Goal: Transaction & Acquisition: Book appointment/travel/reservation

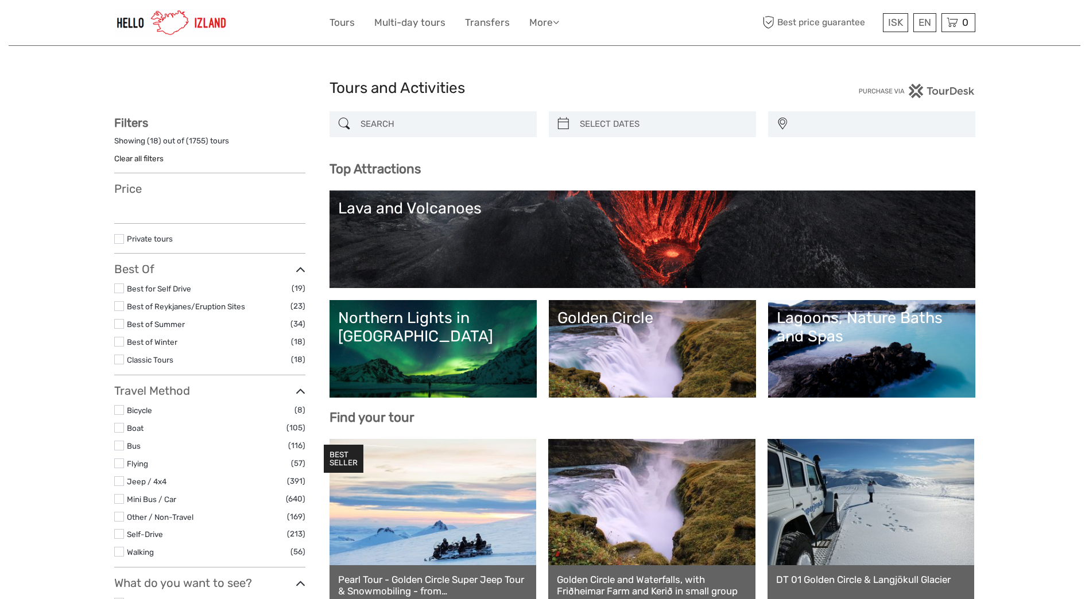
select select
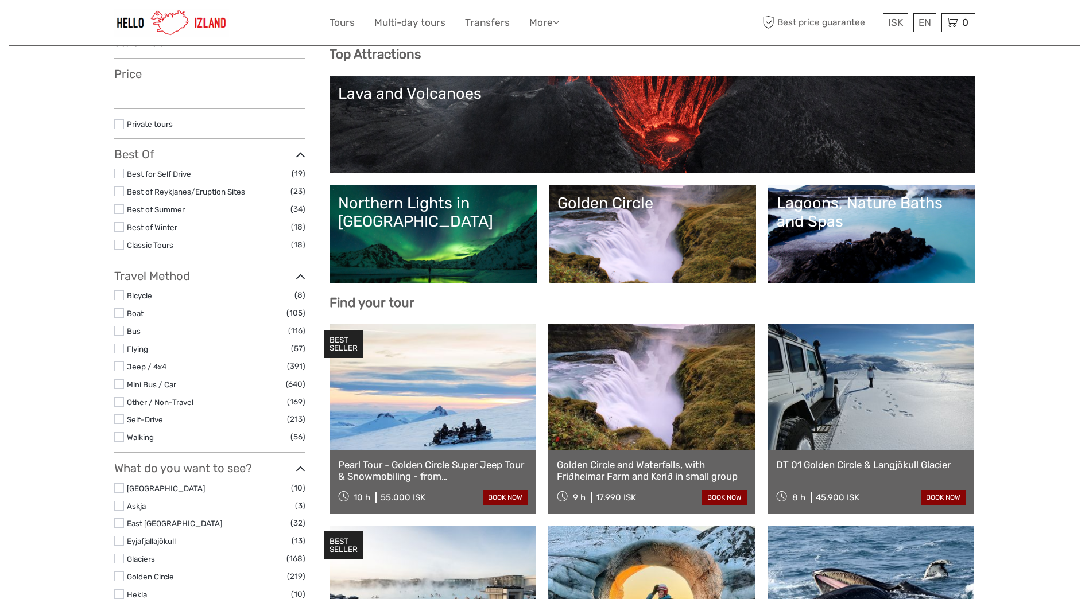
select select
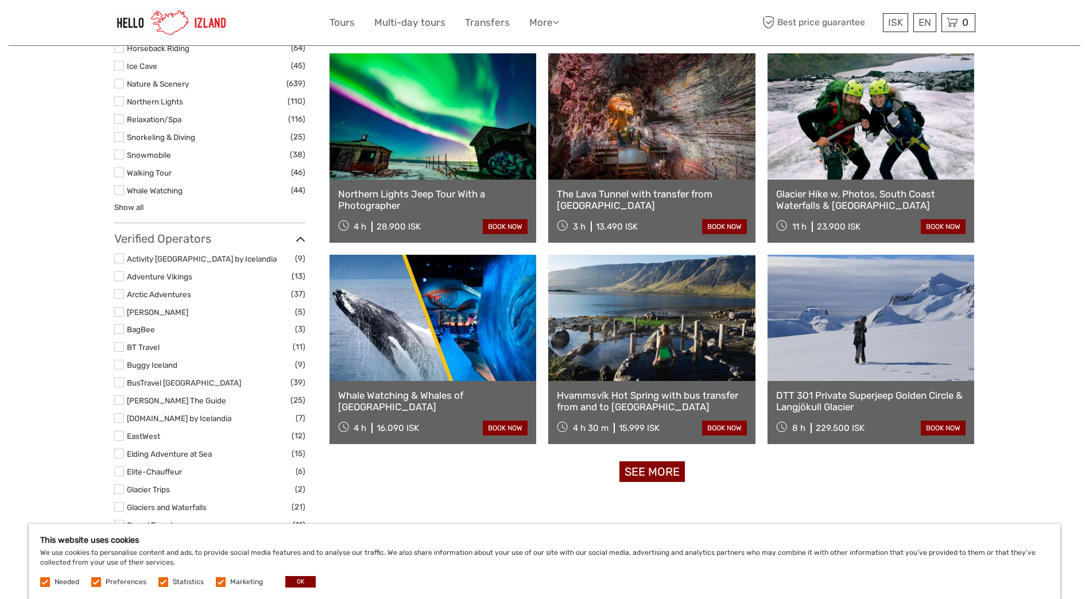
scroll to position [1206, 0]
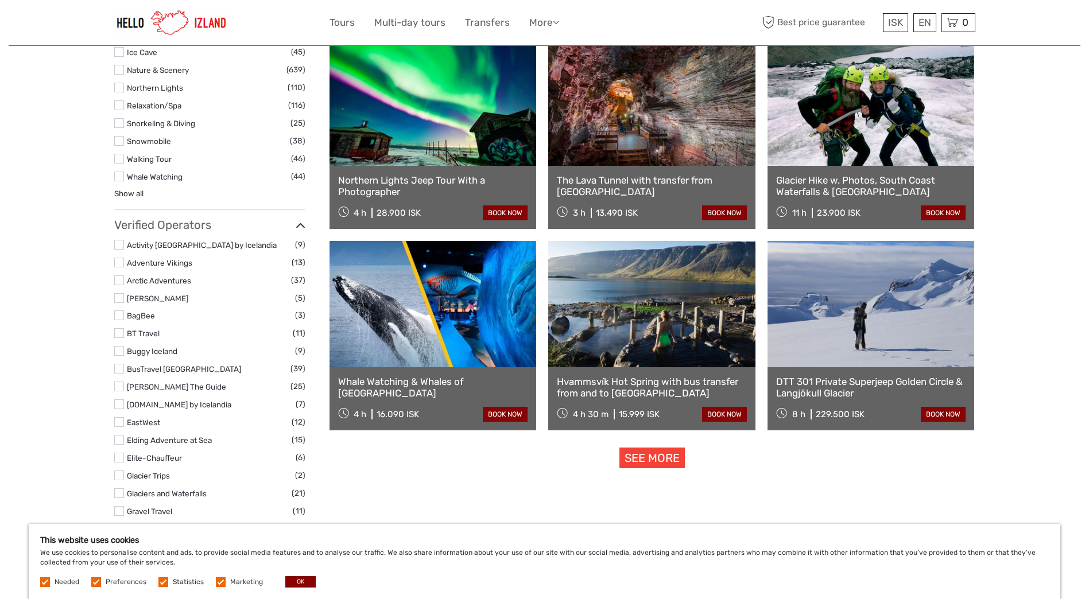
click at [649, 457] on link "See more" at bounding box center [652, 458] width 65 height 21
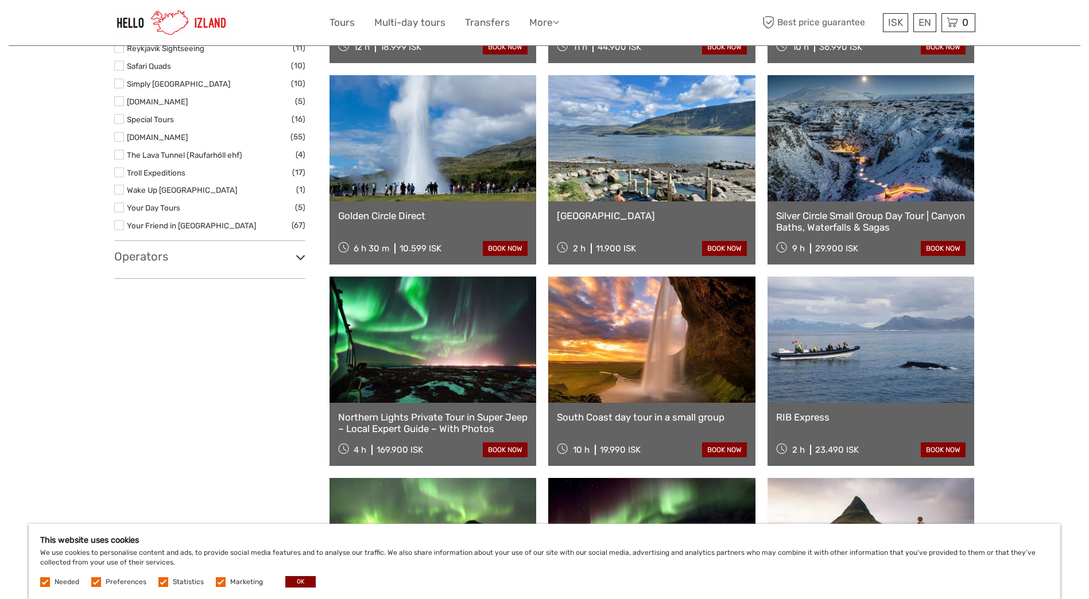
scroll to position [2010, 0]
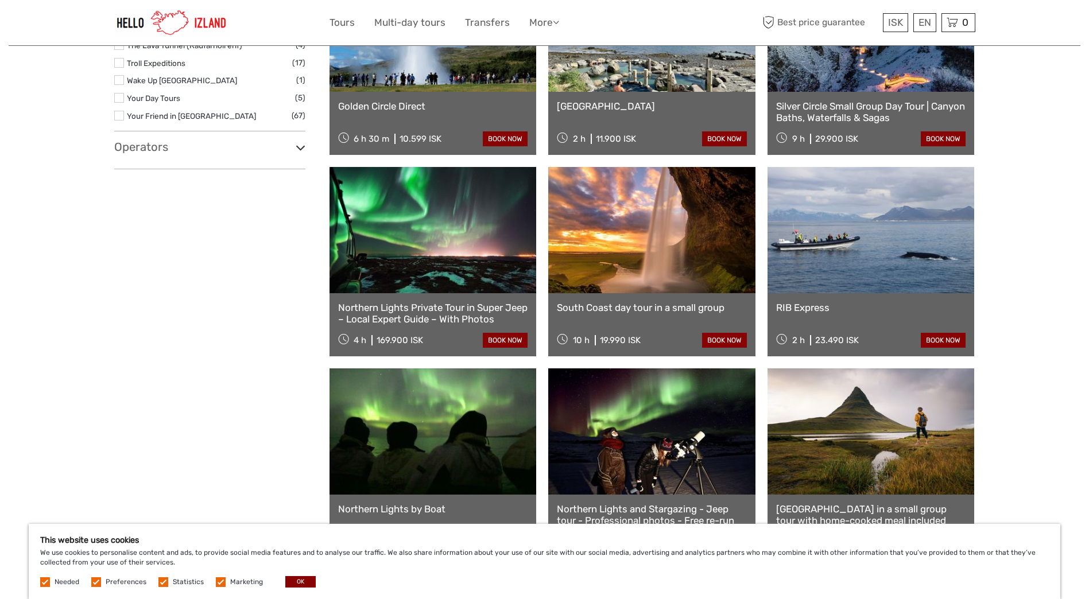
click at [840, 253] on link at bounding box center [871, 230] width 207 height 126
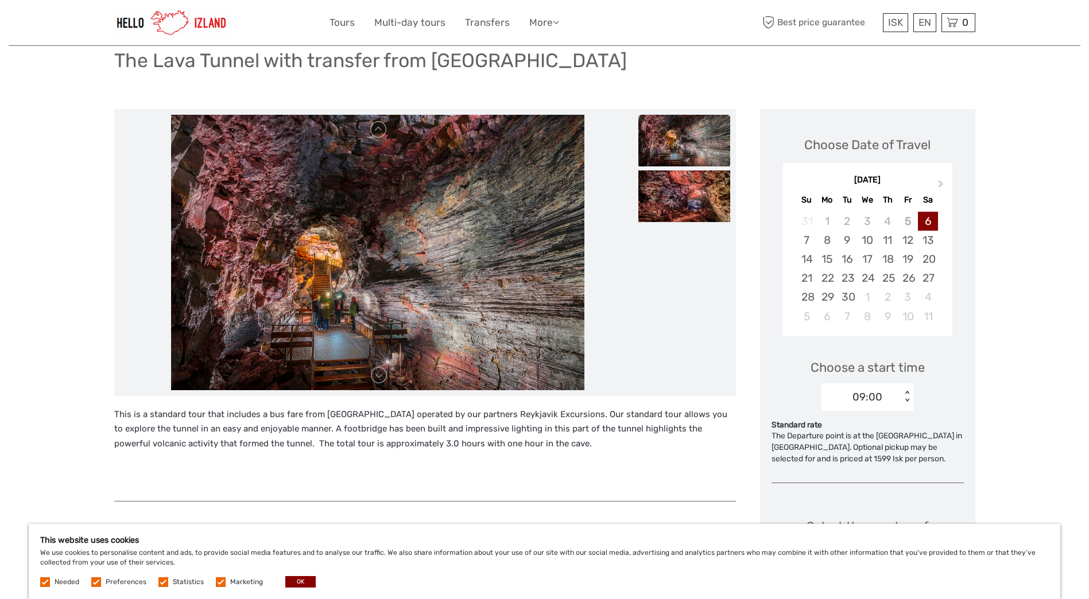
scroll to position [230, 0]
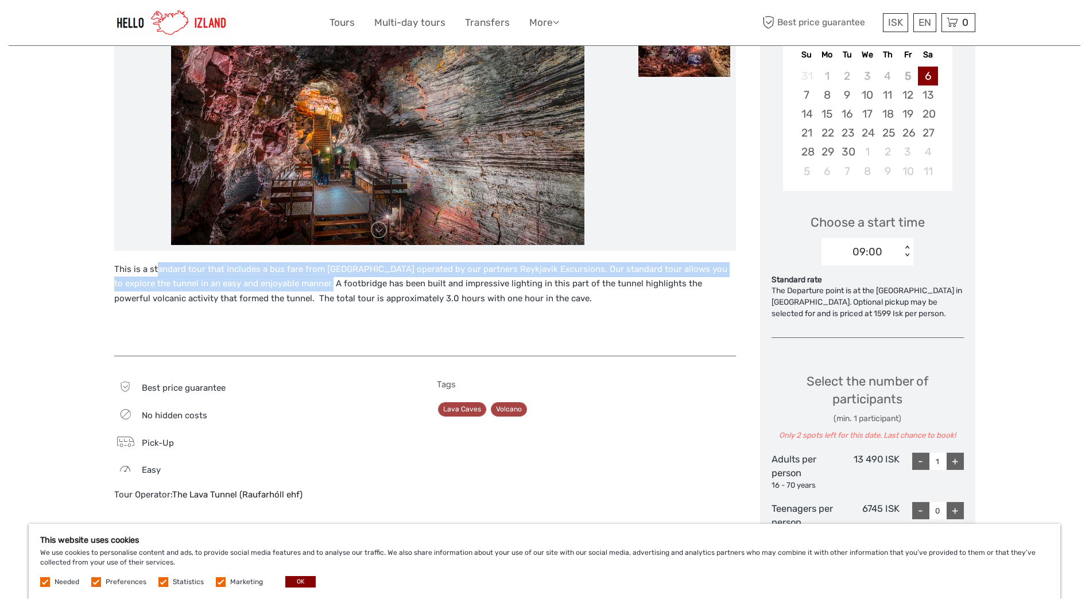
drag, startPoint x: 157, startPoint y: 264, endPoint x: 324, endPoint y: 293, distance: 169.1
click at [323, 293] on p "This is a standard tour that includes a bus fare from Reykjavik operated by our…" at bounding box center [425, 284] width 622 height 44
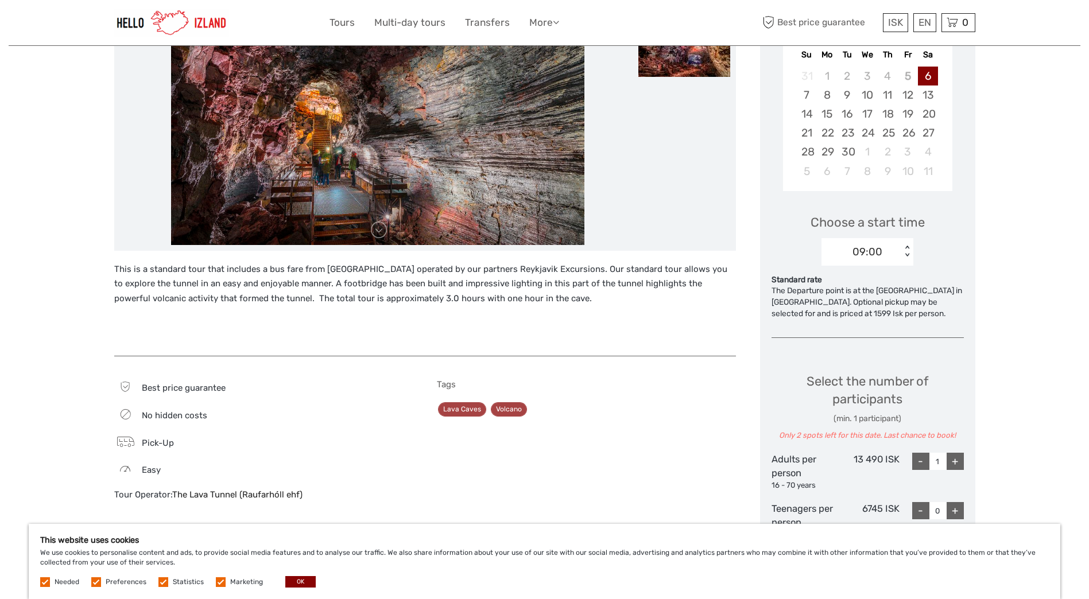
click at [324, 293] on p "This is a standard tour that includes a bus fare from Reykjavik operated by our…" at bounding box center [425, 284] width 622 height 44
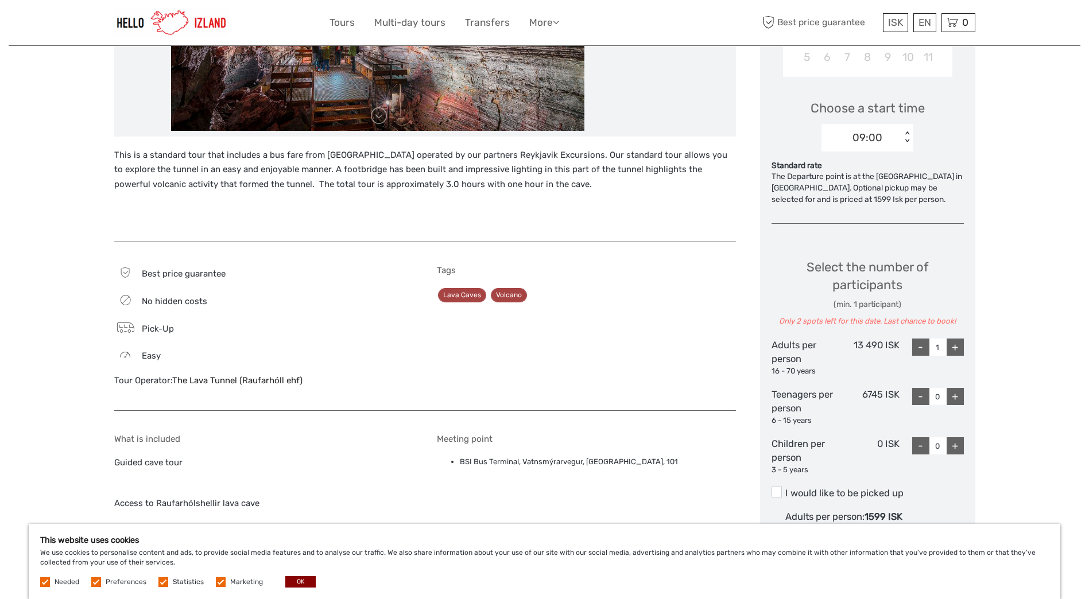
scroll to position [459, 0]
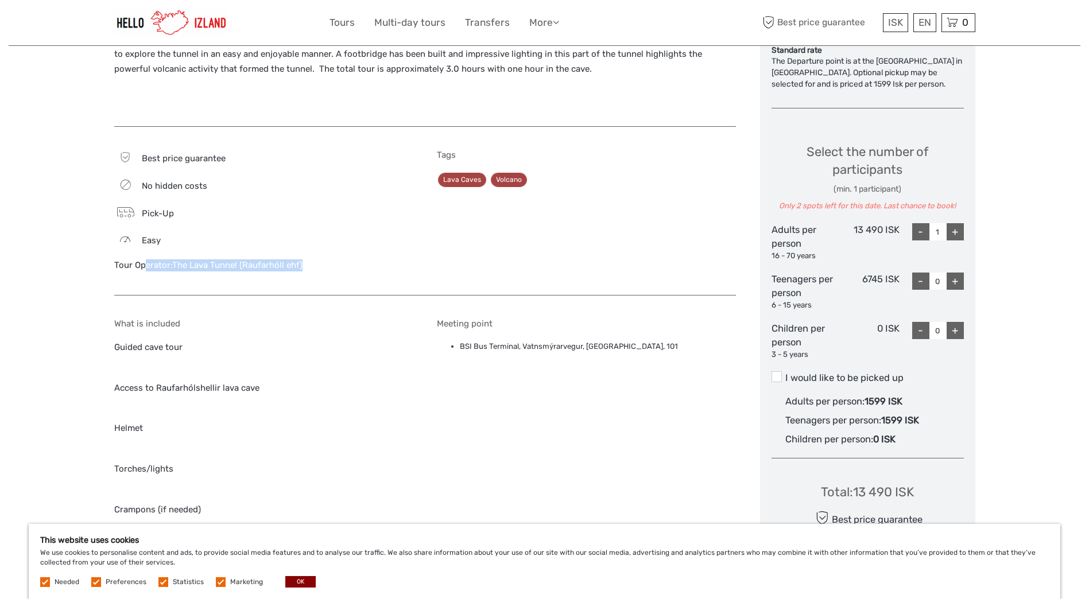
drag, startPoint x: 113, startPoint y: 269, endPoint x: 374, endPoint y: 268, distance: 260.7
click at [374, 268] on div "Region / Starts from: Capital Region Travel method: Bus Category: Lava and Volc…" at bounding box center [545, 293] width 1072 height 1504
click at [374, 268] on div "Tour Operator: The Lava Tunnel (Raufarhóll ehf)" at bounding box center [263, 266] width 299 height 12
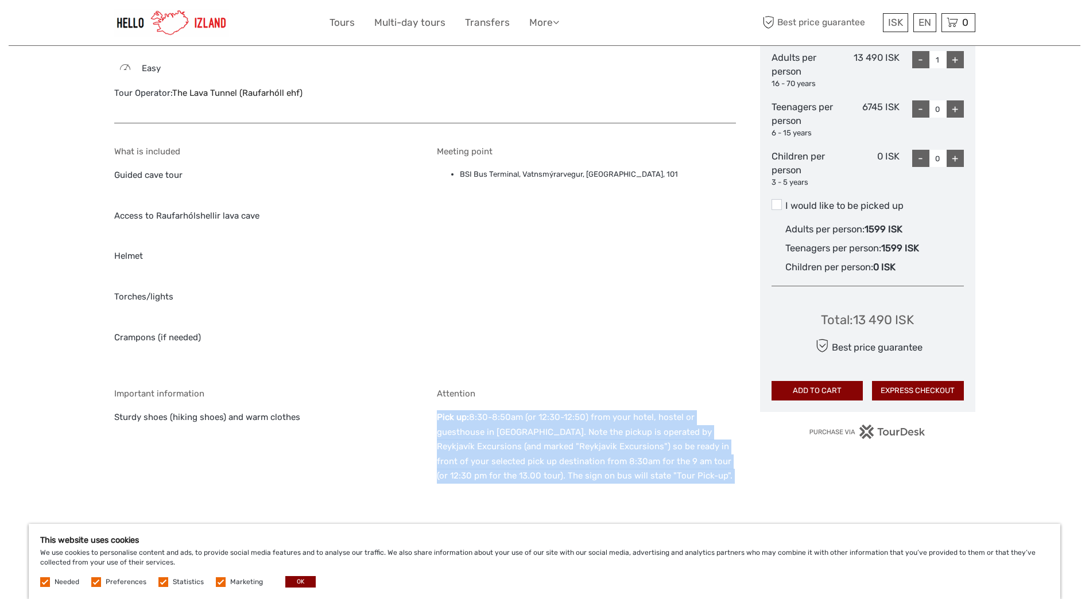
drag, startPoint x: 429, startPoint y: 419, endPoint x: 726, endPoint y: 488, distance: 305.3
click at [726, 488] on div "What is included Guided cave tour Access to Raufarhólshellir lava cave Helmet T…" at bounding box center [425, 336] width 622 height 402
click at [726, 489] on p "Pick up: 8:30-8:50am (or 12:30-12:50) from your hotel, hostel or guesthouse in …" at bounding box center [586, 455] width 299 height 88
drag, startPoint x: 517, startPoint y: 419, endPoint x: 707, endPoint y: 476, distance: 198.6
click at [707, 476] on p "Pick up: 8:30-8:50am (or 12:30-12:50) from your hotel, hostel or guesthouse in …" at bounding box center [586, 455] width 299 height 88
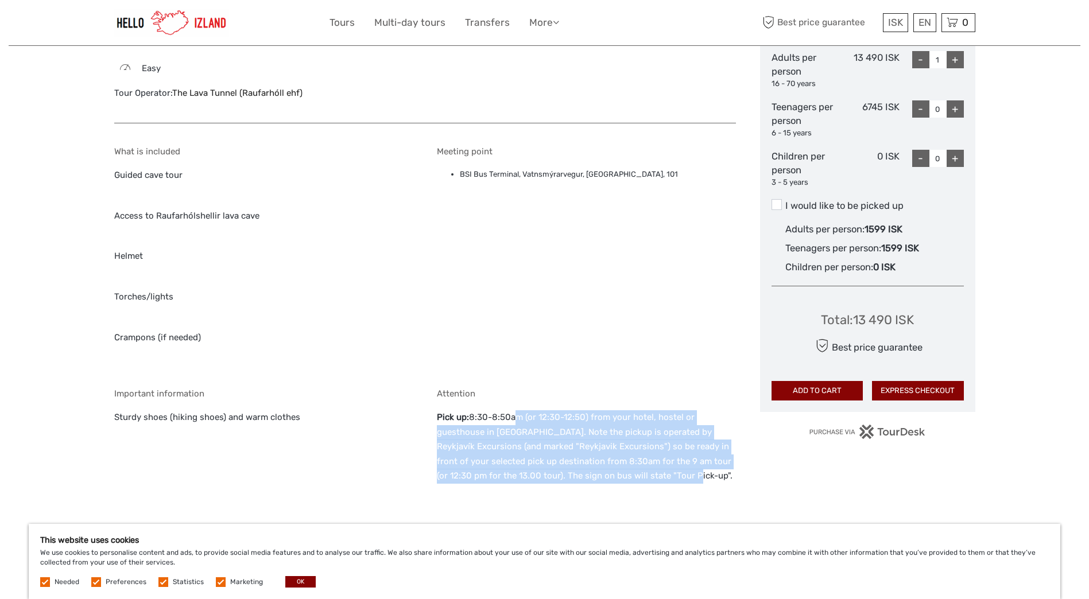
click at [707, 477] on p "Pick up: 8:30-8:50am (or 12:30-12:50) from your hotel, hostel or guesthouse in …" at bounding box center [586, 455] width 299 height 88
drag, startPoint x: 473, startPoint y: 417, endPoint x: 694, endPoint y: 467, distance: 226.6
click at [694, 467] on p "Pick up: 8:30-8:50am (or 12:30-12:50) from your hotel, hostel or guesthouse in …" at bounding box center [586, 455] width 299 height 88
click at [695, 469] on p "Pick up: 8:30-8:50am (or 12:30-12:50) from your hotel, hostel or guesthouse in …" at bounding box center [586, 455] width 299 height 88
drag, startPoint x: 622, startPoint y: 417, endPoint x: 703, endPoint y: 473, distance: 98.7
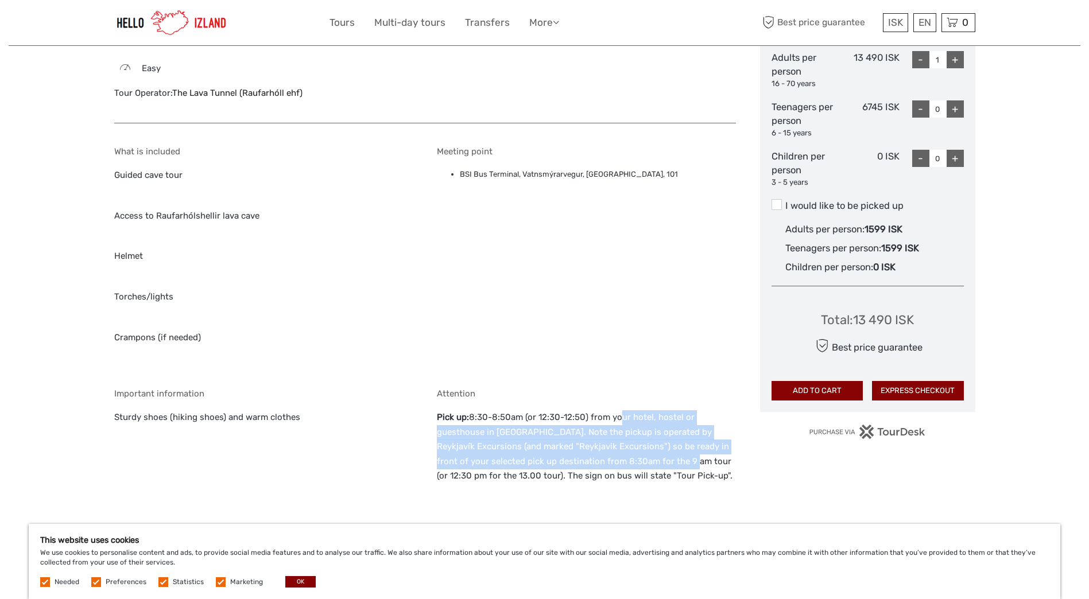
click at [703, 473] on p "Pick up: 8:30-8:50am (or 12:30-12:50) from your hotel, hostel or guesthouse in …" at bounding box center [586, 455] width 299 height 88
click at [705, 474] on p "Pick up: 8:30-8:50am (or 12:30-12:50) from your hotel, hostel or guesthouse in …" at bounding box center [586, 455] width 299 height 88
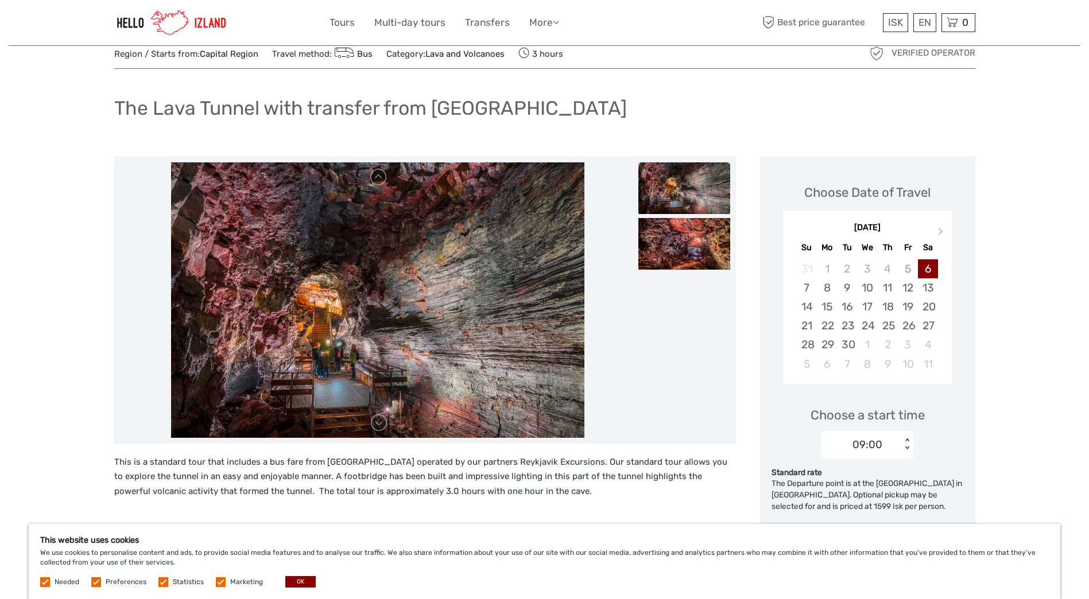
scroll to position [0, 0]
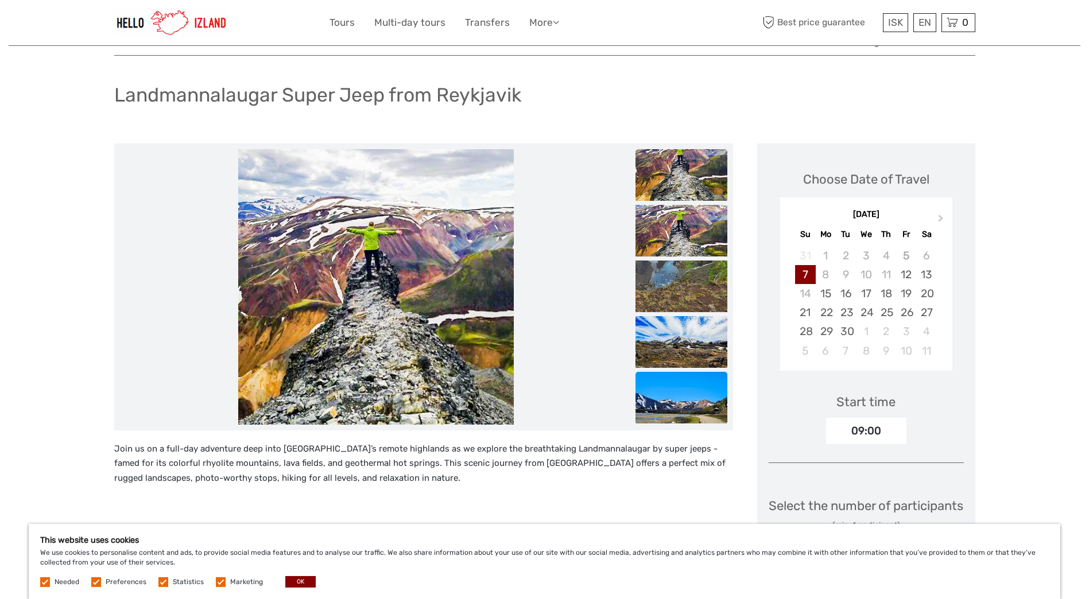
scroll to position [115, 0]
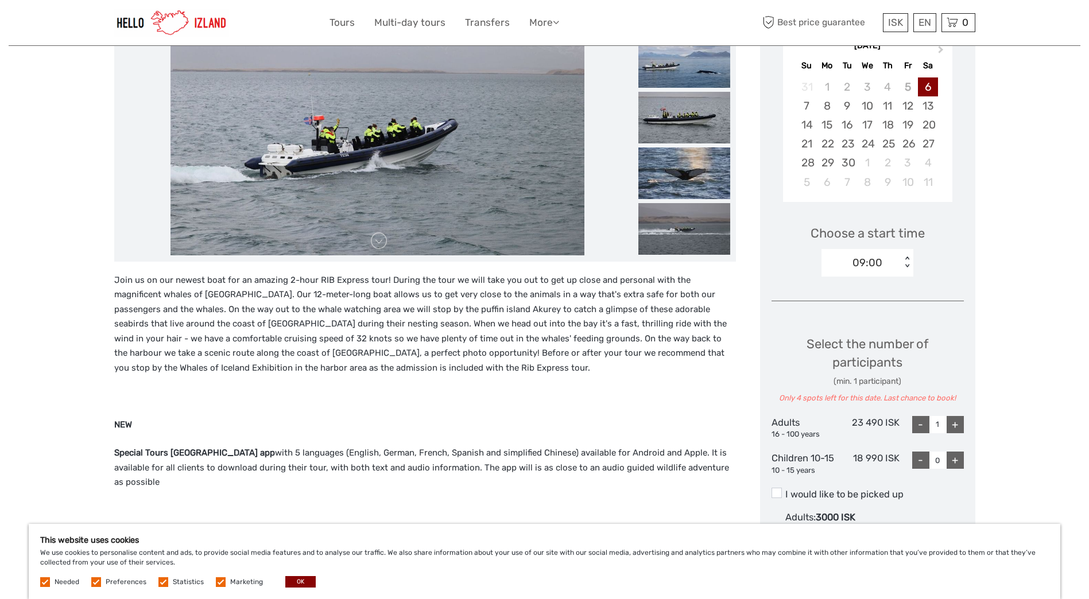
scroll to position [199, 0]
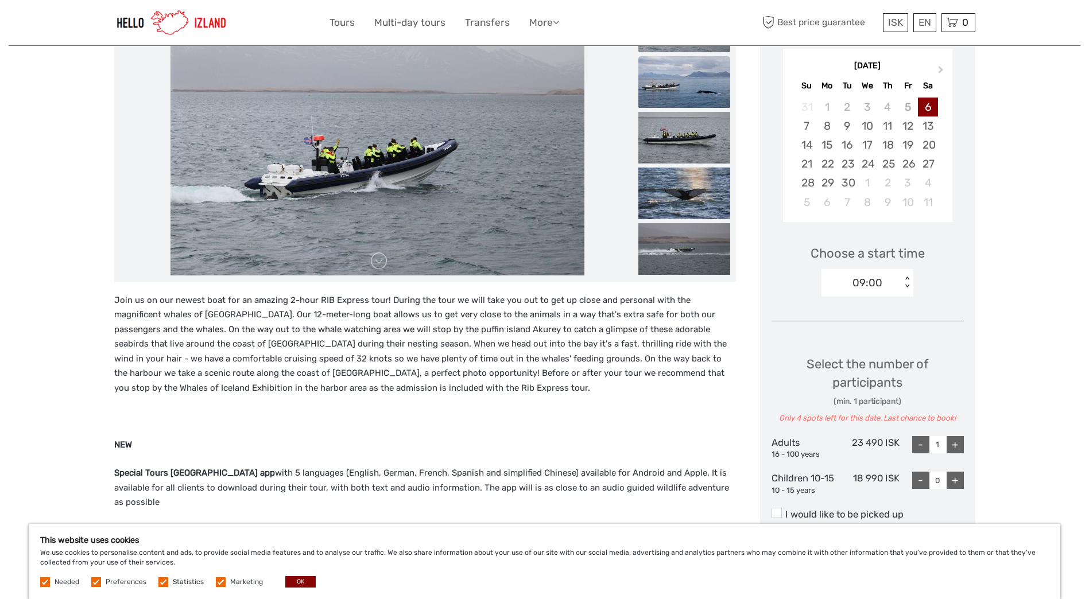
click at [656, 93] on img at bounding box center [685, 82] width 92 height 52
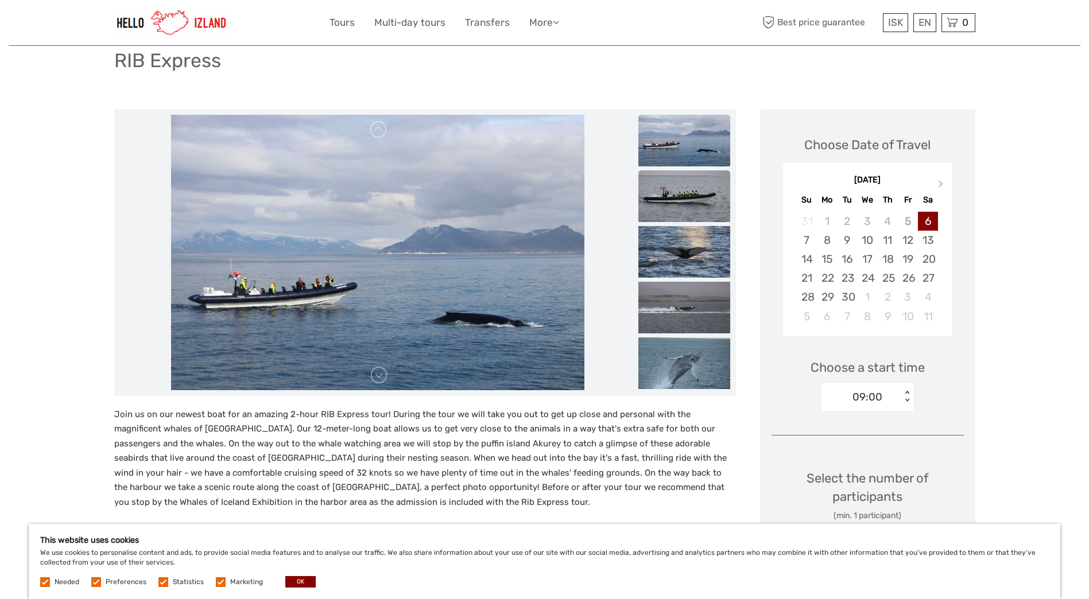
scroll to position [84, 0]
click at [655, 140] on img at bounding box center [685, 141] width 92 height 52
click at [658, 201] on img at bounding box center [685, 197] width 92 height 52
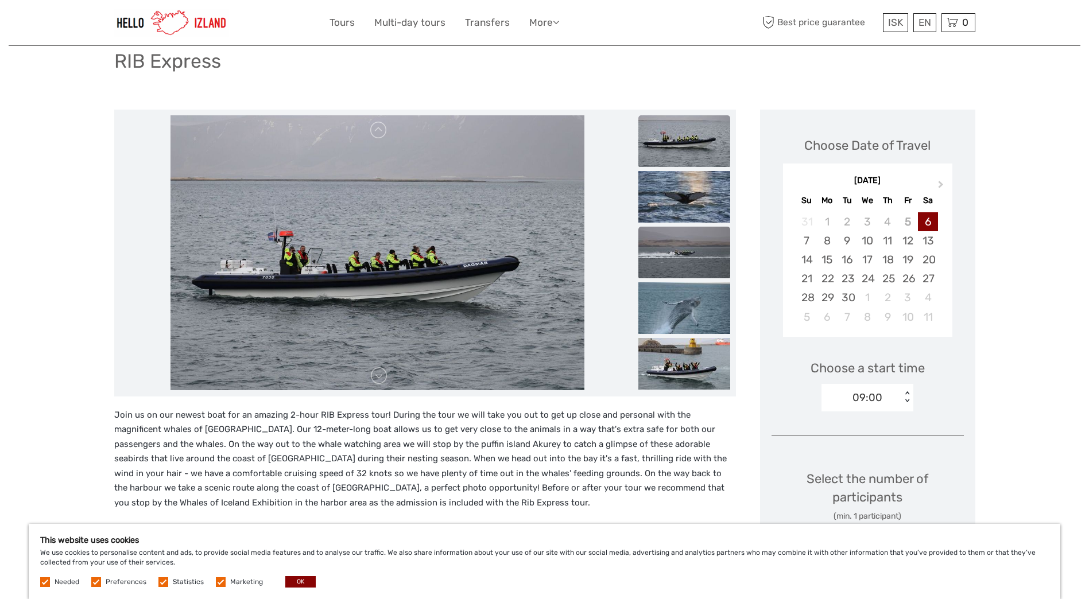
click at [676, 249] on img at bounding box center [685, 253] width 92 height 52
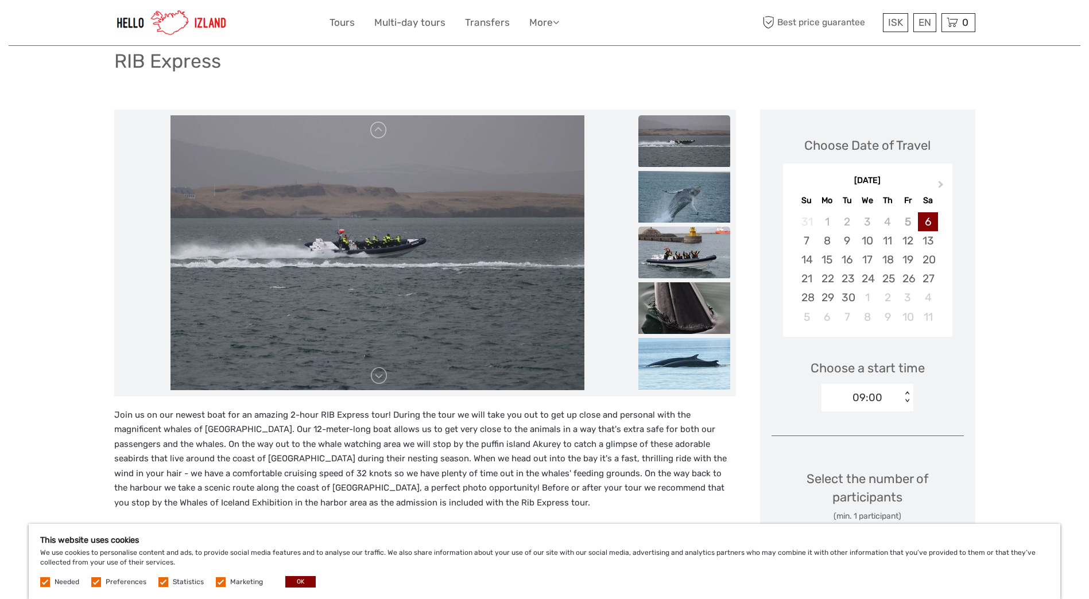
click at [680, 283] on img at bounding box center [685, 309] width 92 height 52
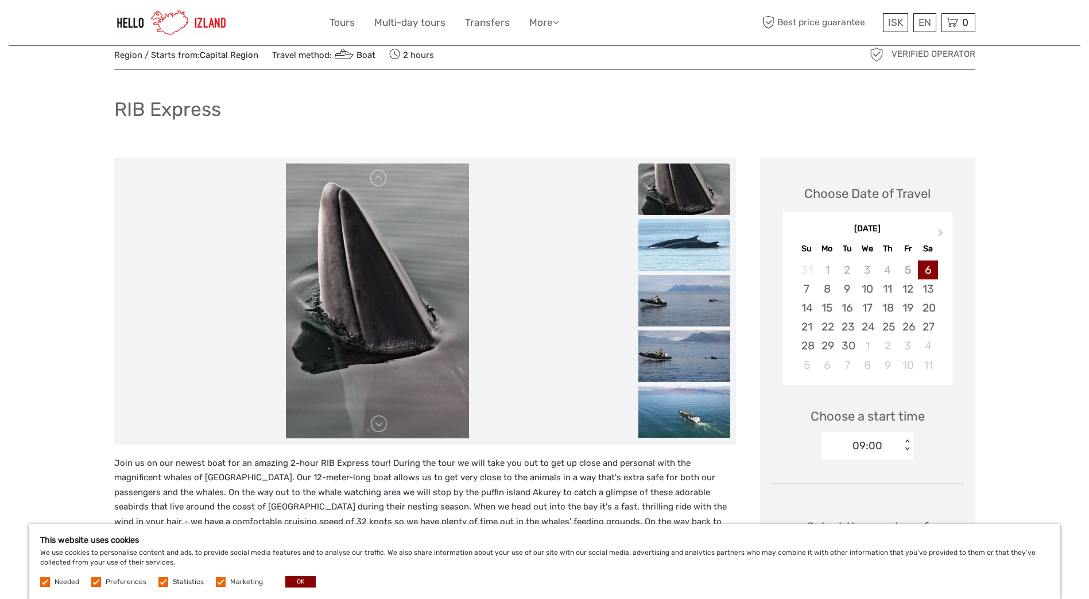
scroll to position [0, 0]
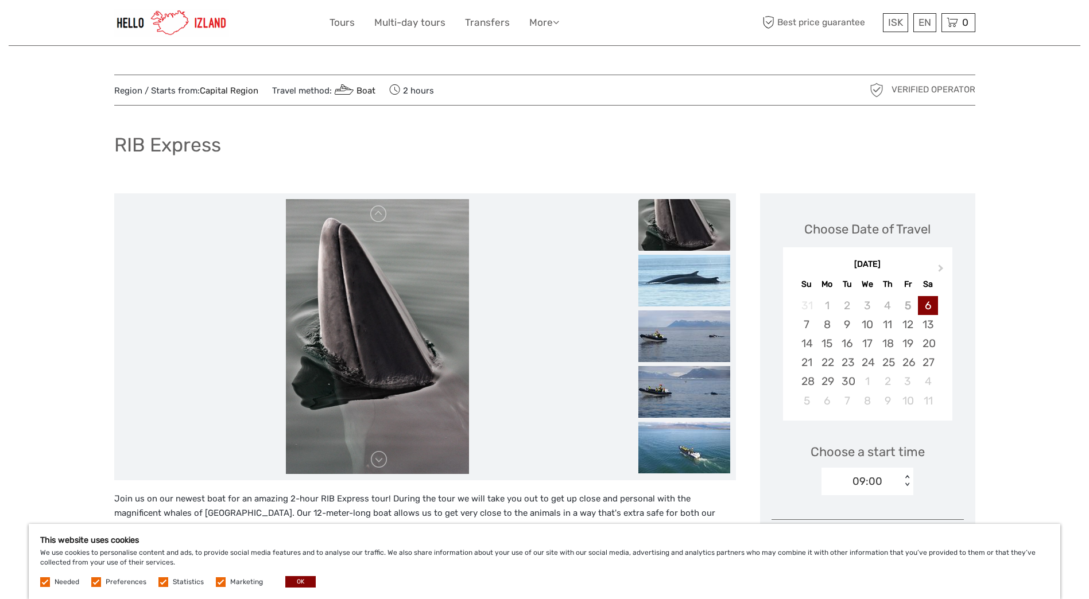
click at [376, 223] on img at bounding box center [378, 337] width 184 height 276
click at [378, 219] on link at bounding box center [379, 214] width 18 height 18
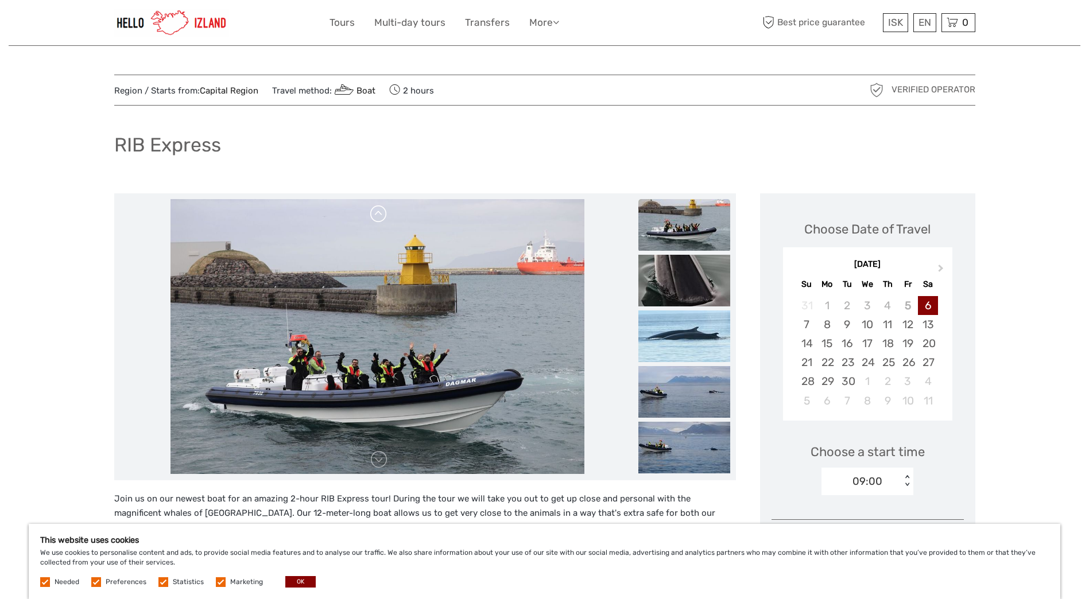
click at [378, 219] on link at bounding box center [379, 214] width 18 height 18
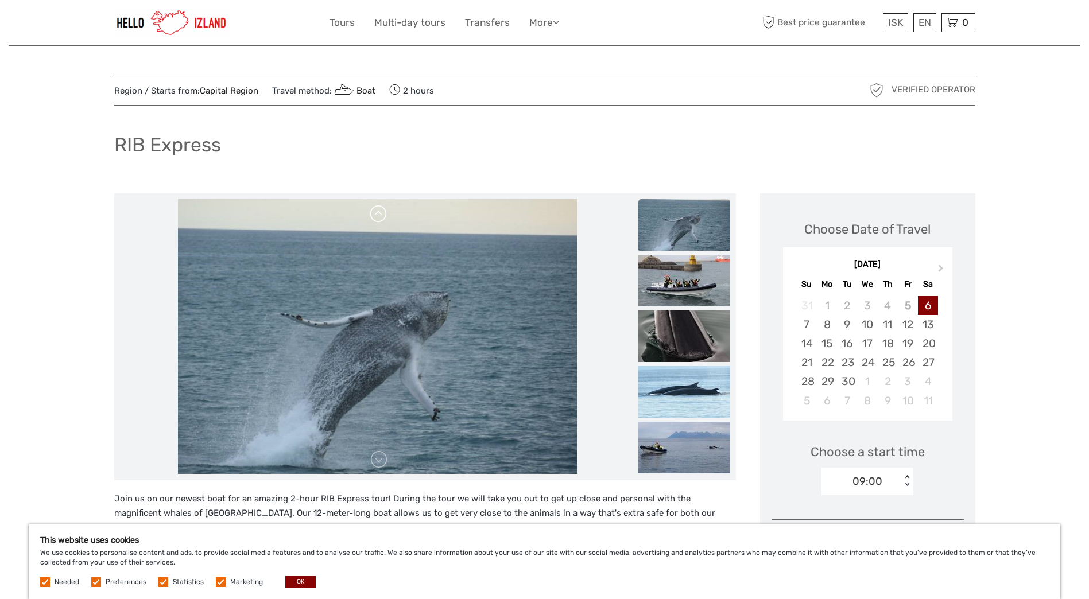
click at [378, 210] on link at bounding box center [379, 214] width 18 height 18
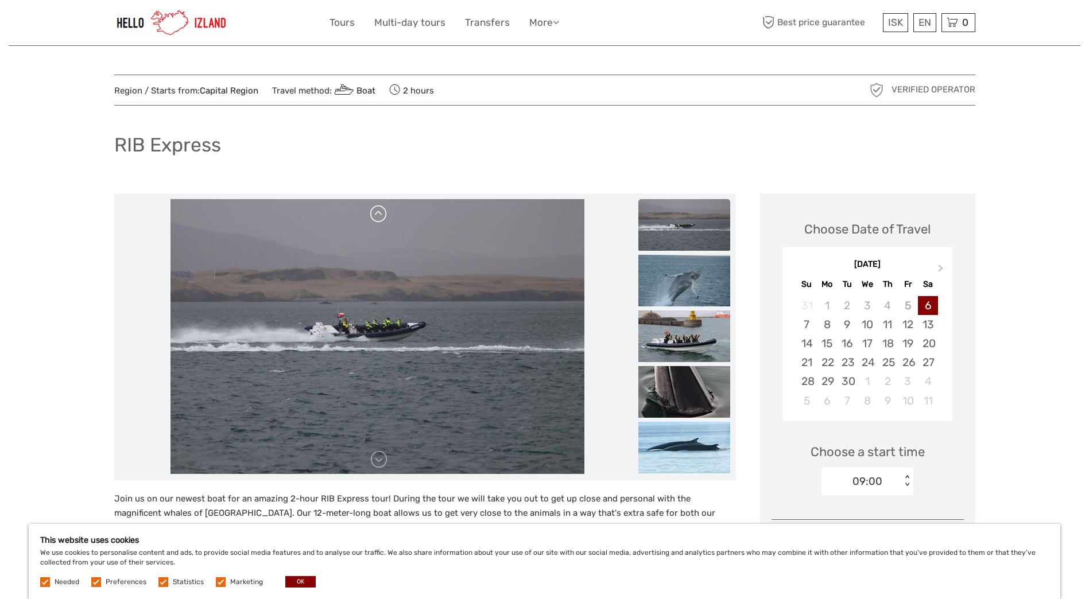
click at [378, 210] on link at bounding box center [379, 214] width 18 height 18
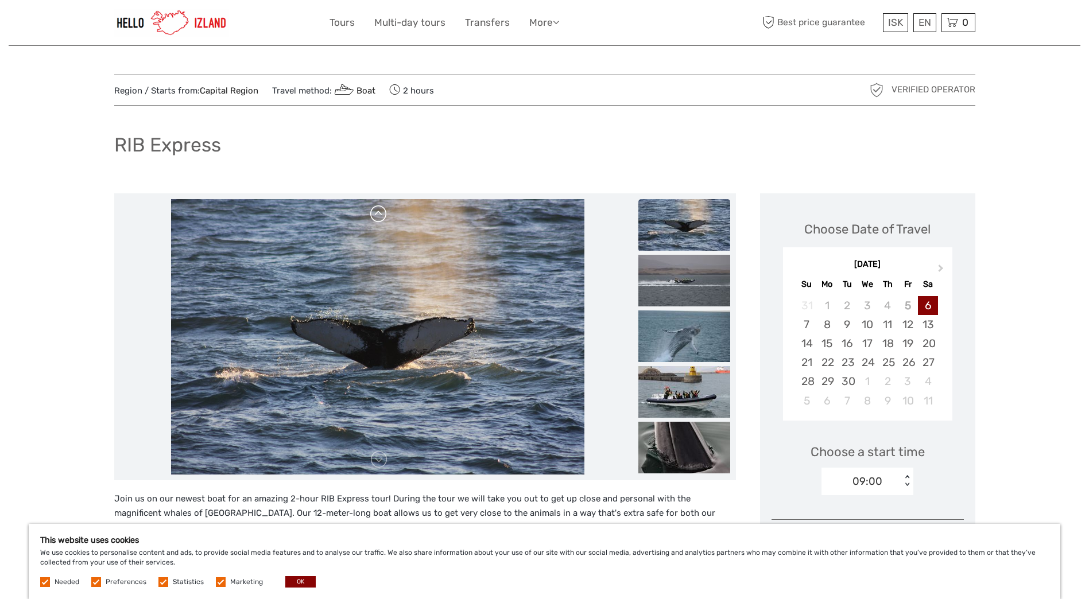
click at [378, 210] on link at bounding box center [379, 214] width 18 height 18
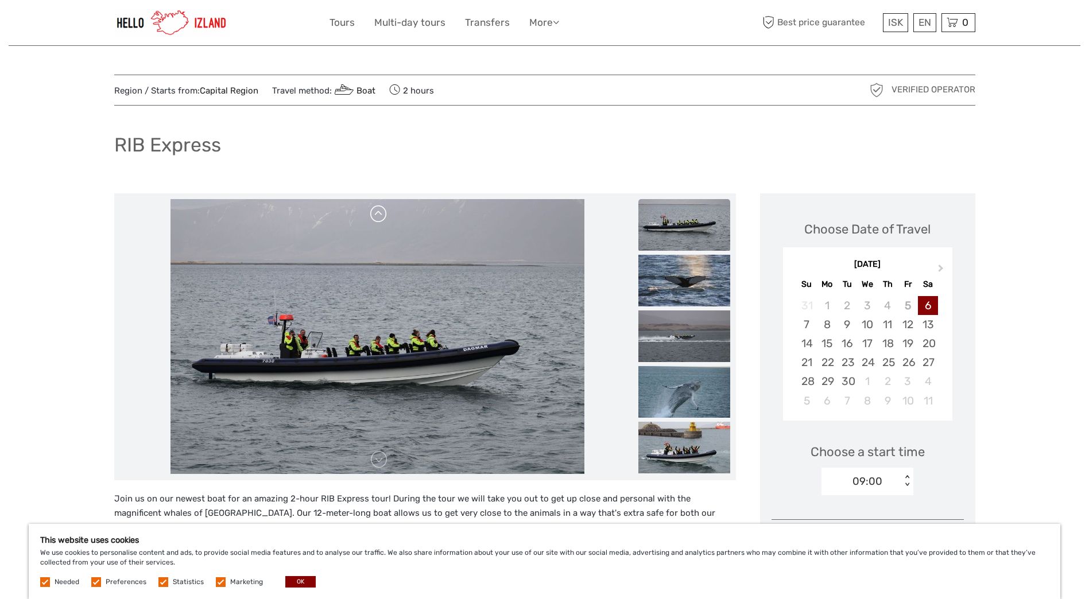
click at [378, 210] on link at bounding box center [379, 214] width 18 height 18
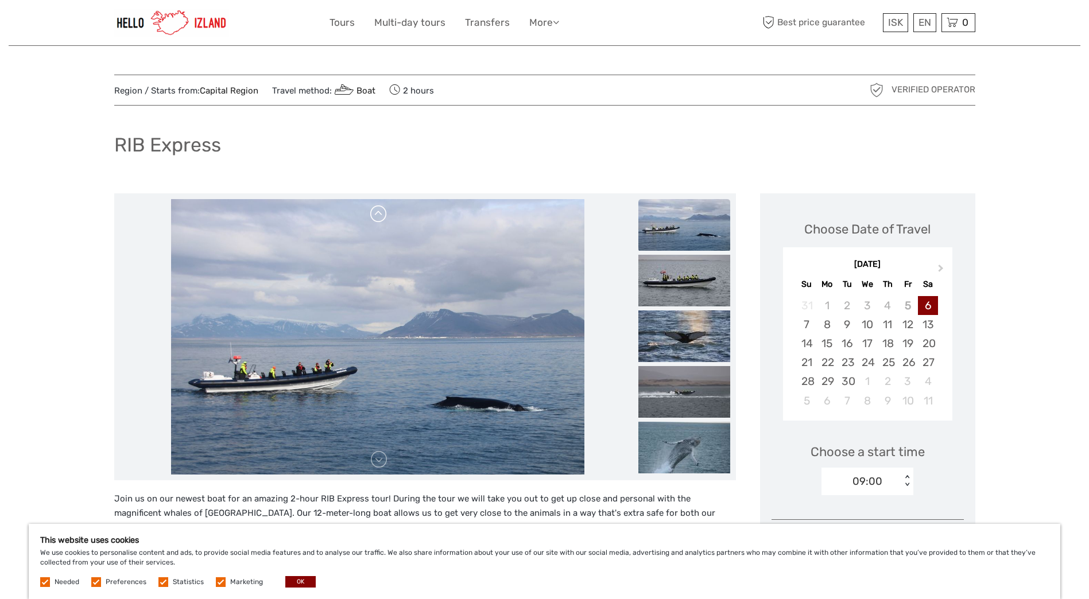
click at [378, 210] on link at bounding box center [379, 214] width 18 height 18
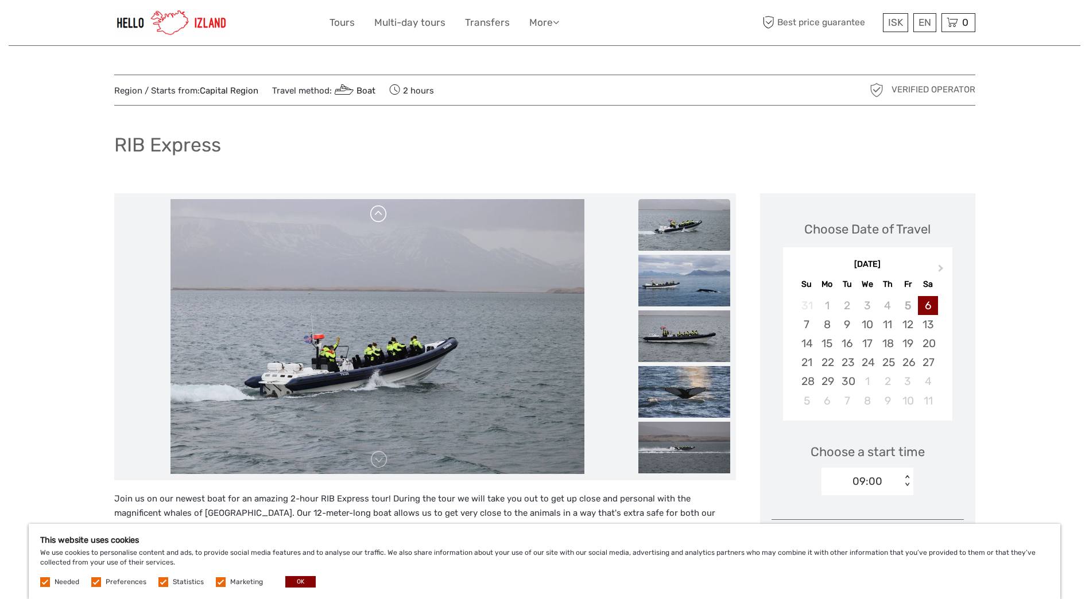
click at [378, 210] on link at bounding box center [379, 214] width 18 height 18
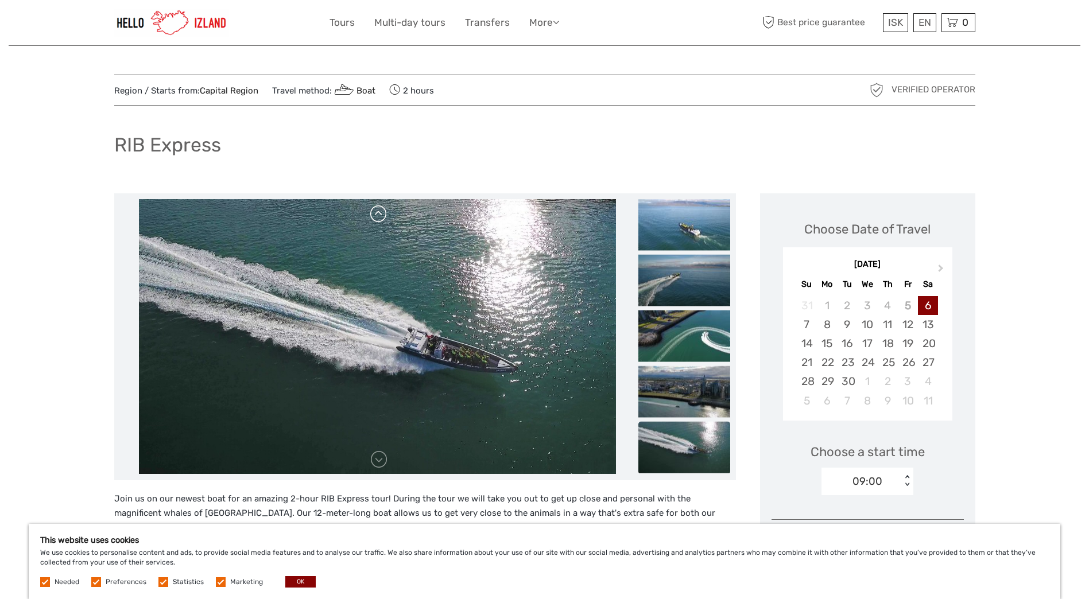
click at [378, 210] on img at bounding box center [377, 337] width 477 height 276
click at [376, 466] on link at bounding box center [379, 460] width 18 height 18
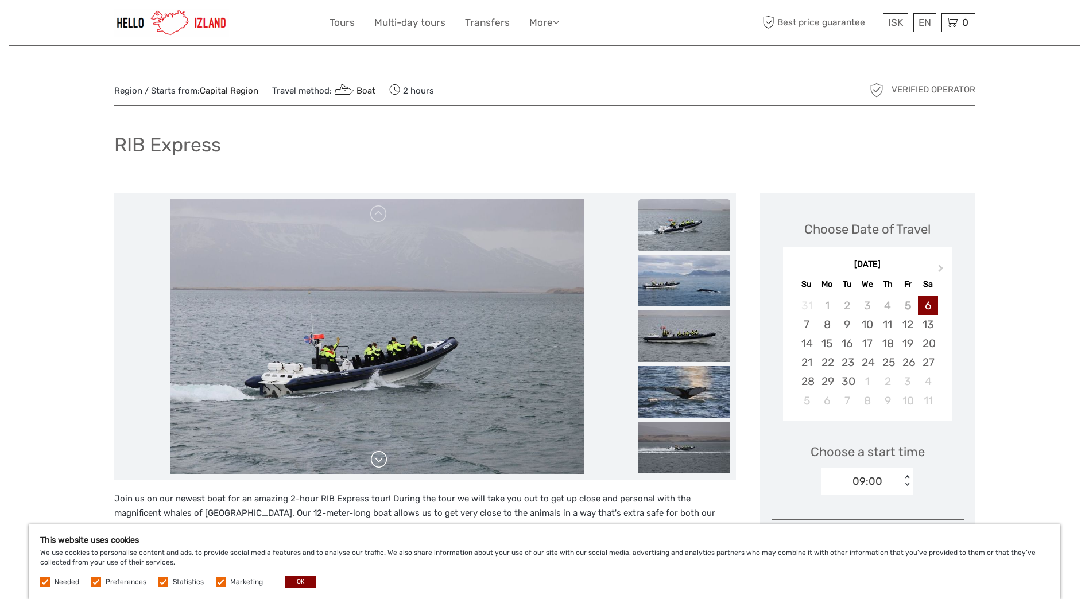
click at [378, 458] on link at bounding box center [379, 460] width 18 height 18
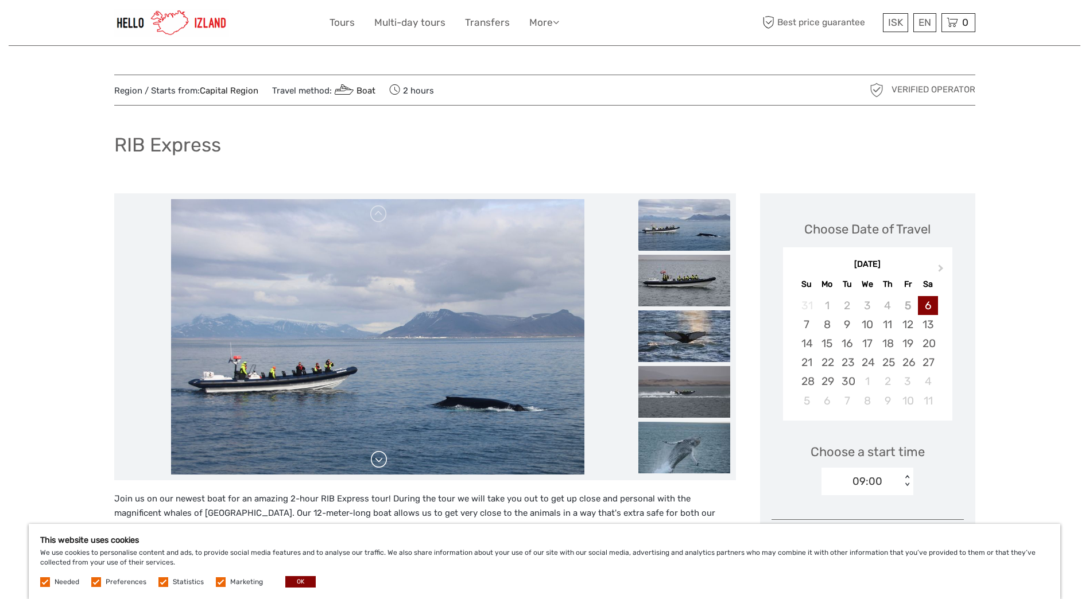
click at [378, 458] on link at bounding box center [379, 460] width 18 height 18
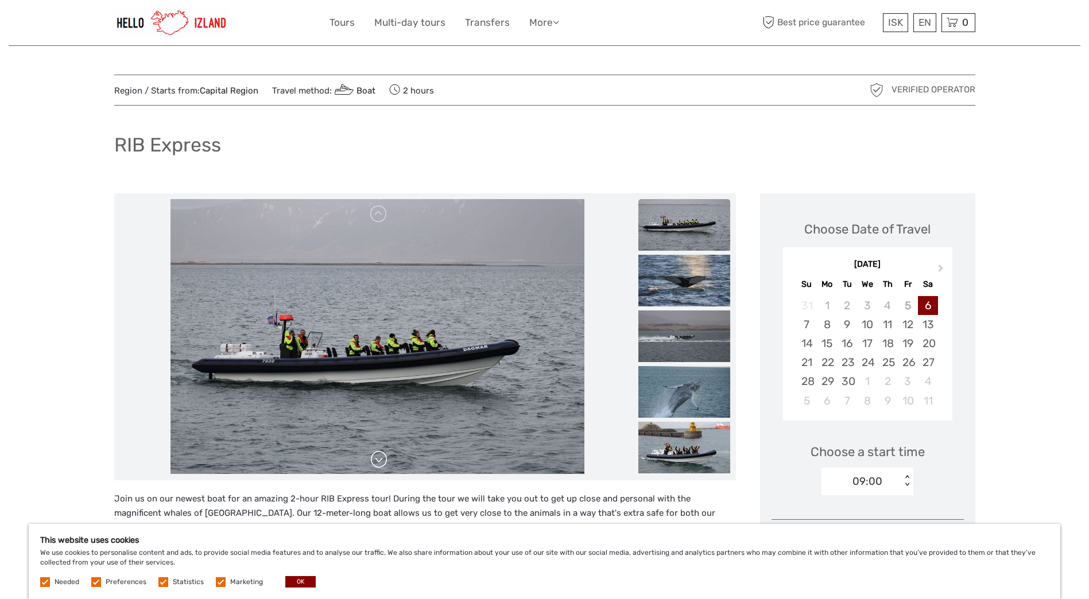
click at [378, 458] on link at bounding box center [379, 460] width 18 height 18
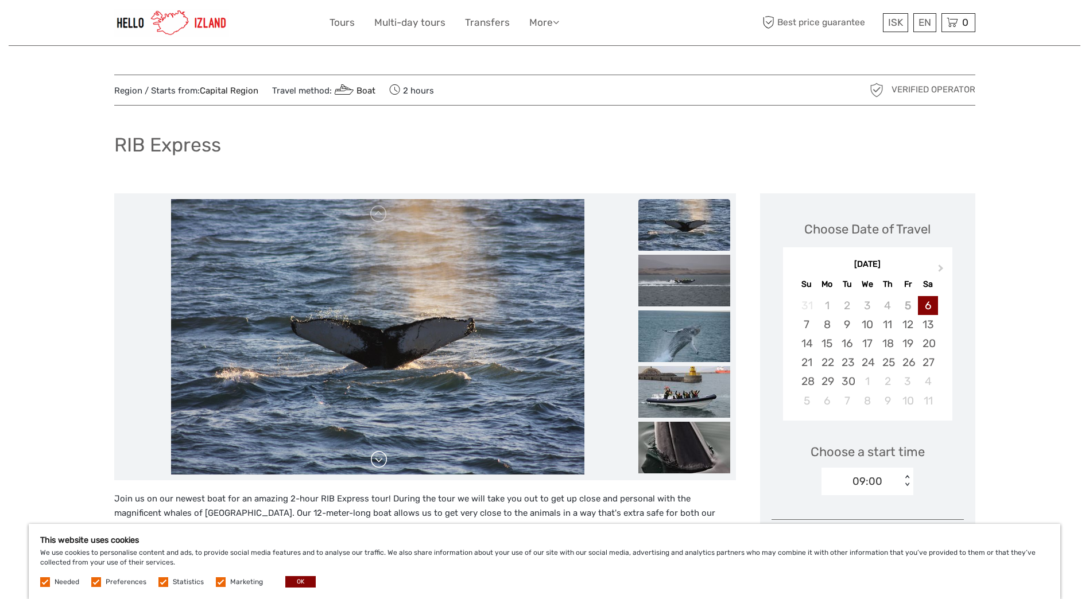
click at [378, 458] on link at bounding box center [379, 460] width 18 height 18
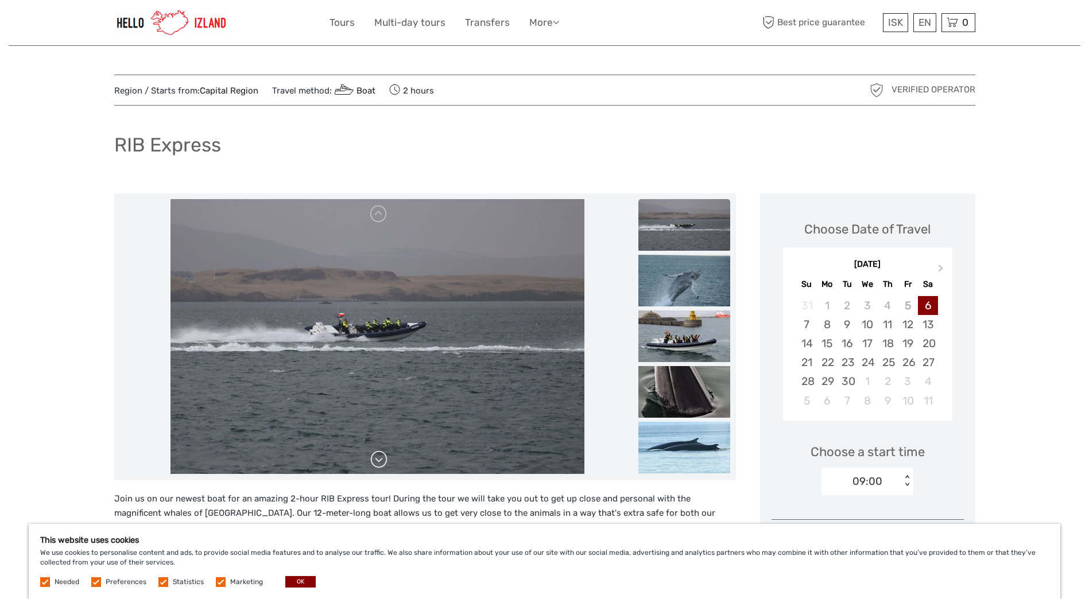
click at [378, 458] on link at bounding box center [379, 460] width 18 height 18
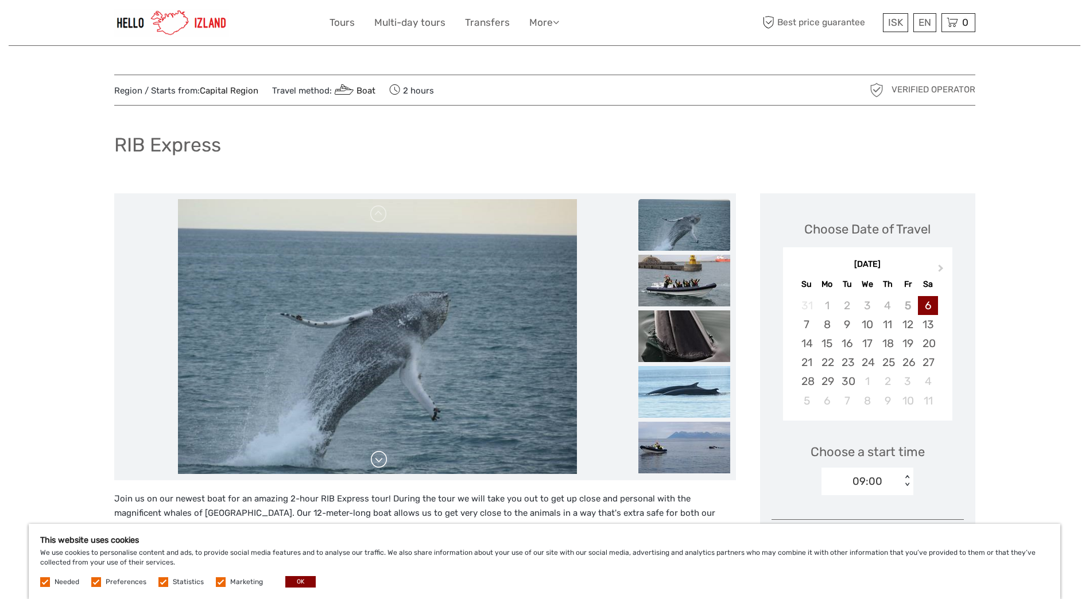
click at [378, 458] on link at bounding box center [379, 460] width 18 height 18
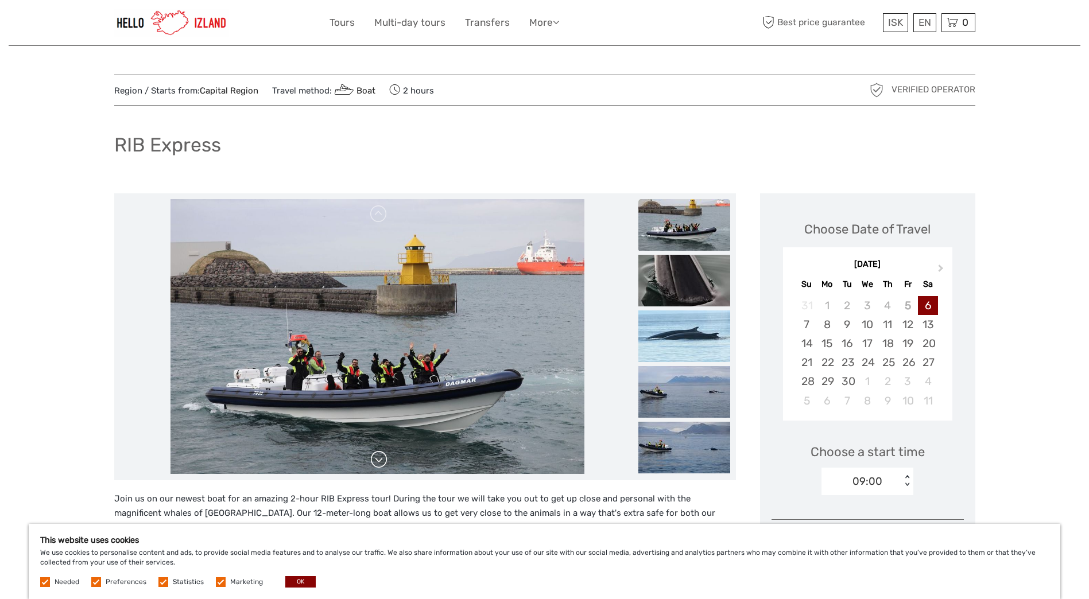
click at [378, 458] on link at bounding box center [379, 460] width 18 height 18
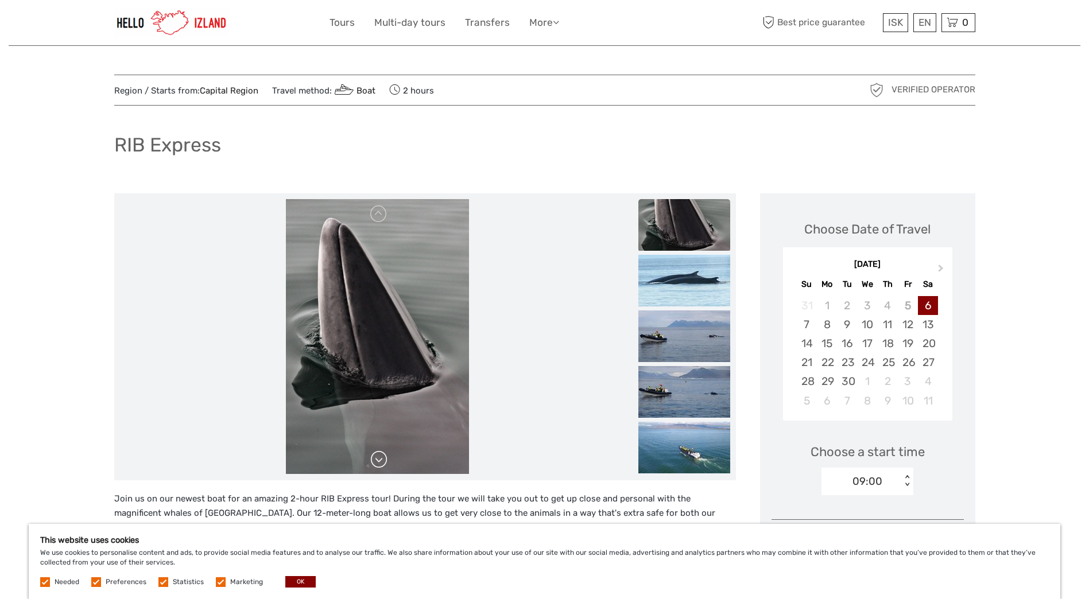
click at [378, 458] on link at bounding box center [379, 460] width 18 height 18
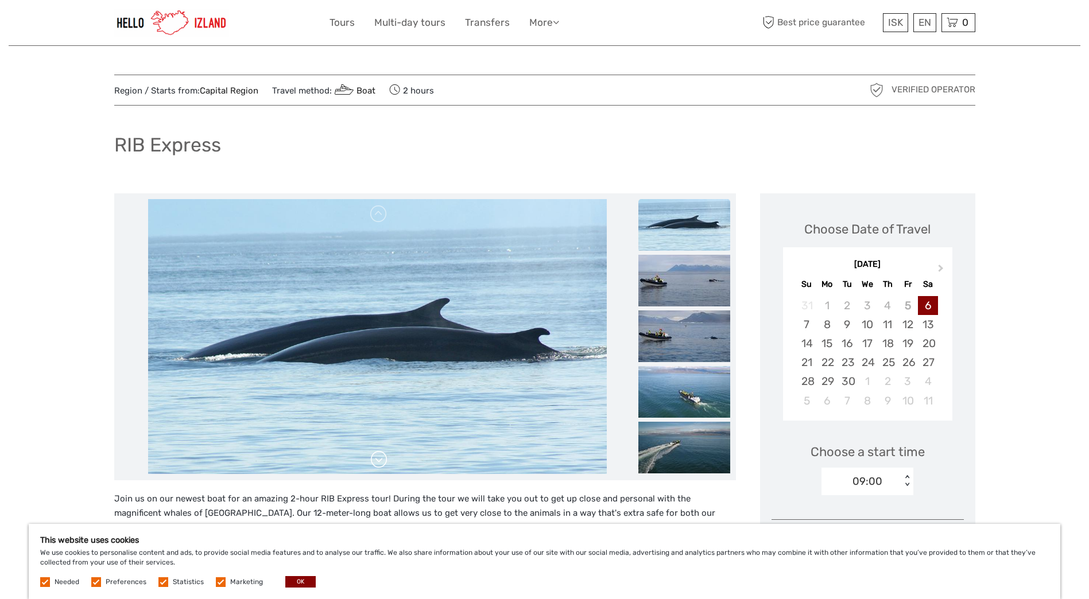
click at [378, 458] on link at bounding box center [379, 460] width 18 height 18
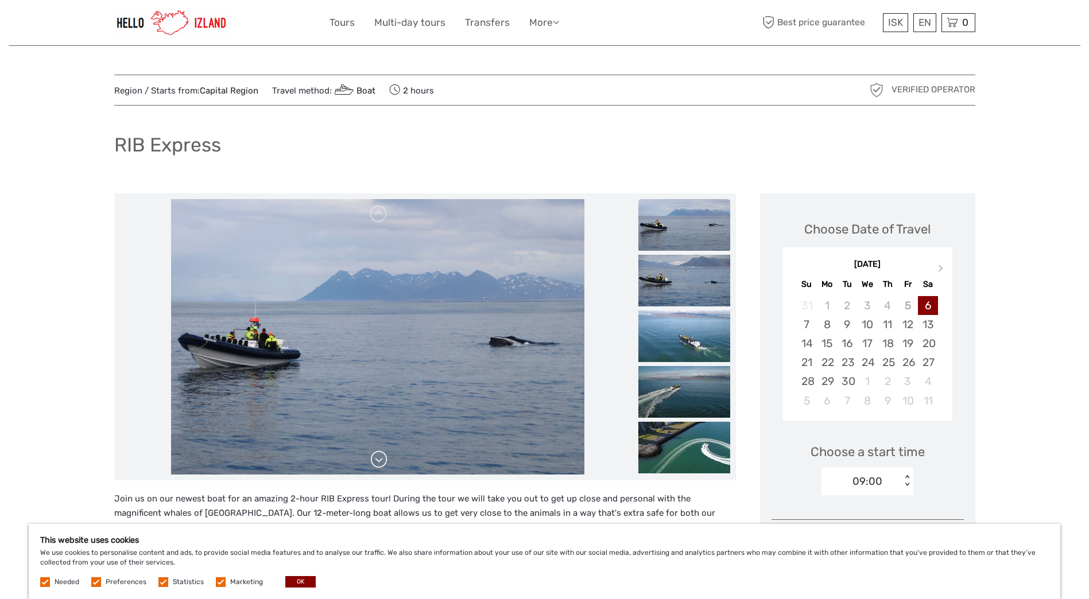
click at [378, 458] on link at bounding box center [379, 460] width 18 height 18
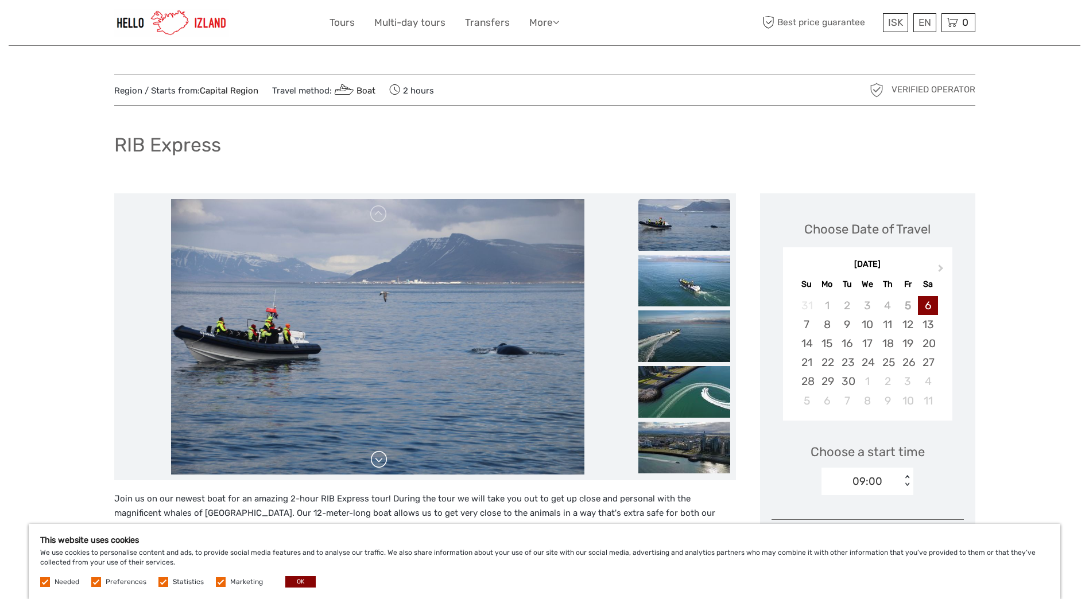
click at [378, 458] on link at bounding box center [379, 460] width 18 height 18
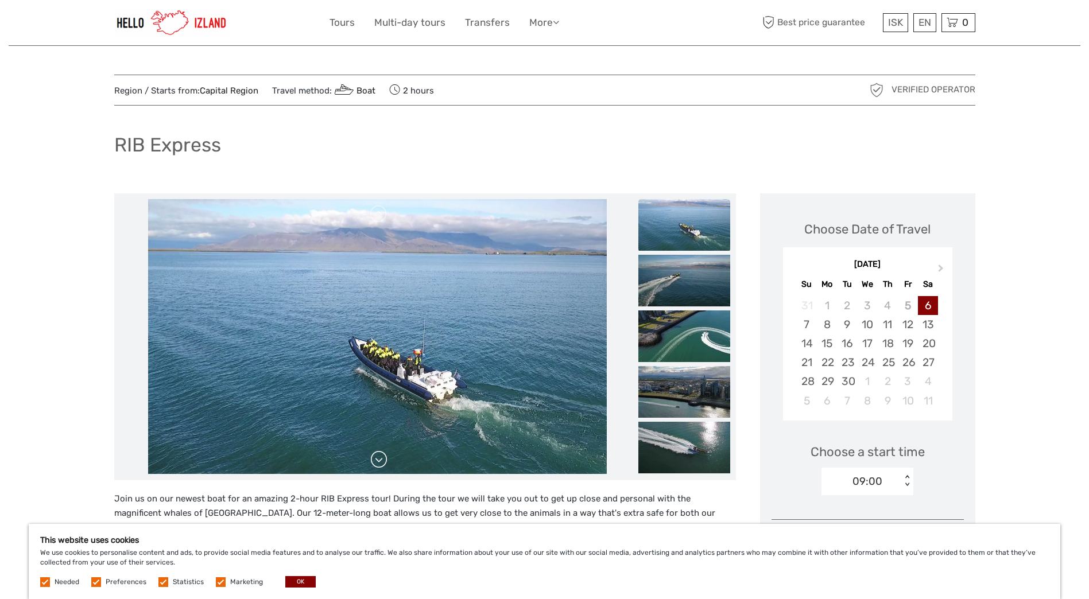
click at [378, 458] on link at bounding box center [379, 460] width 18 height 18
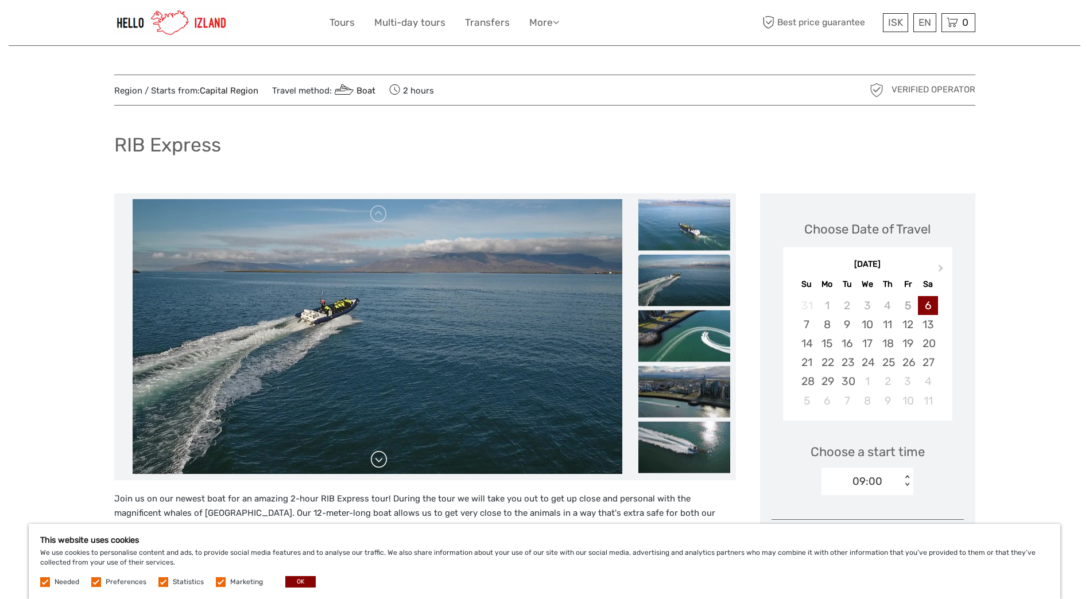
click at [378, 458] on link at bounding box center [379, 460] width 18 height 18
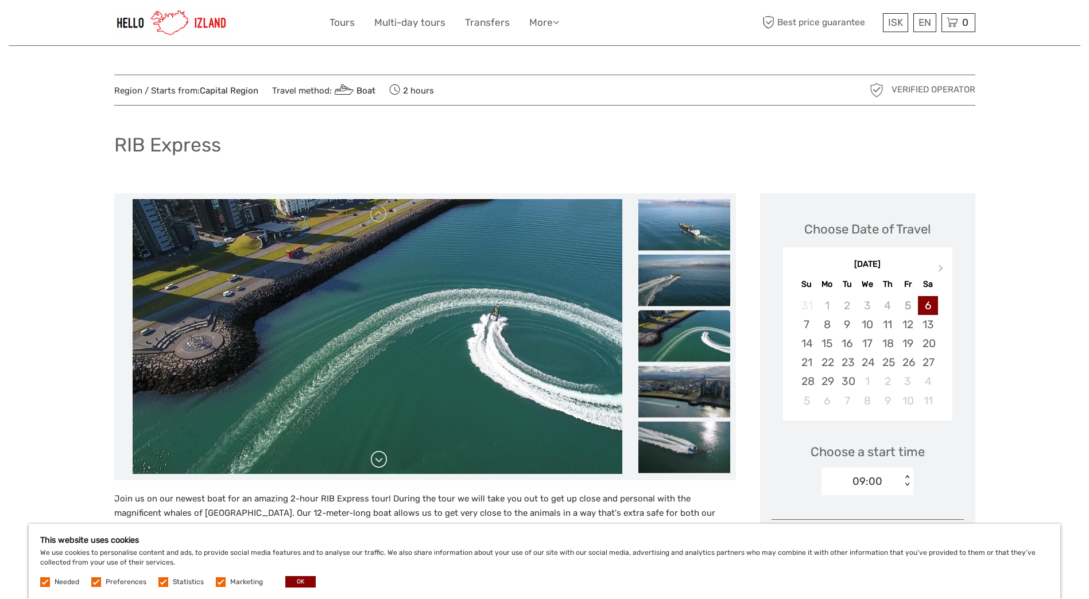
click at [378, 458] on link at bounding box center [379, 460] width 18 height 18
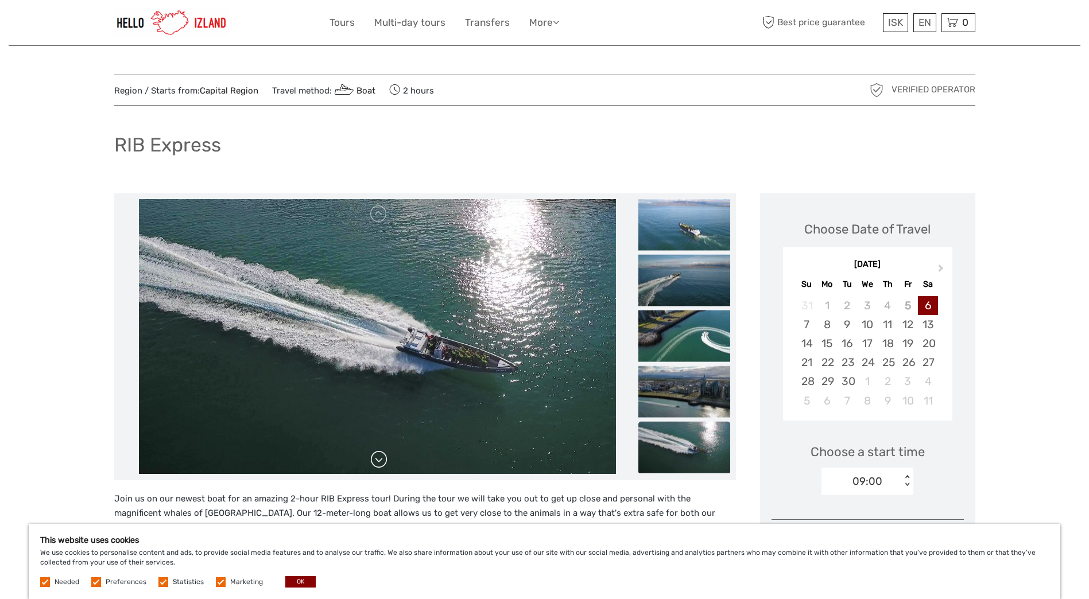
click at [378, 458] on link at bounding box center [379, 460] width 18 height 18
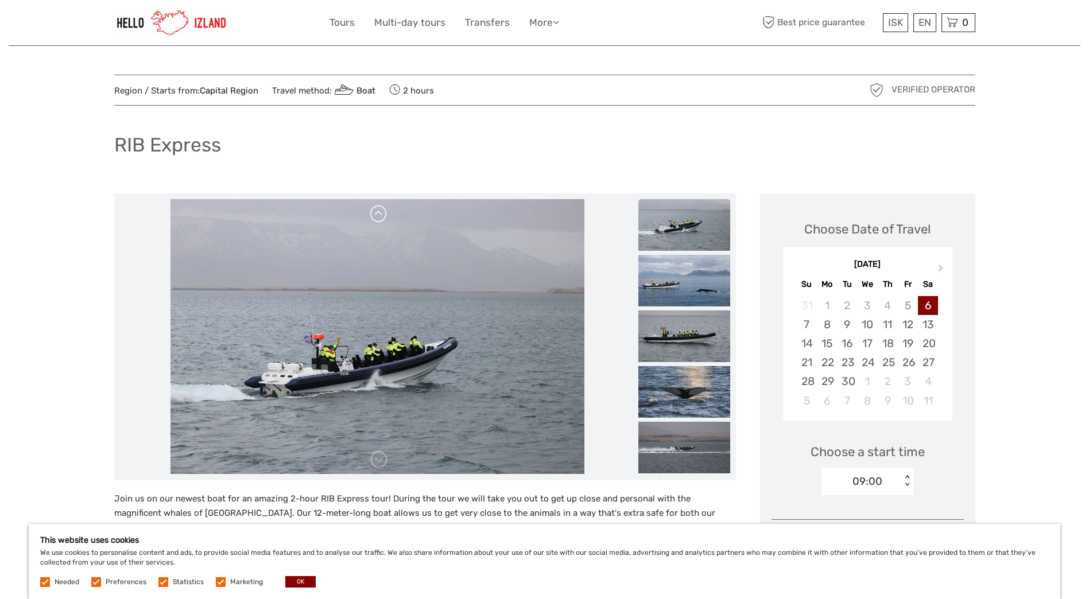
click at [380, 222] on link at bounding box center [379, 214] width 18 height 18
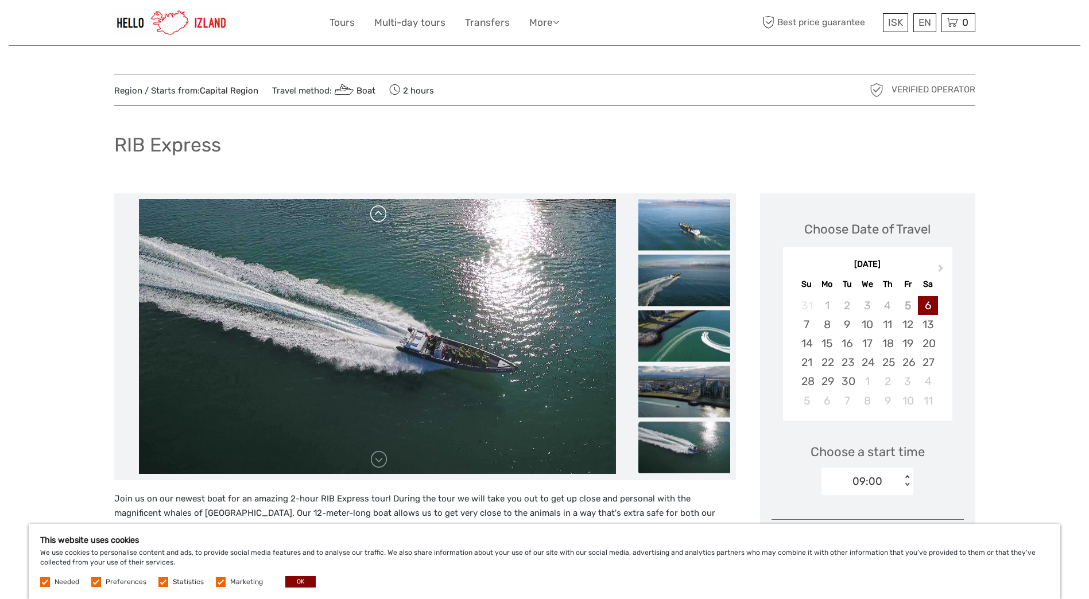
click at [380, 222] on img at bounding box center [377, 337] width 477 height 276
click at [380, 222] on div at bounding box center [378, 337] width 516 height 276
click at [377, 215] on link at bounding box center [379, 214] width 18 height 18
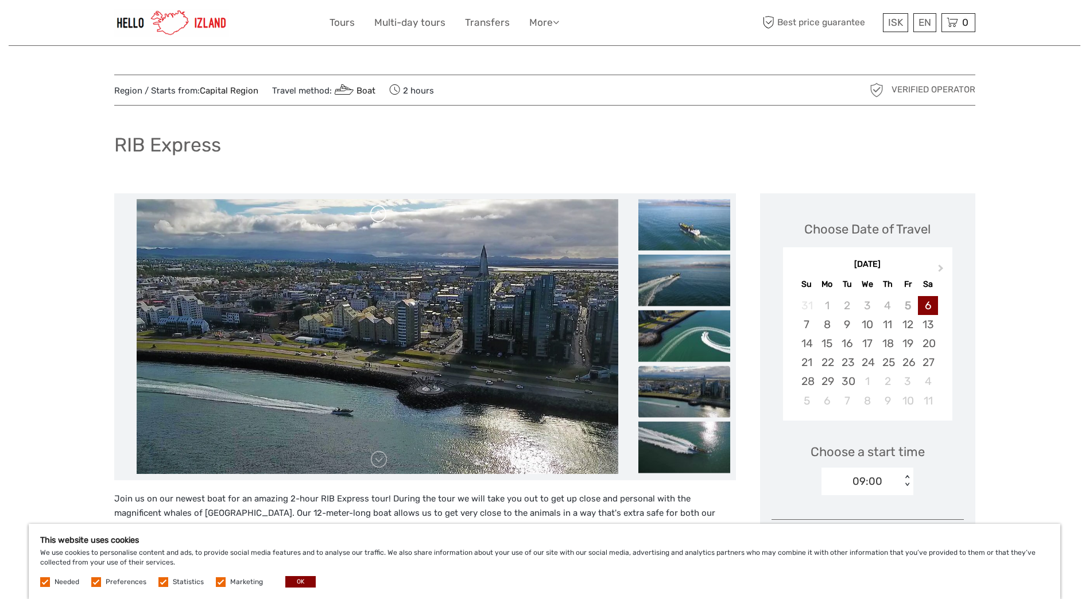
click at [377, 215] on link at bounding box center [379, 214] width 18 height 18
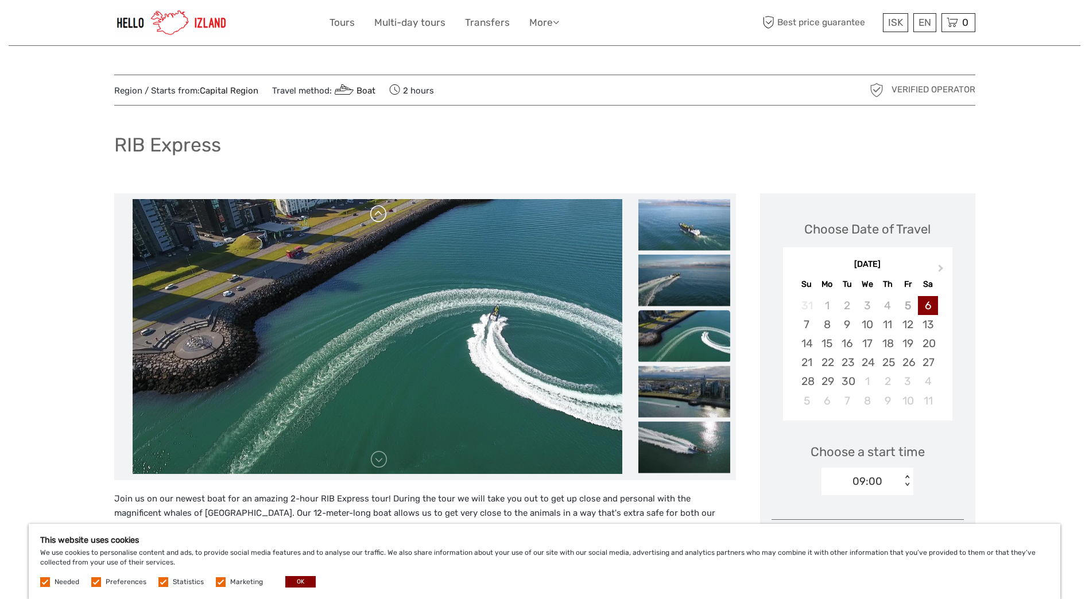
click at [377, 215] on link at bounding box center [379, 214] width 18 height 18
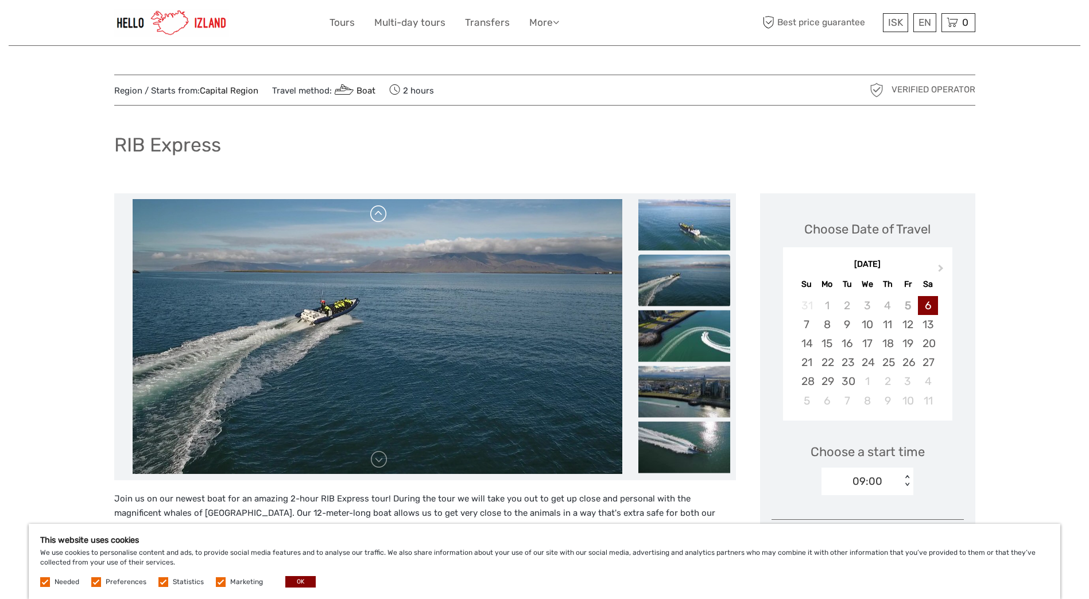
click at [377, 215] on link at bounding box center [379, 214] width 18 height 18
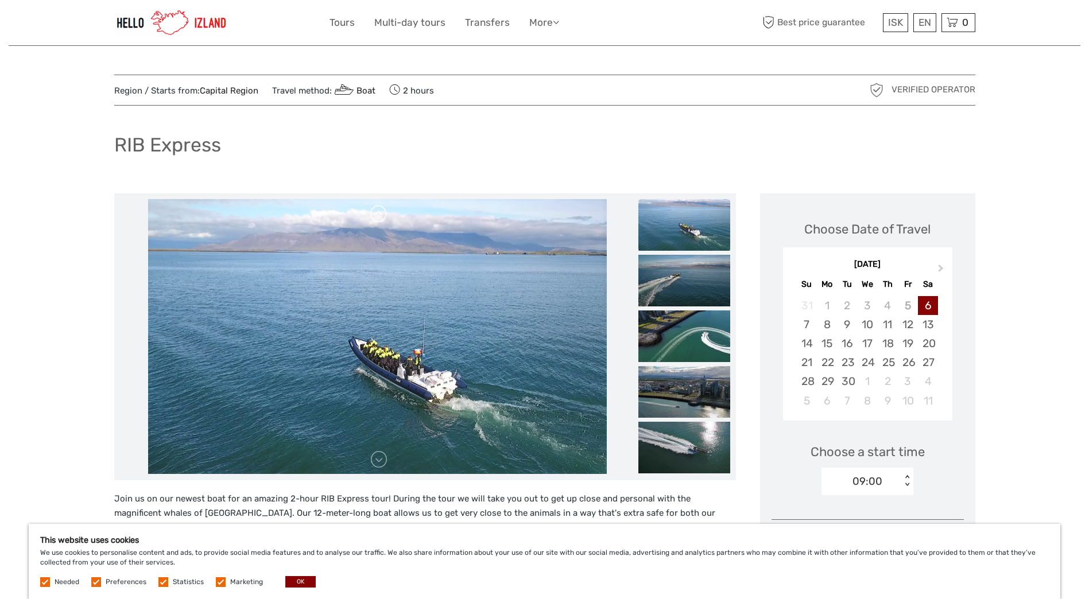
click at [377, 215] on link at bounding box center [379, 214] width 18 height 18
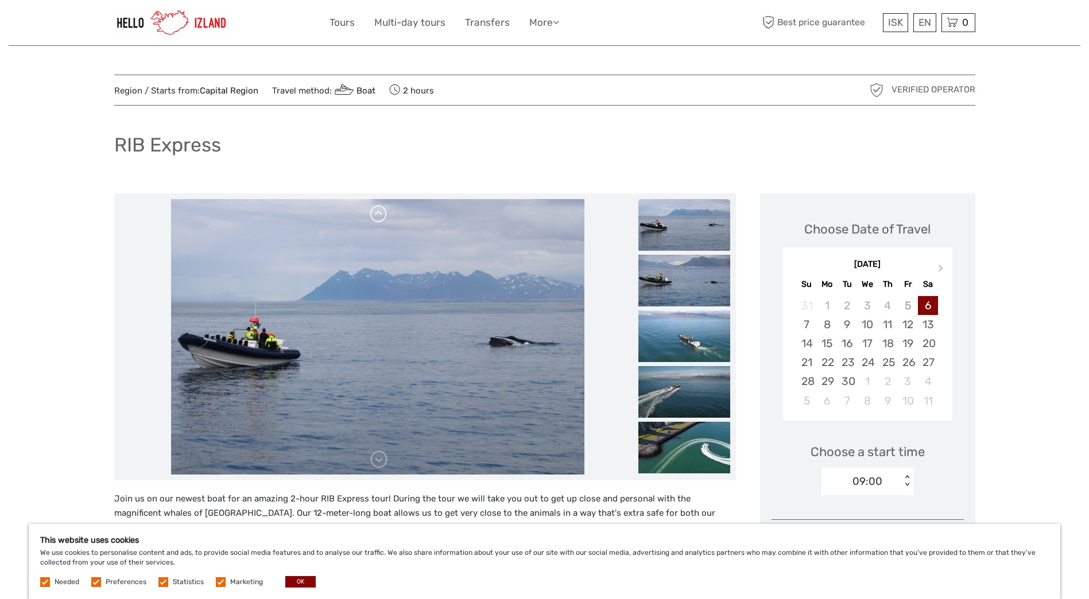
click at [377, 215] on link at bounding box center [379, 214] width 18 height 18
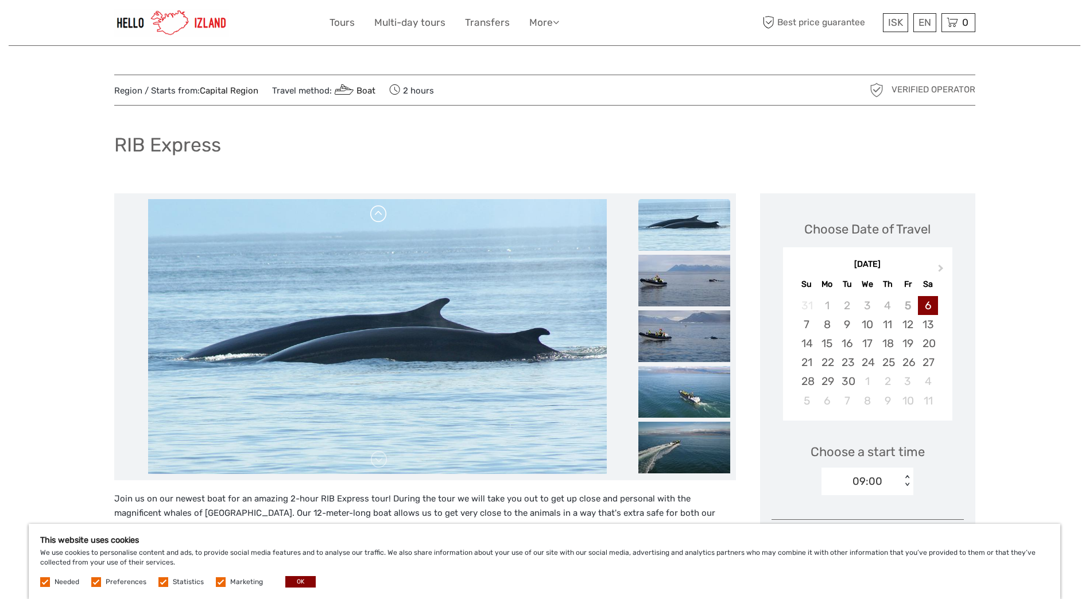
click at [377, 215] on link at bounding box center [379, 214] width 18 height 18
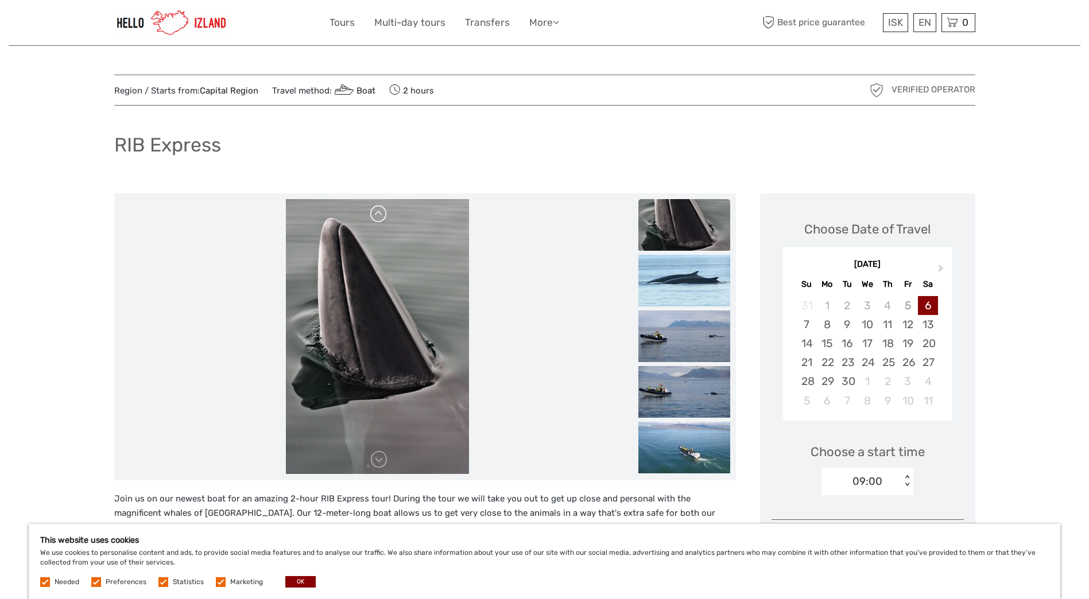
click at [377, 215] on link at bounding box center [379, 214] width 18 height 18
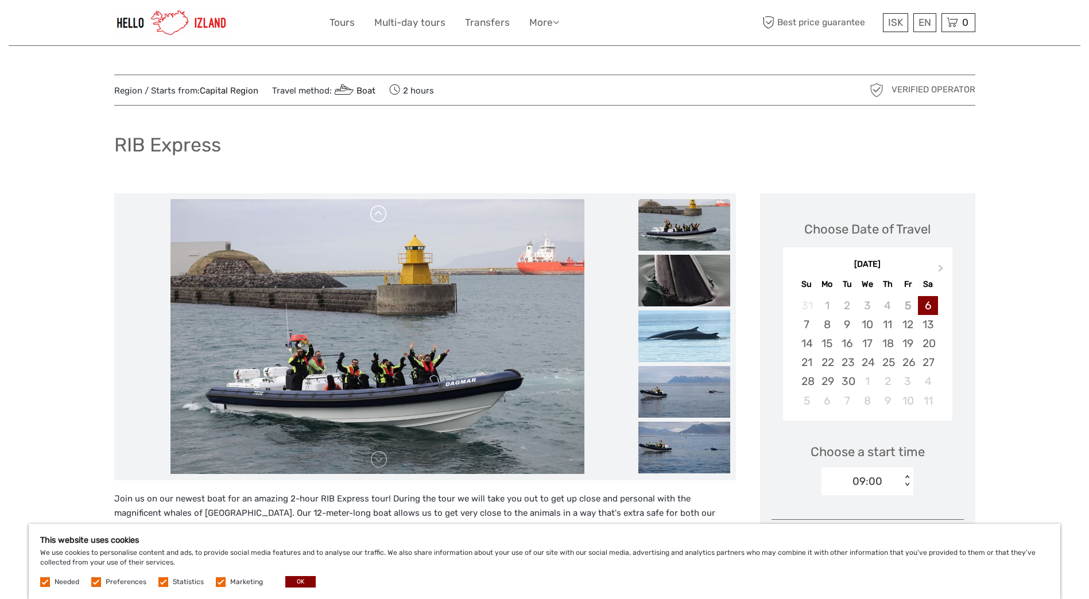
click at [377, 215] on link at bounding box center [379, 214] width 18 height 18
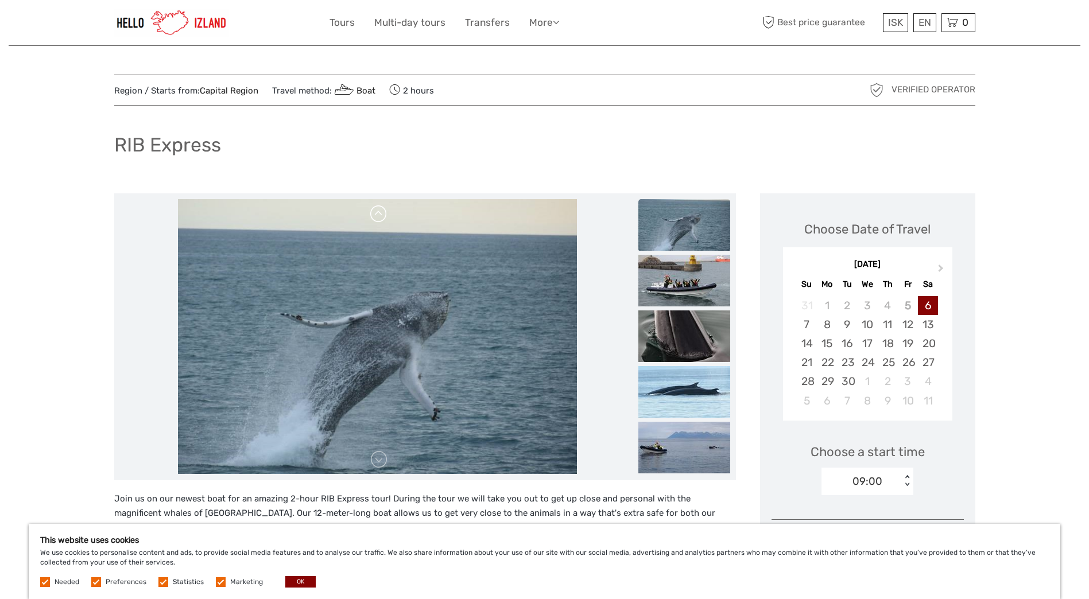
click at [377, 215] on link at bounding box center [379, 214] width 18 height 18
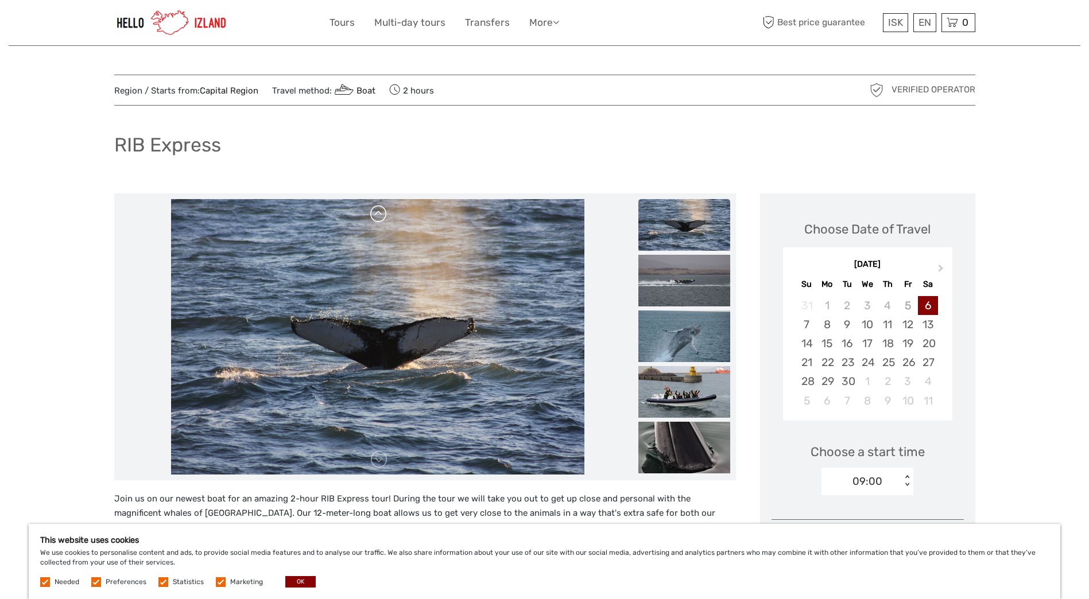
click at [377, 215] on link at bounding box center [379, 214] width 18 height 18
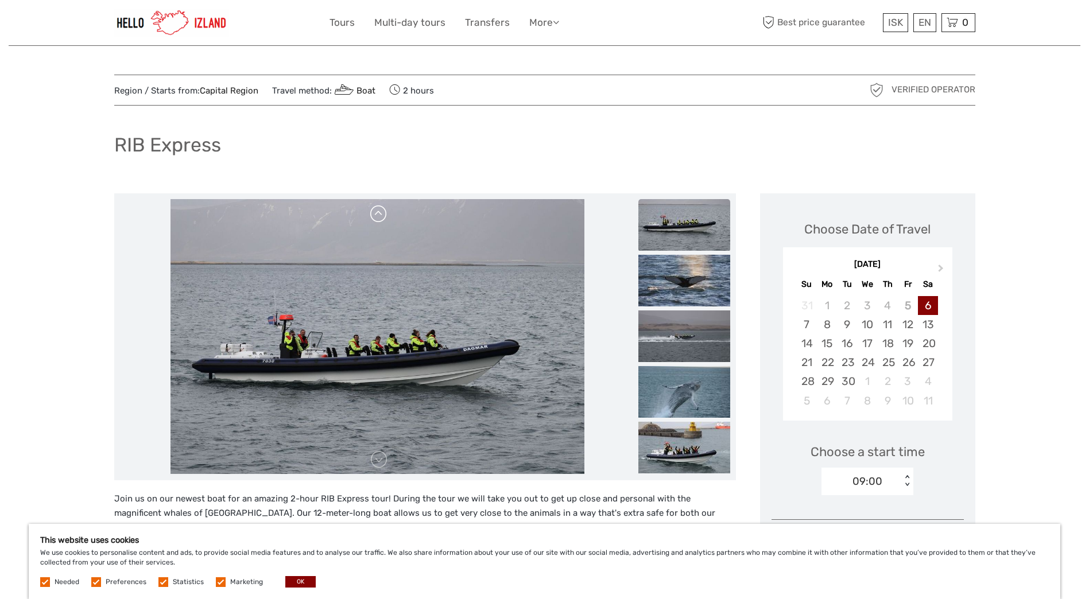
click at [377, 215] on link at bounding box center [379, 214] width 18 height 18
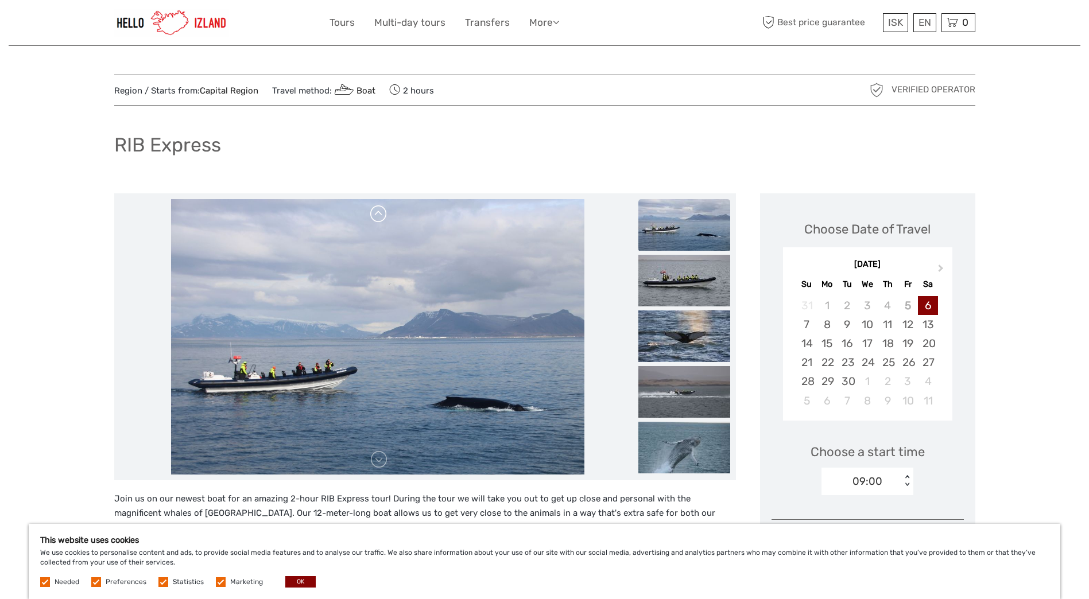
click at [377, 215] on link at bounding box center [379, 214] width 18 height 18
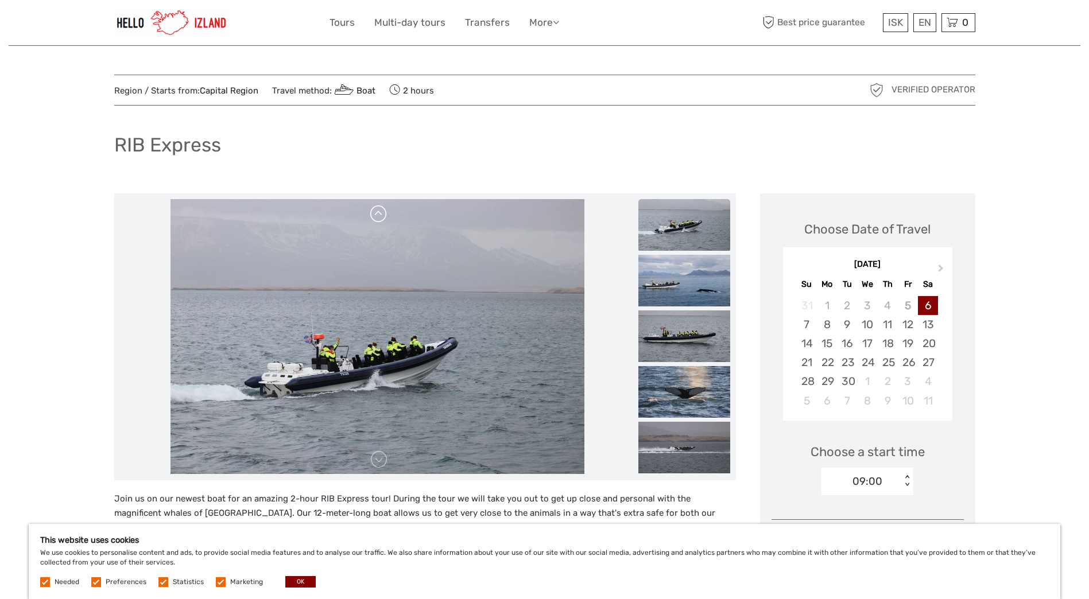
click at [377, 215] on link at bounding box center [379, 214] width 18 height 18
click at [377, 199] on img at bounding box center [377, 62] width 477 height 276
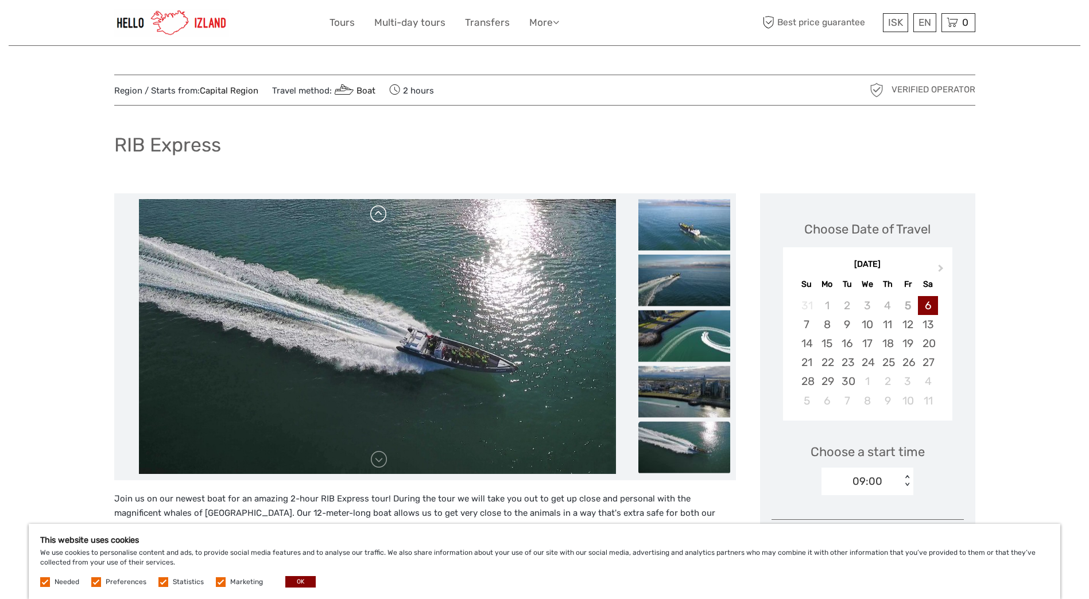
click at [377, 215] on img at bounding box center [377, 337] width 477 height 276
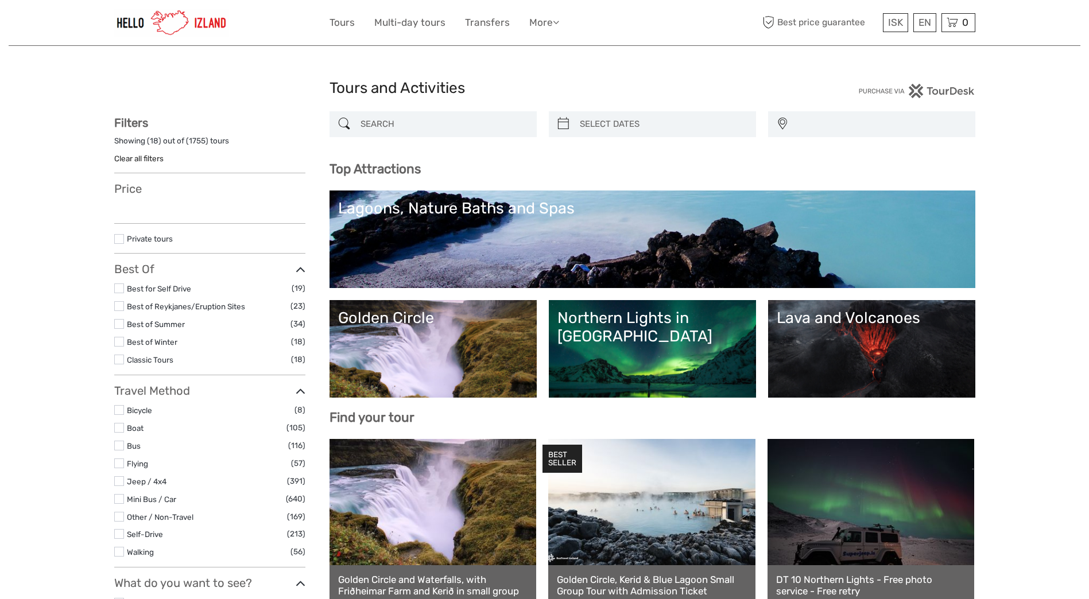
select select
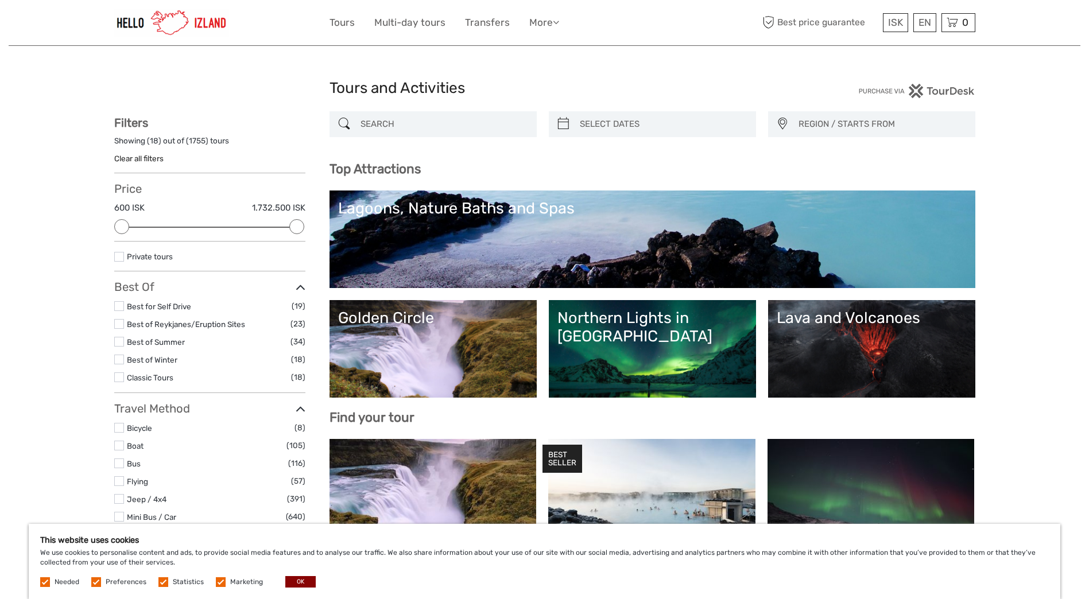
click at [852, 323] on div "Lava and Volcanoes" at bounding box center [872, 318] width 190 height 18
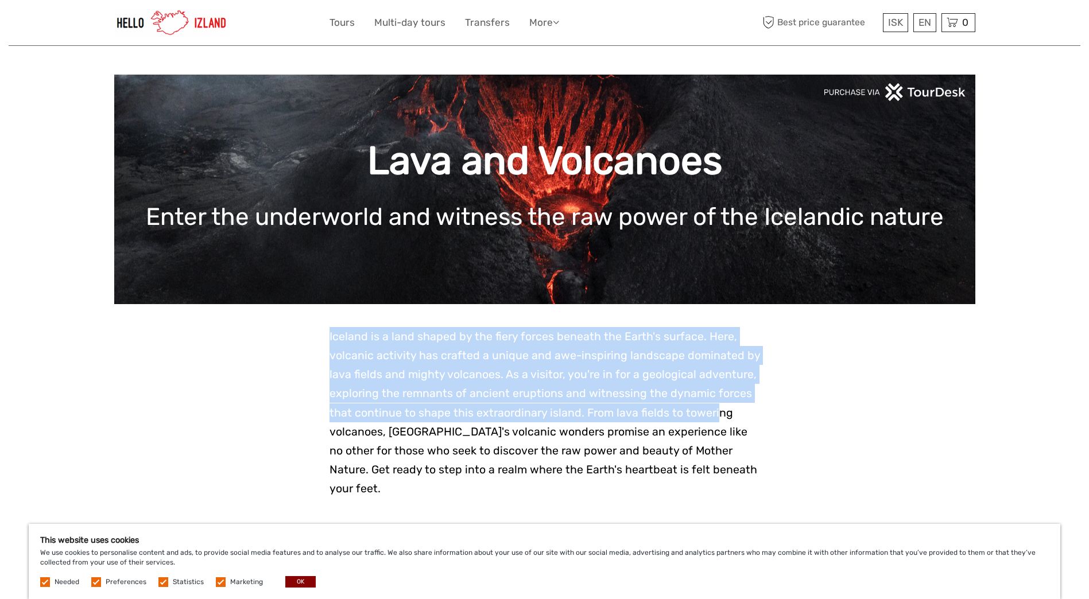
drag, startPoint x: 350, startPoint y: 335, endPoint x: 714, endPoint y: 407, distance: 370.5
drag, startPoint x: 714, startPoint y: 407, endPoint x: 643, endPoint y: 415, distance: 71.7
click at [714, 407] on span "Iceland is a land shaped by the fiery forces beneath the Earth's surface. Here,…" at bounding box center [545, 412] width 431 height 165
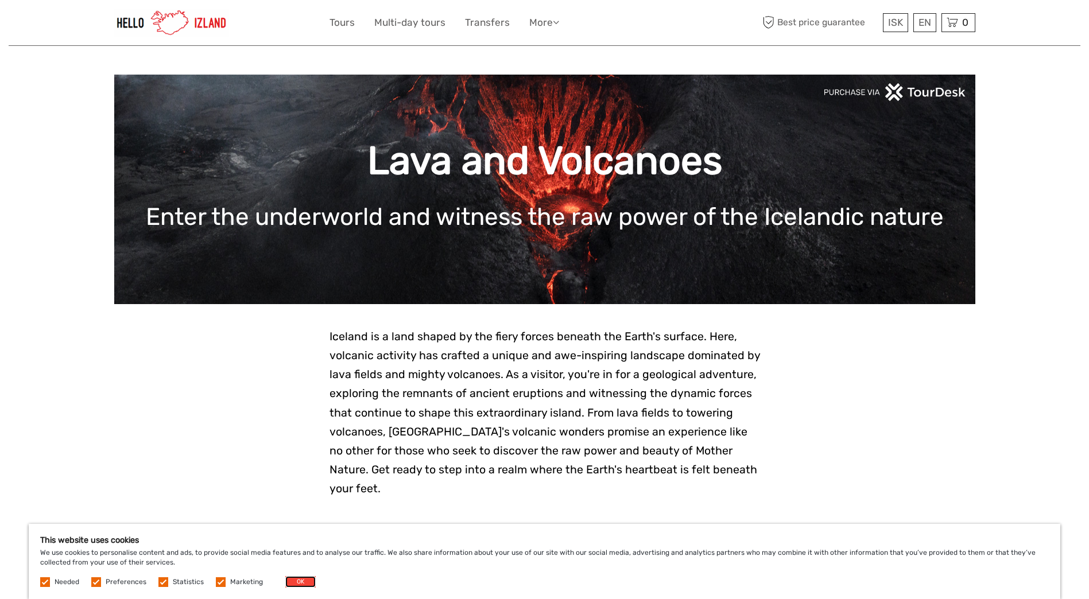
click at [299, 581] on button "OK" at bounding box center [300, 582] width 30 height 11
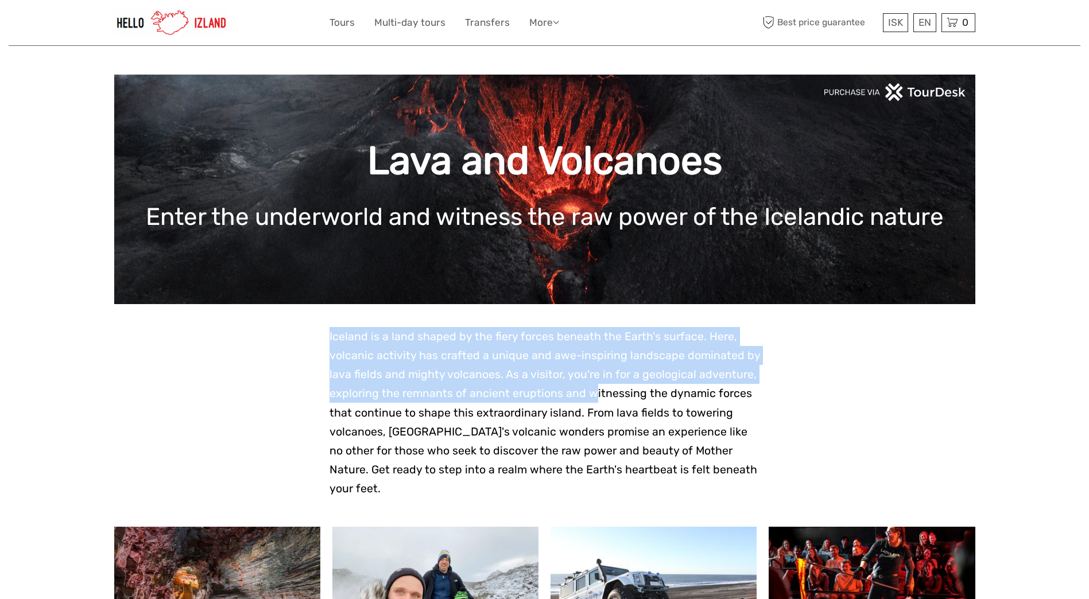
drag, startPoint x: 323, startPoint y: 329, endPoint x: 606, endPoint y: 405, distance: 293.1
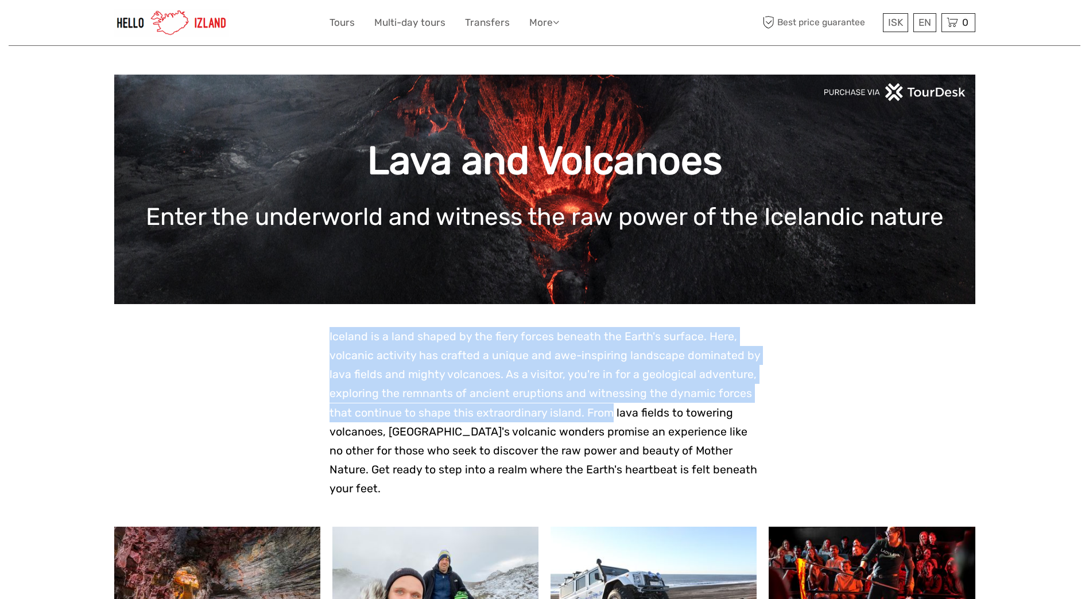
click at [606, 405] on p "Iceland is a land shaped by the fiery forces beneath the Earth's surface. Here,…" at bounding box center [545, 412] width 431 height 171
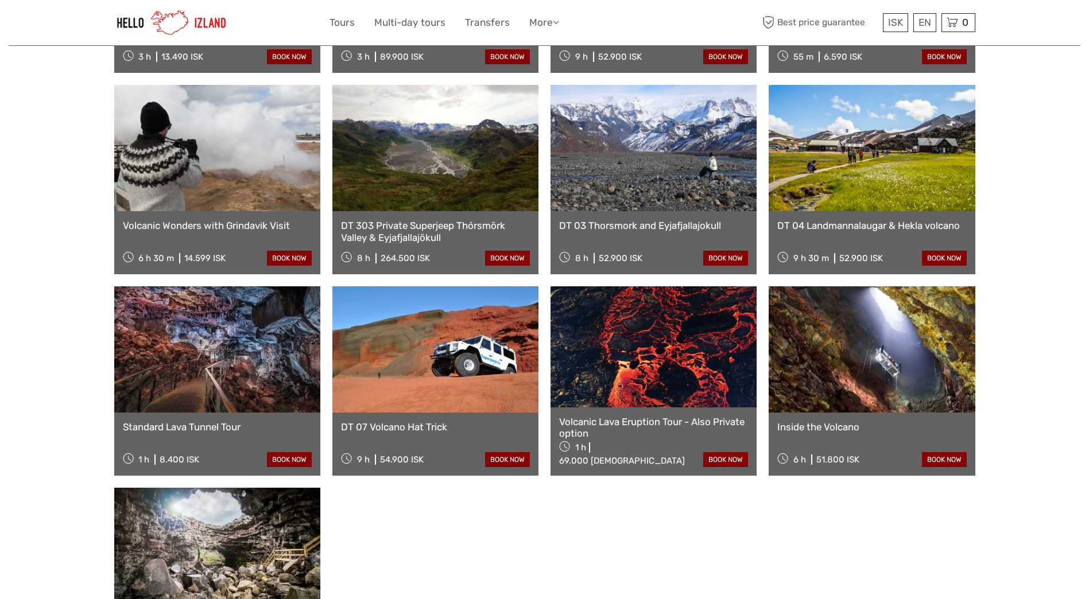
scroll to position [689, 0]
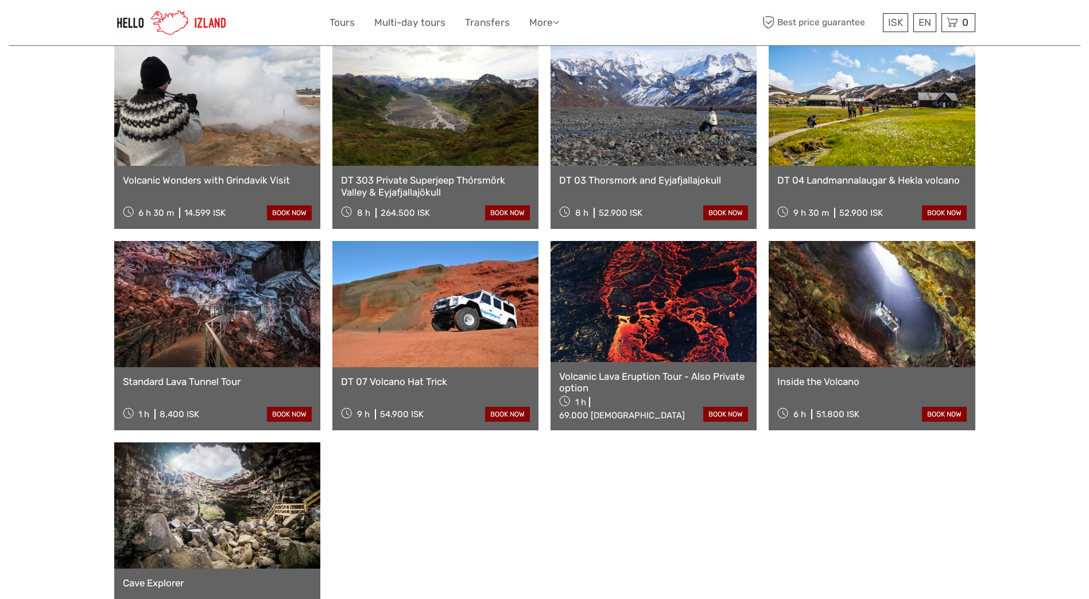
click at [674, 371] on link "Volcanic Lava Eruption Tour - Also Private option" at bounding box center [653, 383] width 189 height 24
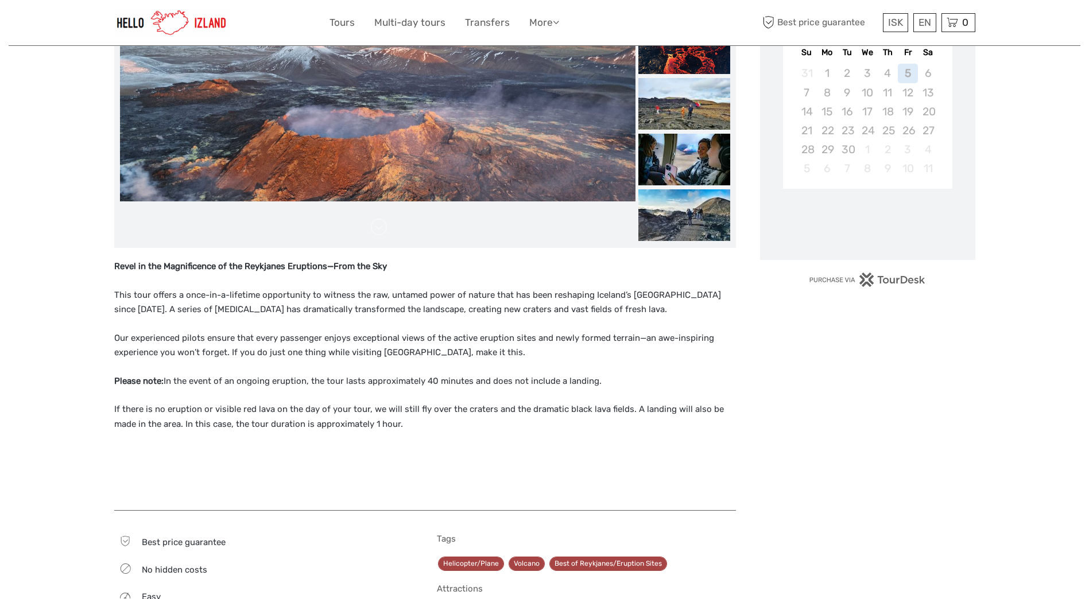
scroll to position [198, 0]
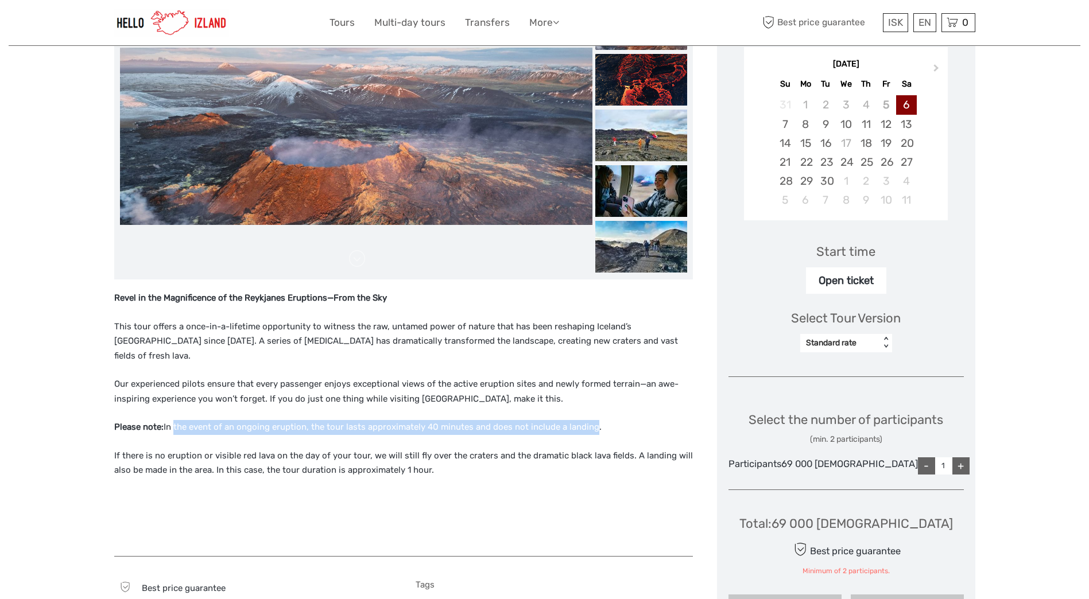
drag, startPoint x: 173, startPoint y: 413, endPoint x: 600, endPoint y: 411, distance: 426.6
click at [600, 420] on p "Please note: In the event of an ongoing eruption, the tour lasts approximately …" at bounding box center [403, 427] width 579 height 15
click at [603, 420] on p "Please note: In the event of an ongoing eruption, the tour lasts approximately …" at bounding box center [403, 427] width 579 height 15
click at [687, 124] on img at bounding box center [641, 136] width 92 height 52
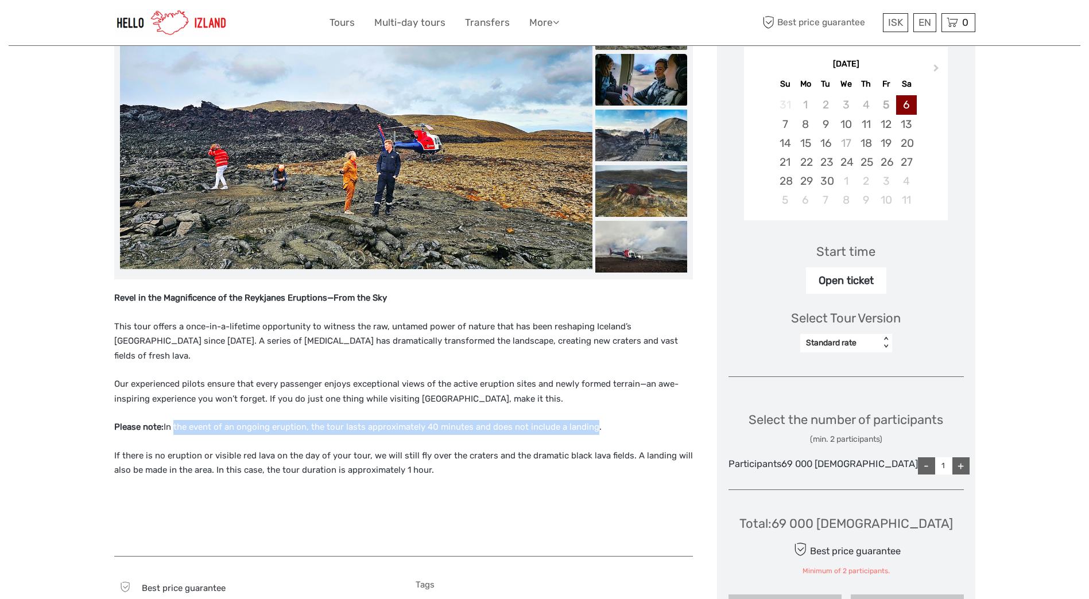
click at [678, 103] on img at bounding box center [641, 80] width 92 height 52
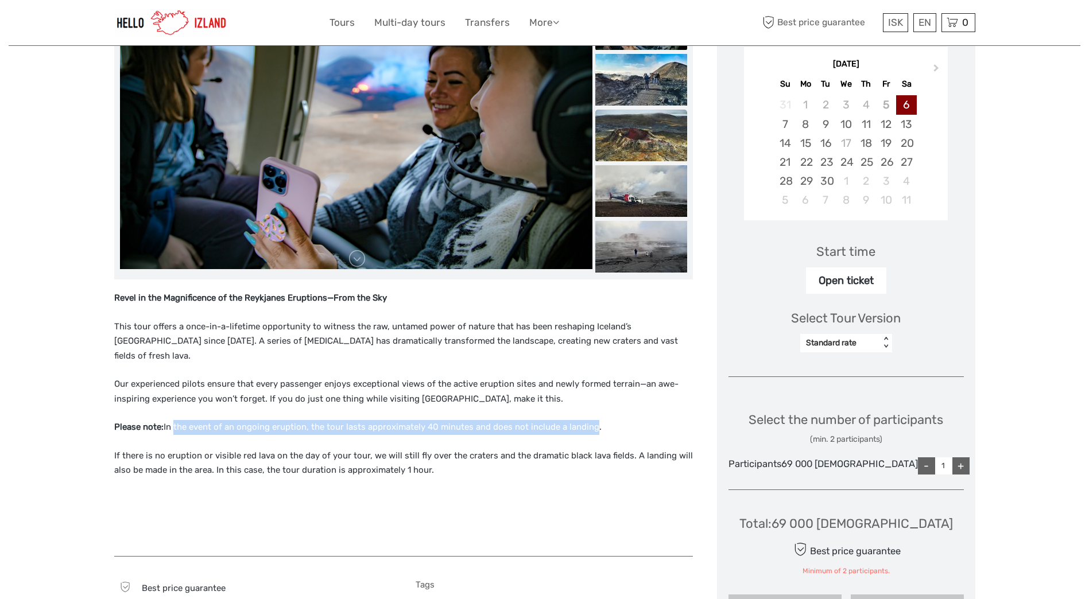
click at [672, 129] on img at bounding box center [641, 136] width 92 height 52
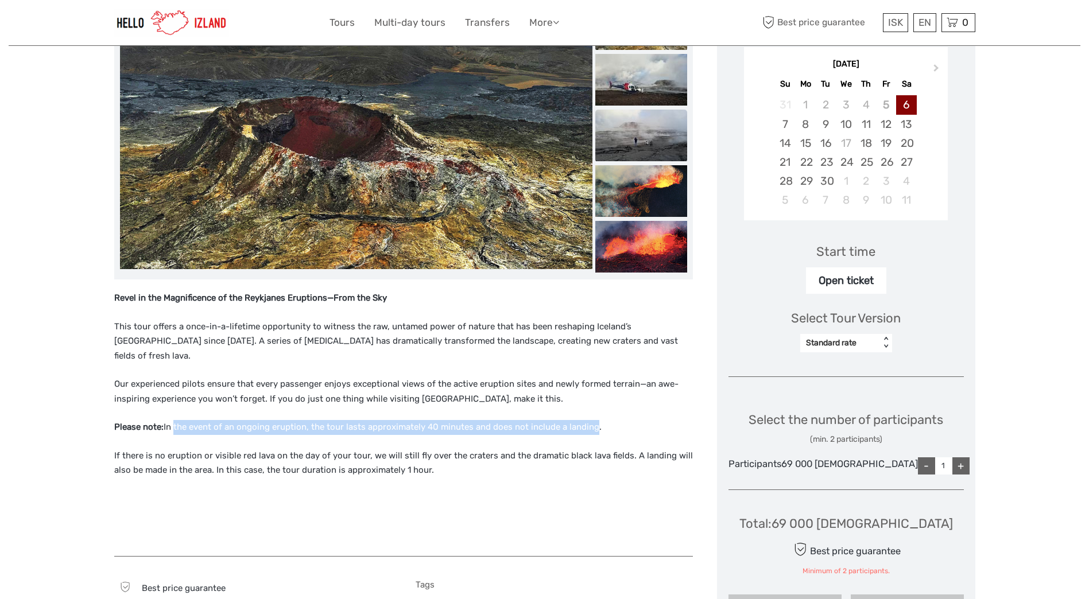
click at [668, 161] on img at bounding box center [641, 136] width 92 height 52
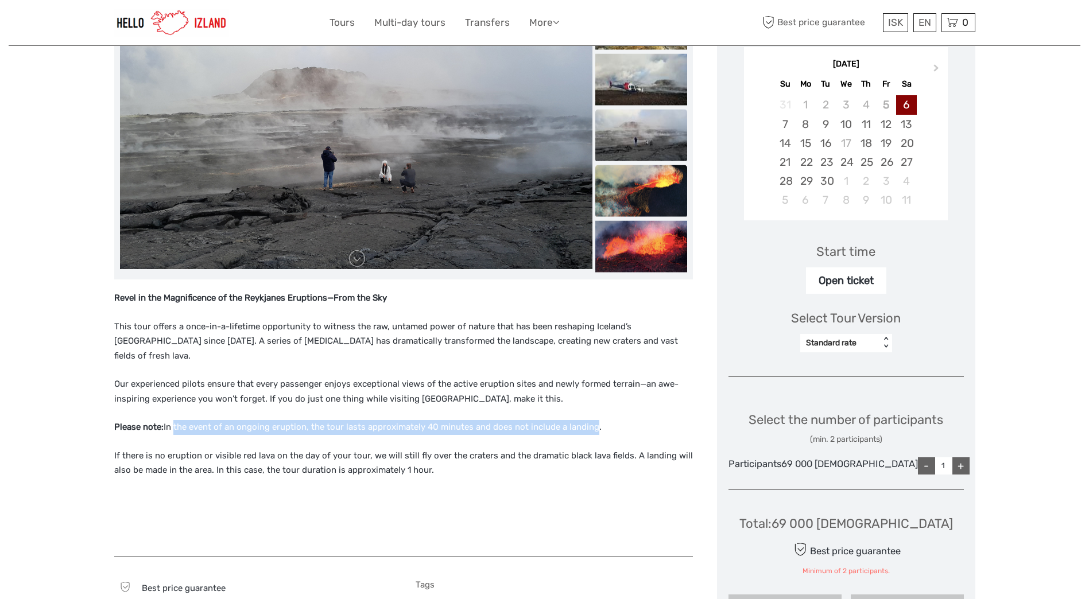
click at [668, 179] on img at bounding box center [641, 191] width 92 height 52
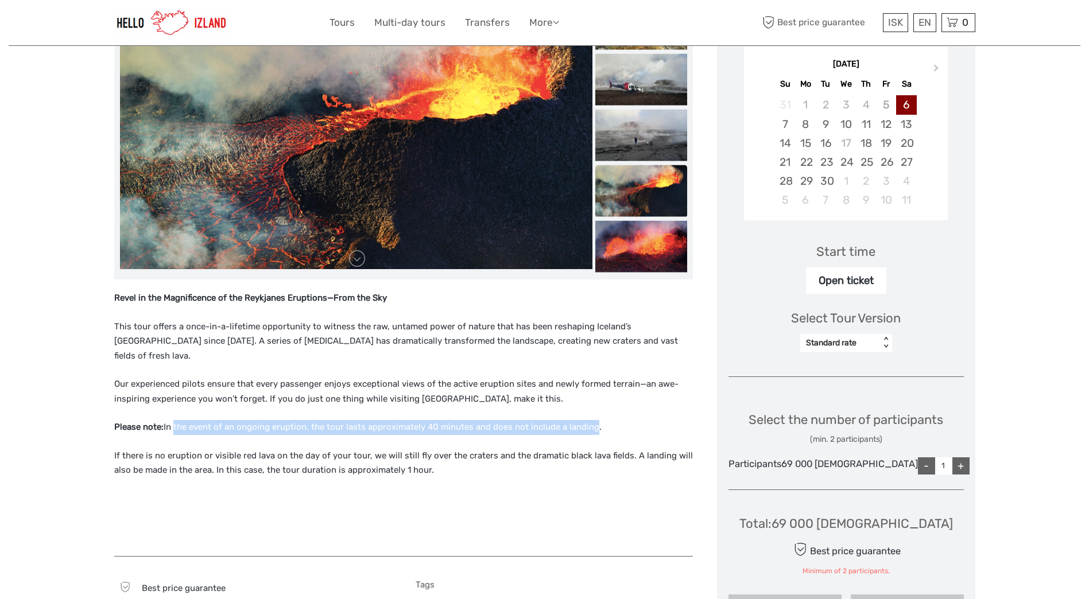
scroll to position [0, 0]
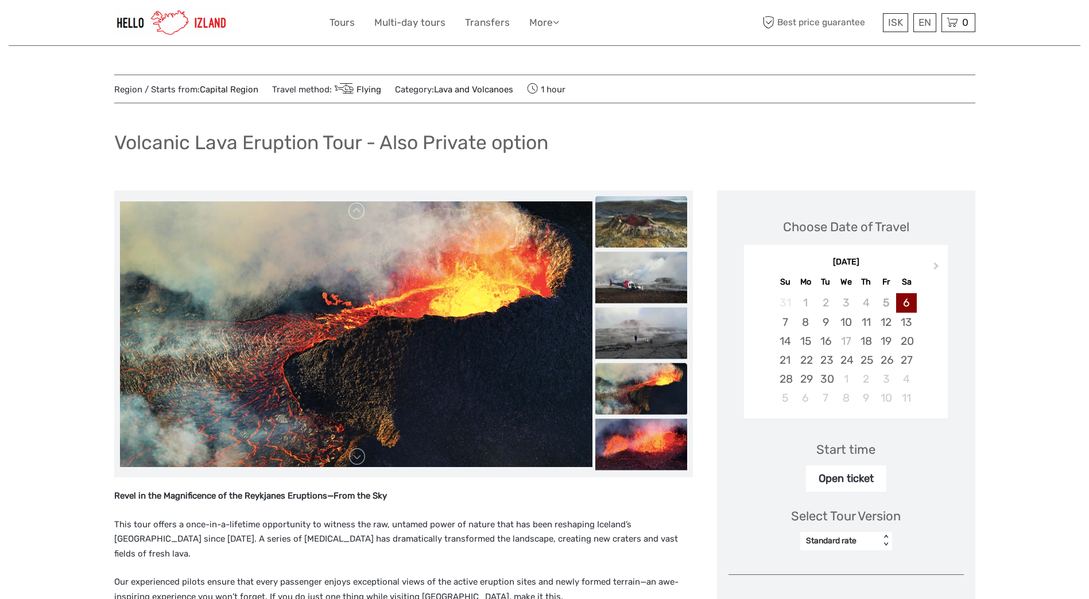
click at [674, 198] on img at bounding box center [641, 222] width 92 height 52
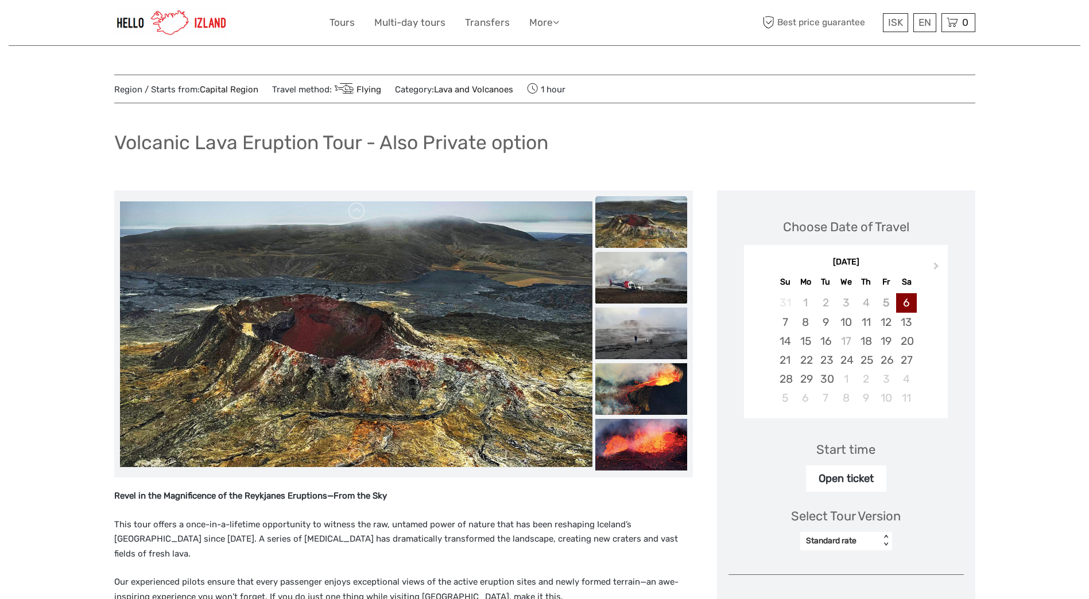
click at [686, 274] on img at bounding box center [641, 278] width 92 height 52
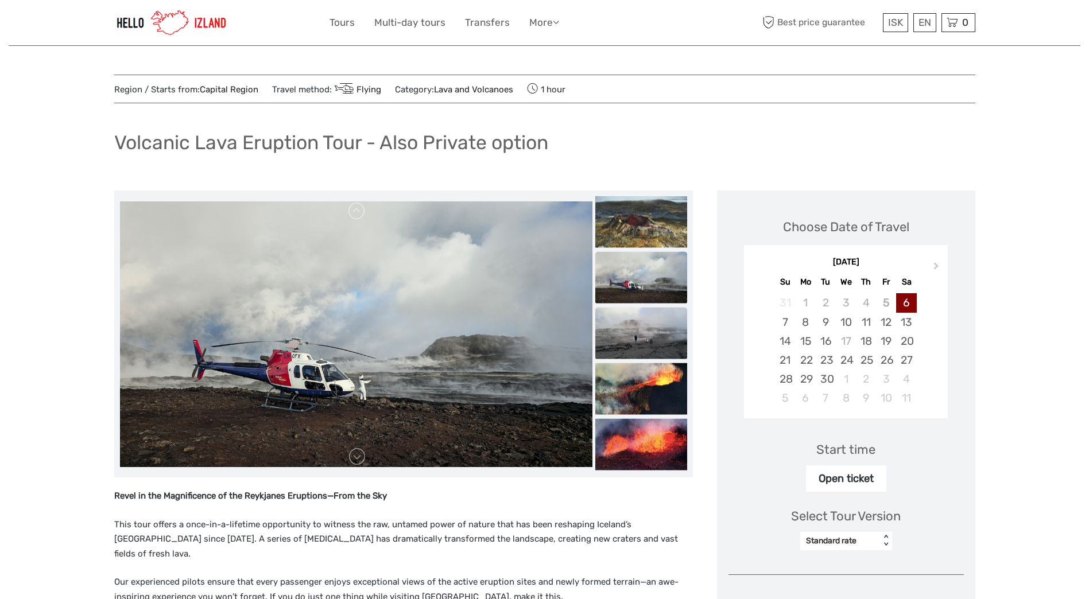
click at [671, 339] on img at bounding box center [641, 334] width 92 height 52
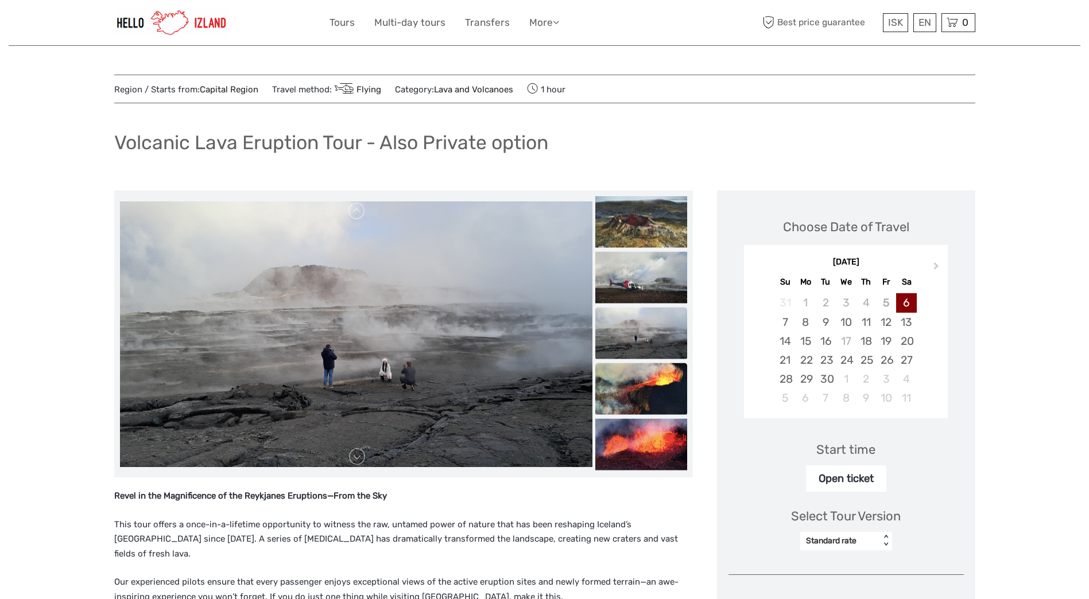
click at [674, 384] on img at bounding box center [641, 389] width 92 height 52
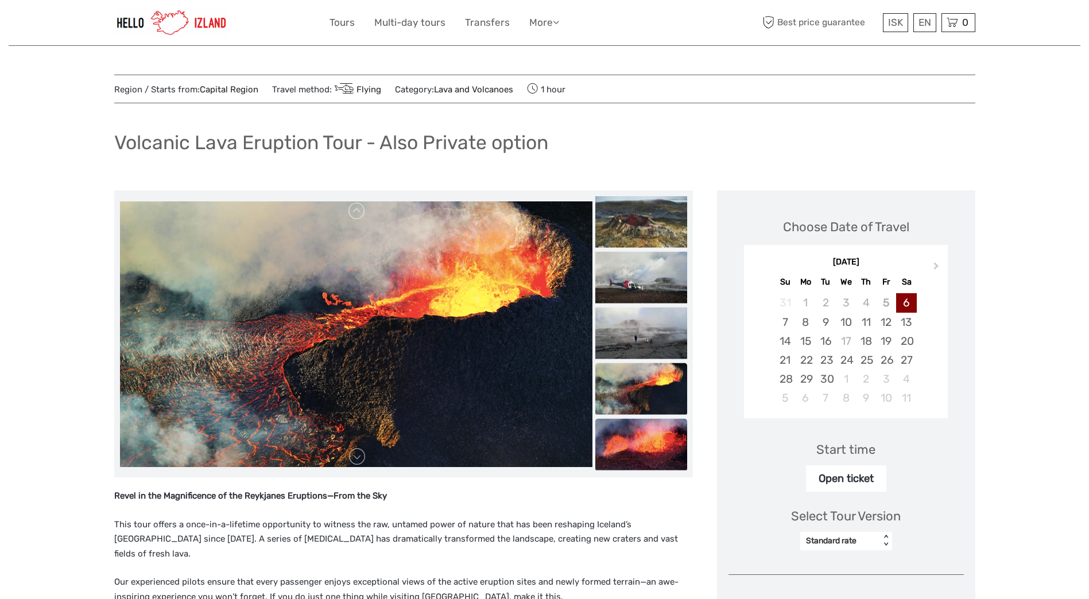
click at [676, 420] on img at bounding box center [641, 445] width 92 height 52
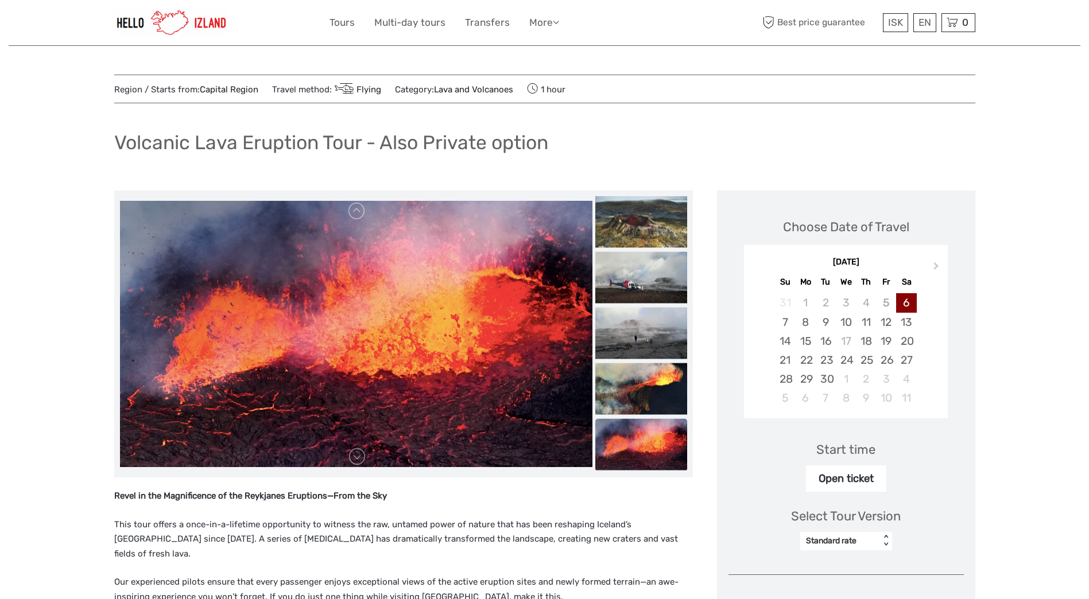
scroll to position [115, 0]
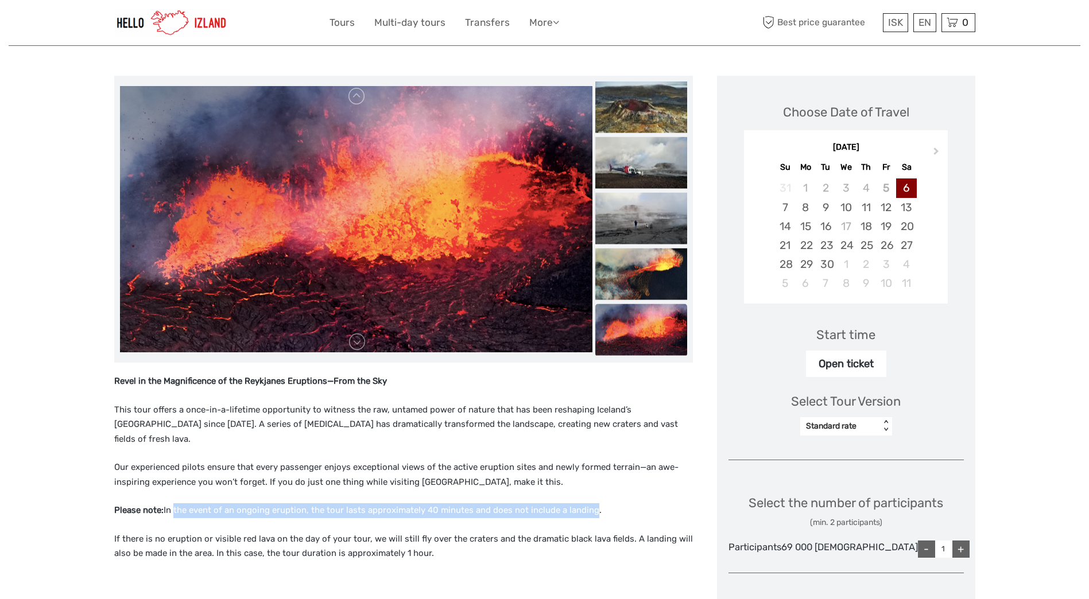
click at [662, 336] on img at bounding box center [641, 330] width 92 height 52
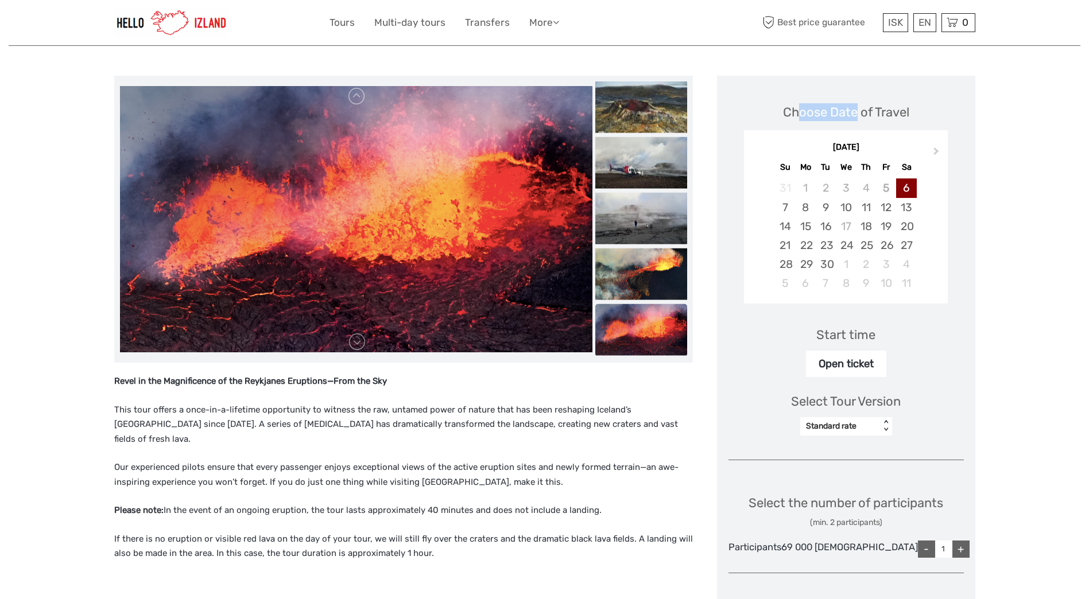
drag, startPoint x: 821, startPoint y: 108, endPoint x: 883, endPoint y: 110, distance: 61.5
click at [883, 110] on div "Choose Date of Travel" at bounding box center [846, 112] width 126 height 18
click at [672, 356] on li at bounding box center [641, 330] width 92 height 53
drag, startPoint x: 432, startPoint y: 497, endPoint x: 595, endPoint y: 501, distance: 163.7
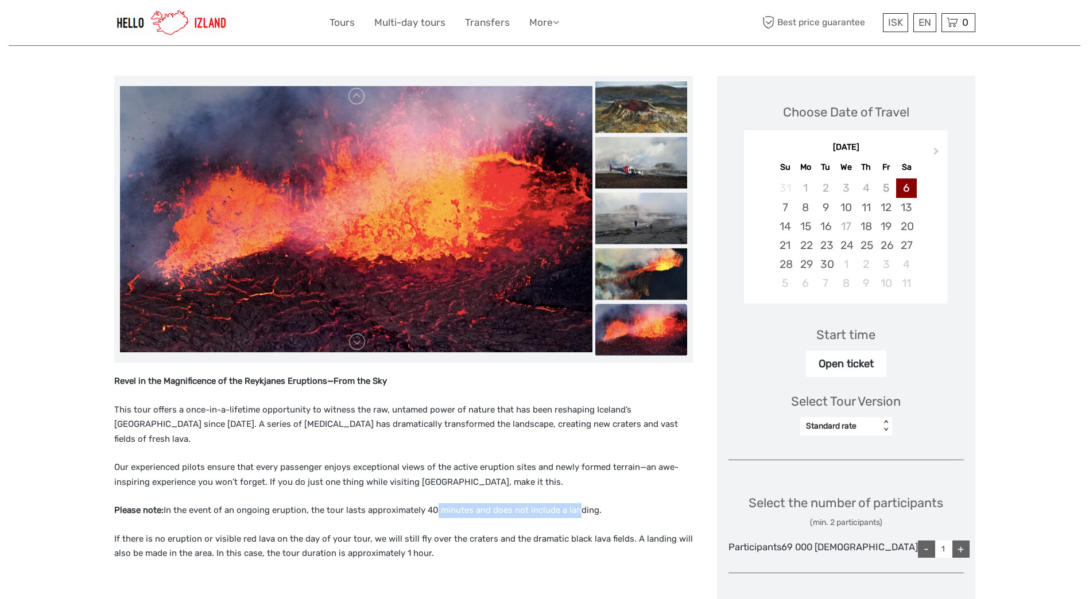
click at [595, 504] on p "Please note: In the event of an ongoing eruption, the tour lasts approximately …" at bounding box center [403, 511] width 579 height 15
click at [597, 504] on p "Please note: In the event of an ongoing eruption, the tour lasts approximately …" at bounding box center [403, 511] width 579 height 15
drag, startPoint x: 603, startPoint y: 498, endPoint x: 163, endPoint y: 496, distance: 439.9
click at [163, 504] on p "Please note: In the event of an ongoing eruption, the tour lasts approximately …" at bounding box center [403, 511] width 579 height 15
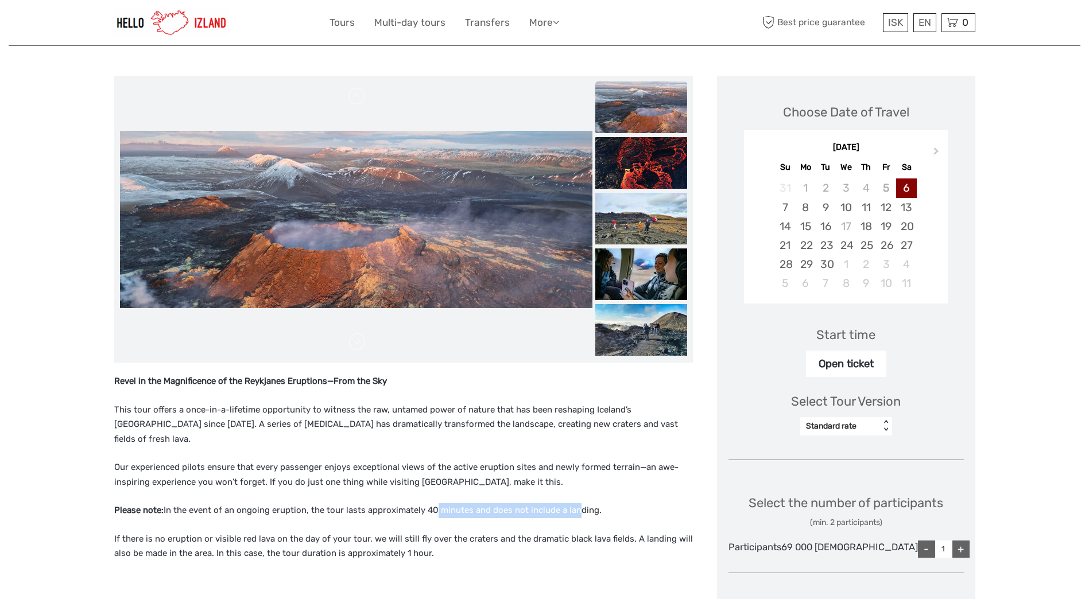
copy p "In the event of an ongoing eruption, the tour lasts approximately 40 minutes an…"
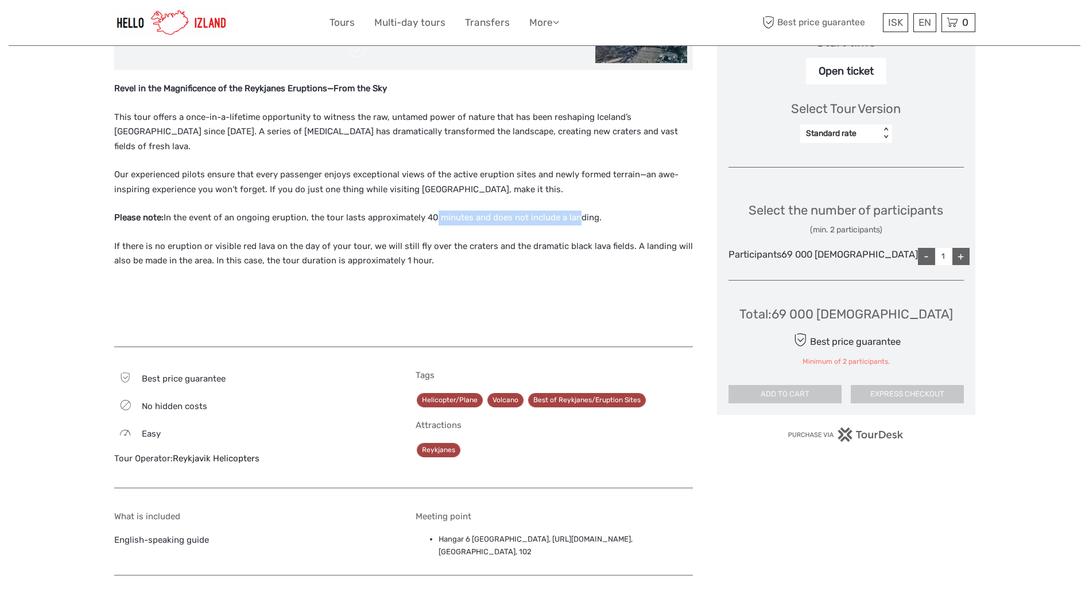
scroll to position [517, 0]
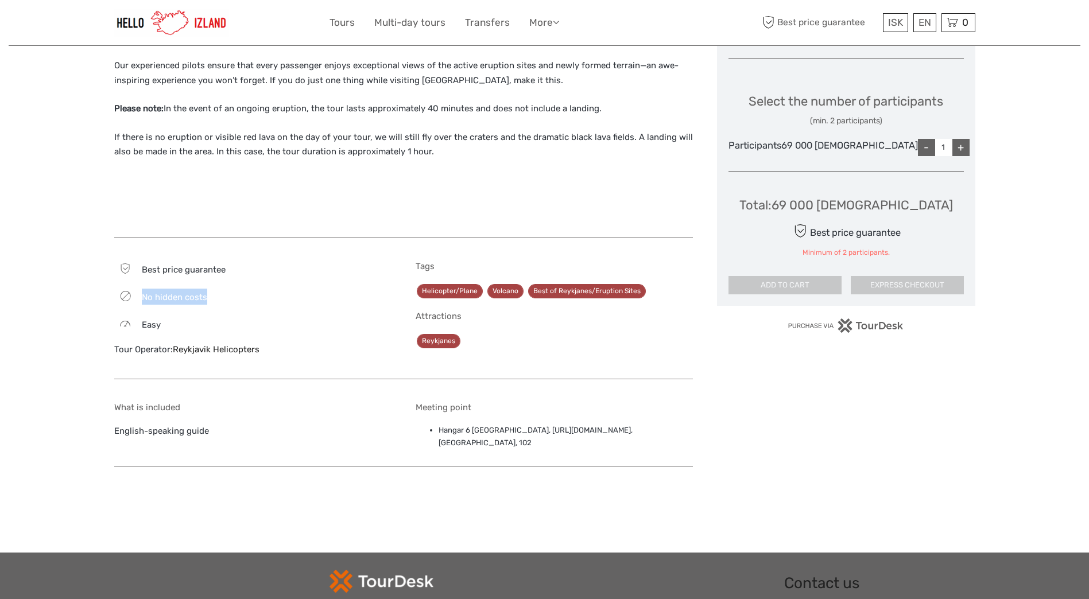
drag, startPoint x: 144, startPoint y: 288, endPoint x: 210, endPoint y: 285, distance: 65.5
click at [210, 289] on div "No hidden costs" at bounding box center [252, 297] width 277 height 16
drag, startPoint x: 101, startPoint y: 420, endPoint x: 237, endPoint y: 420, distance: 135.5
click at [237, 420] on div "Region / Starts from: Capital Region Travel method: Flying Category: Lava and V…" at bounding box center [545, 18] width 1072 height 1070
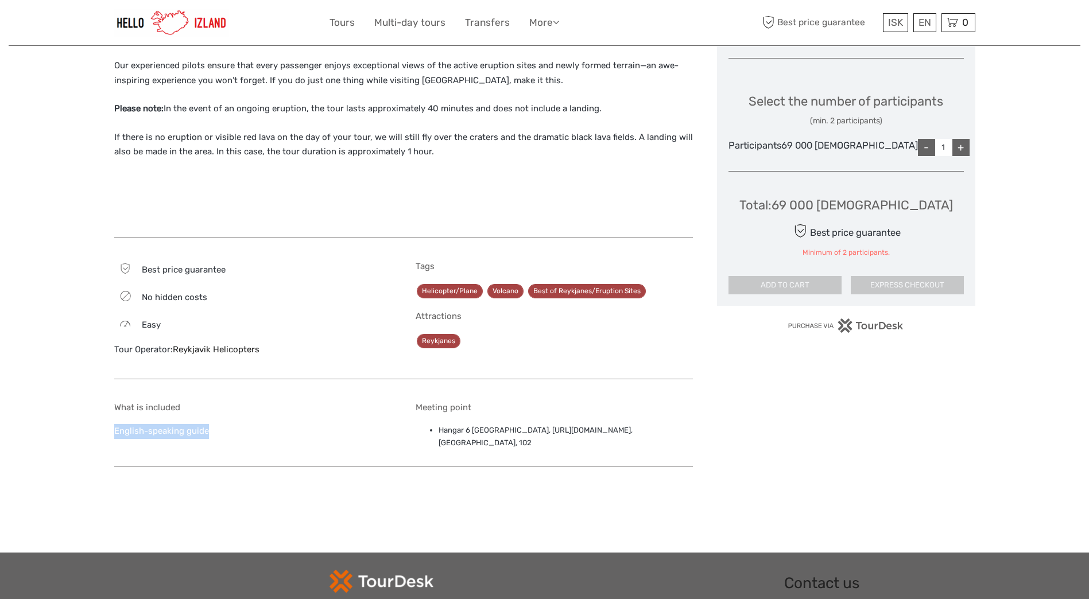
click at [237, 424] on p "English-speaking guide" at bounding box center [252, 431] width 277 height 15
drag, startPoint x: 457, startPoint y: 416, endPoint x: 594, endPoint y: 413, distance: 136.7
click at [594, 424] on ul "Hangar 6 Reykjavik Domestic Airport, https://maps.app.goo.gl/8Lgo1wpDrty5NCZH8,…" at bounding box center [554, 437] width 277 height 26
click at [594, 424] on li "Hangar 6 Reykjavik Domestic Airport, https://maps.app.goo.gl/8Lgo1wpDrty5NCZH8,…" at bounding box center [566, 437] width 254 height 26
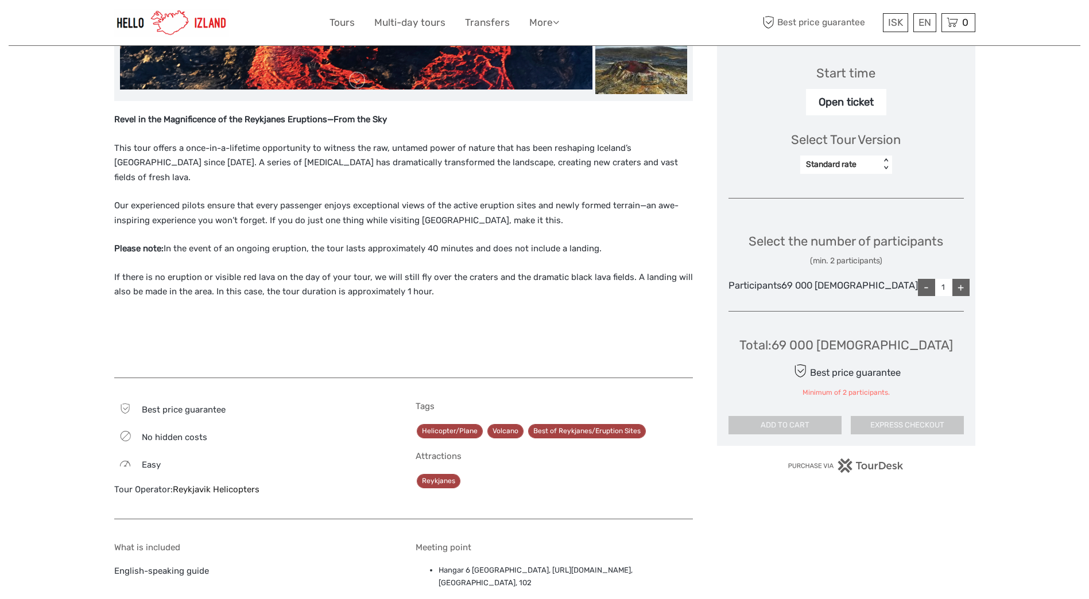
scroll to position [287, 0]
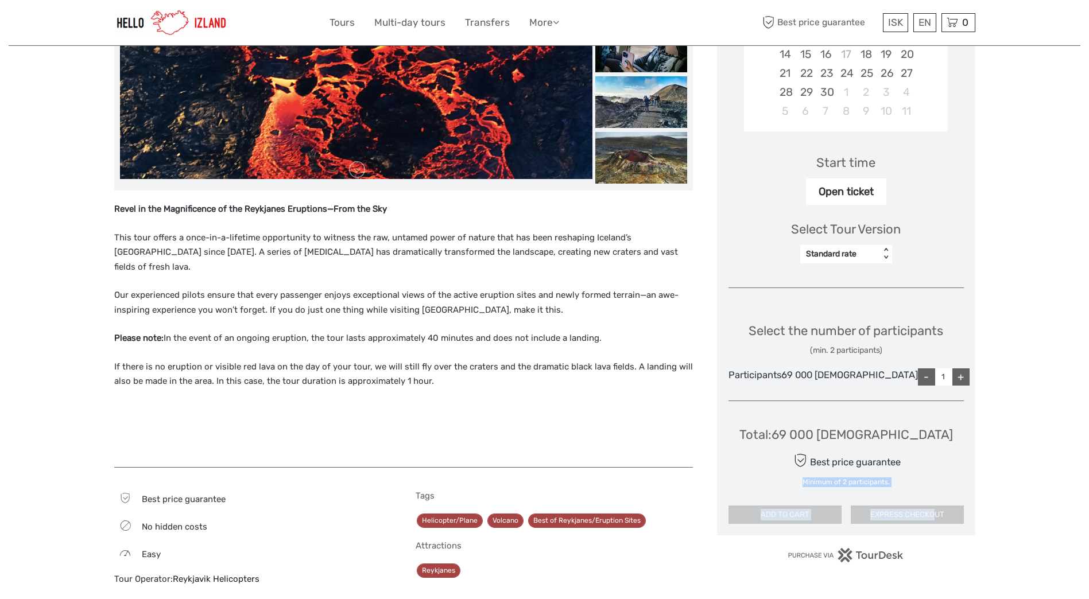
drag, startPoint x: 818, startPoint y: 501, endPoint x: 948, endPoint y: 501, distance: 129.8
click at [948, 501] on div "Total : 69 000 ISK Best price guarantee Minimum of 2 participants. ADD TO CART …" at bounding box center [846, 468] width 235 height 114
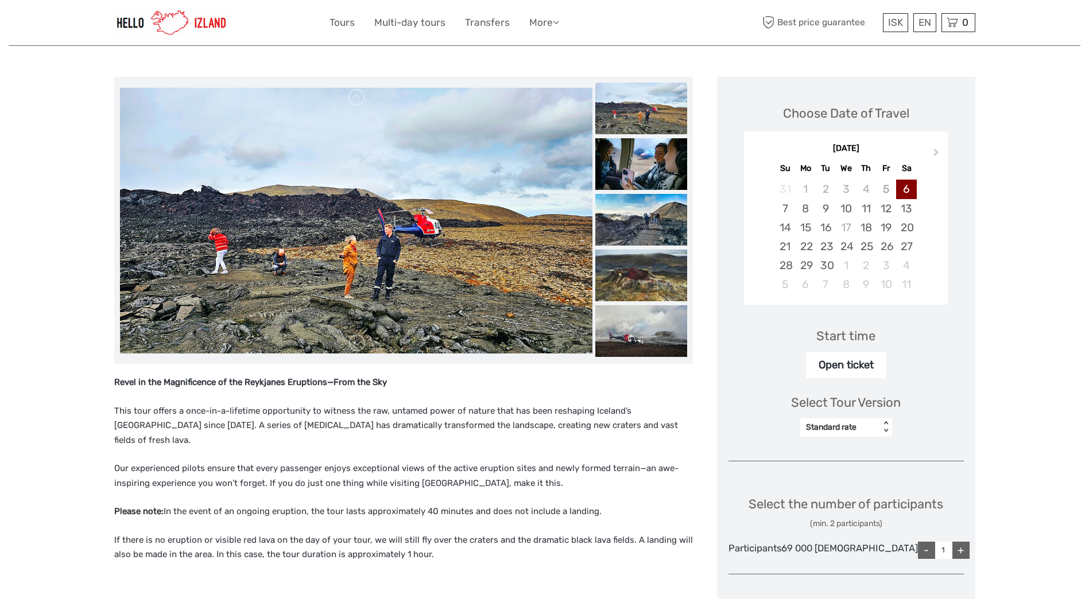
scroll to position [0, 0]
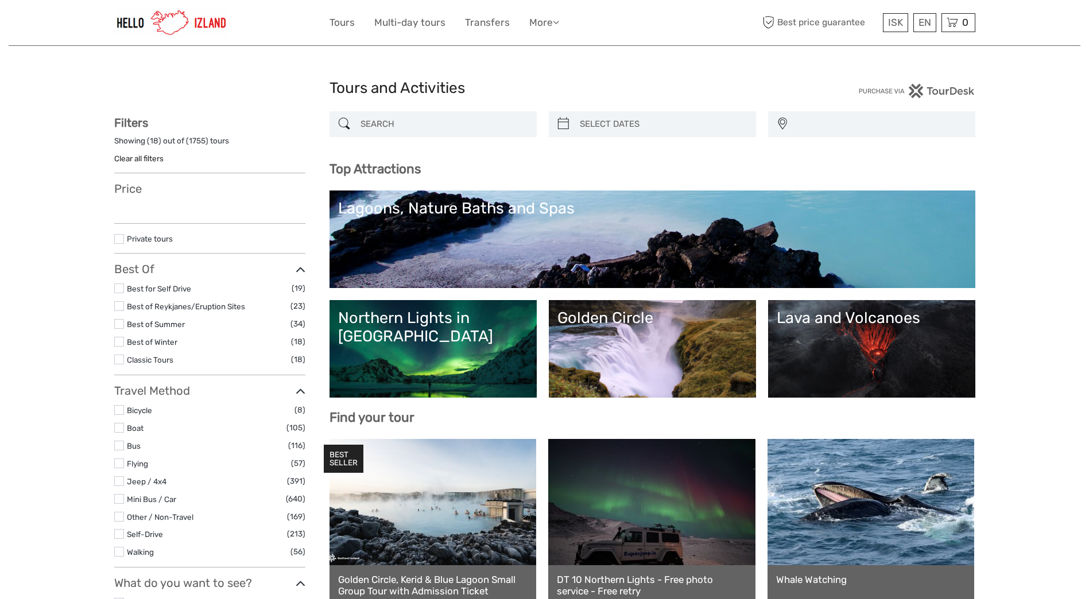
select select
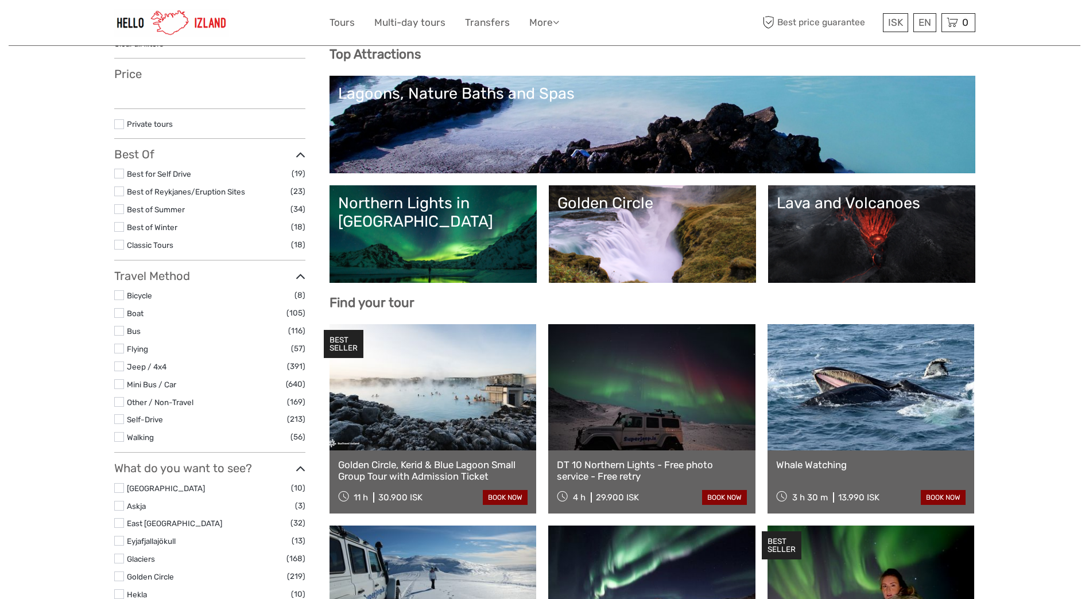
select select
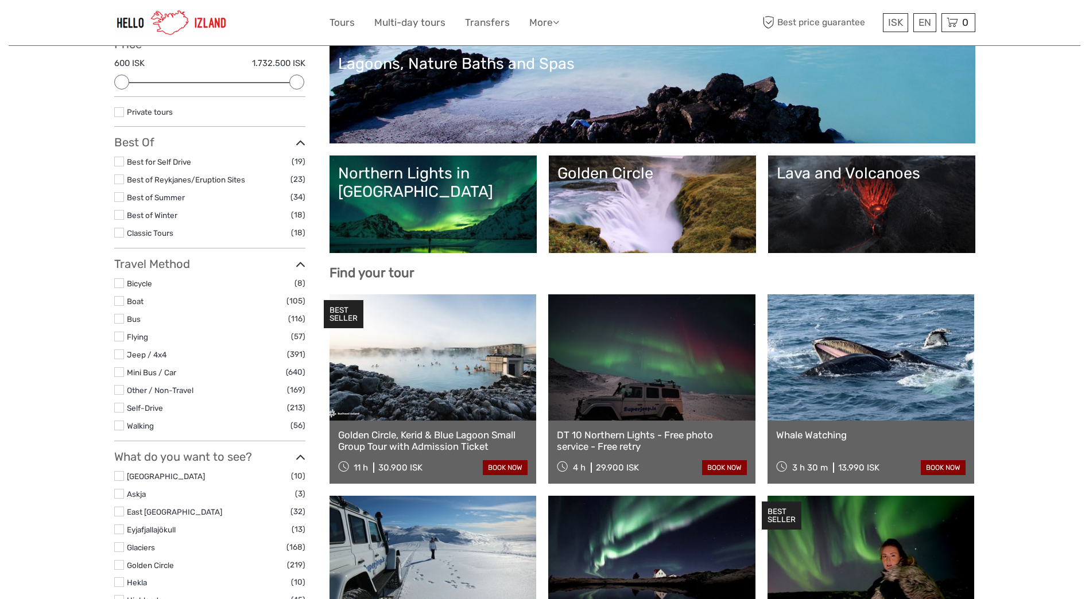
scroll to position [172, 0]
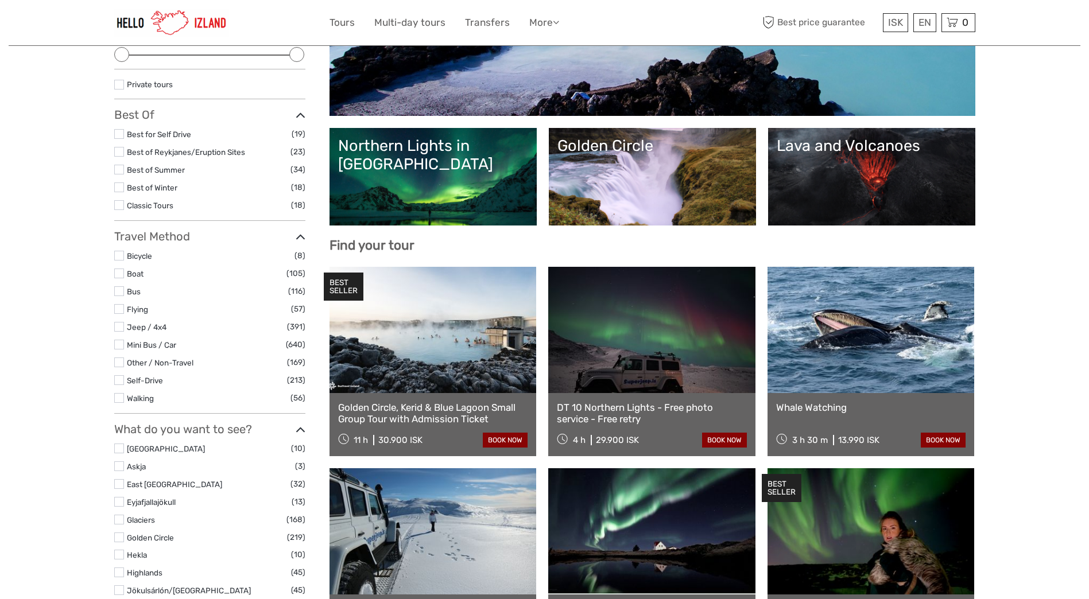
click at [119, 310] on label at bounding box center [119, 309] width 10 height 10
click at [0, 0] on input "checkbox" at bounding box center [0, 0] width 0 height 0
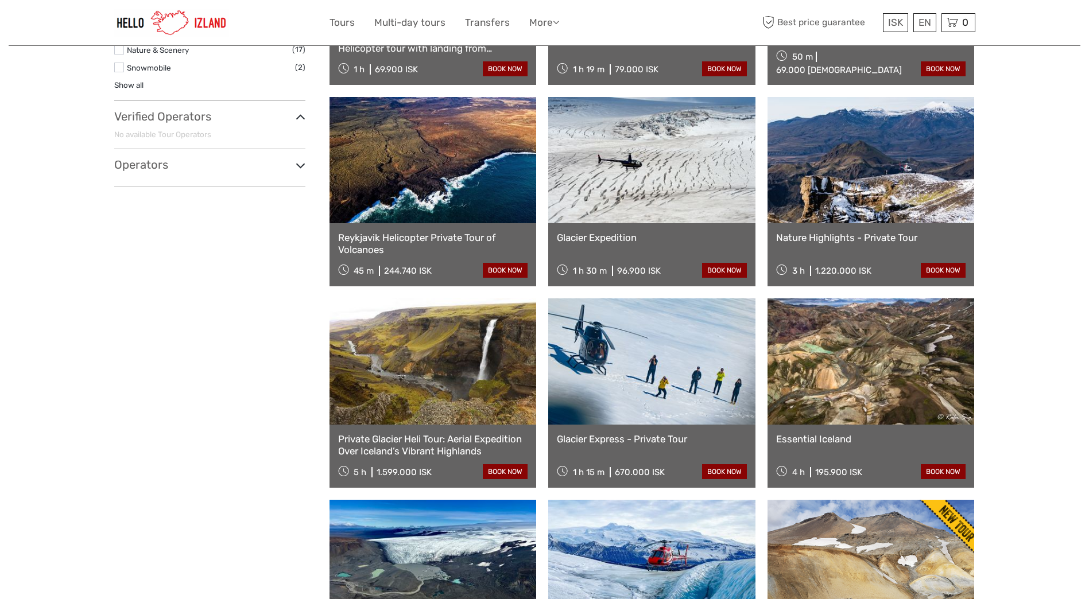
scroll to position [697, 0]
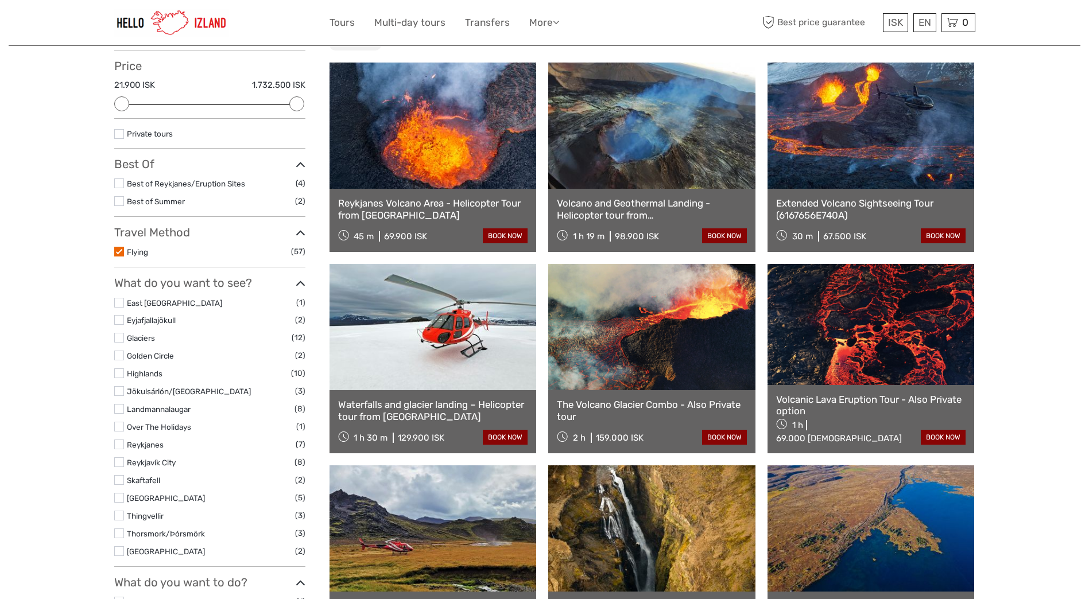
click at [119, 250] on label at bounding box center [119, 252] width 10 height 10
click at [0, 0] on input "checkbox" at bounding box center [0, 0] width 0 height 0
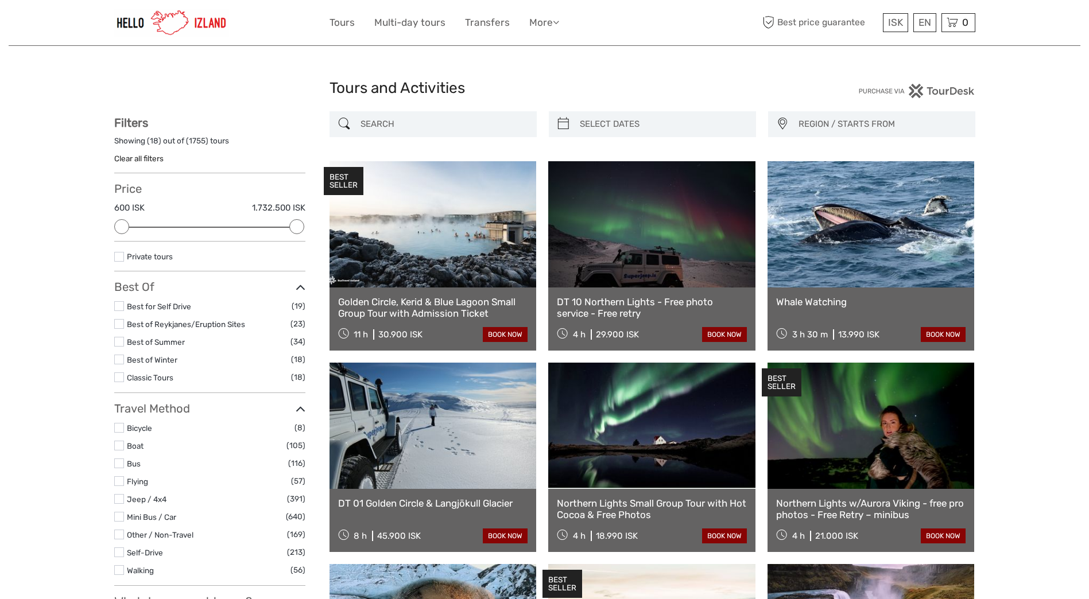
click at [120, 310] on label at bounding box center [119, 306] width 10 height 10
click at [0, 0] on input "checkbox" at bounding box center [0, 0] width 0 height 0
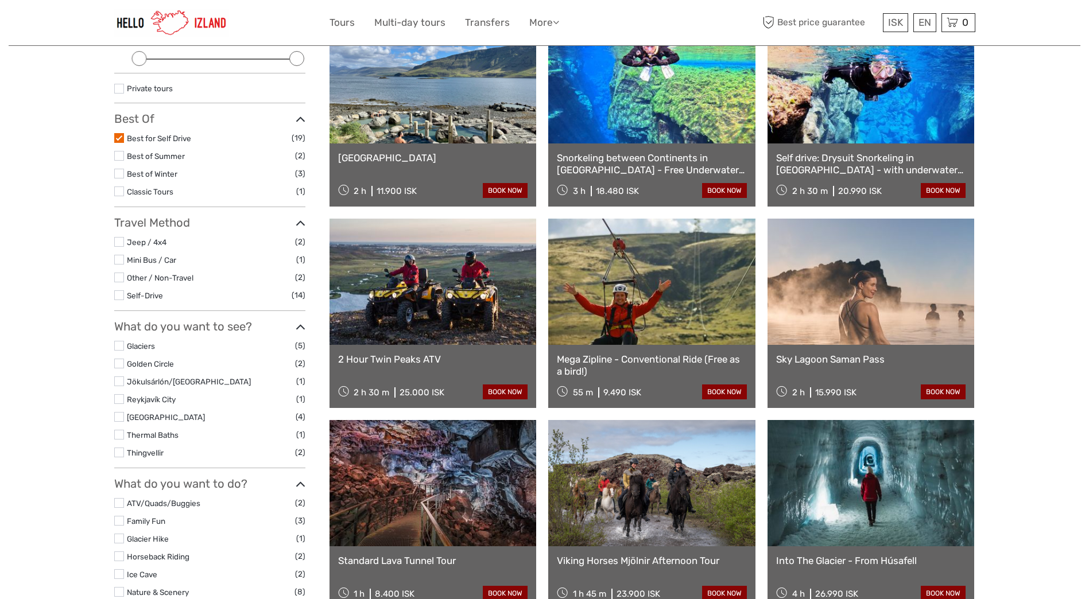
scroll to position [65, 0]
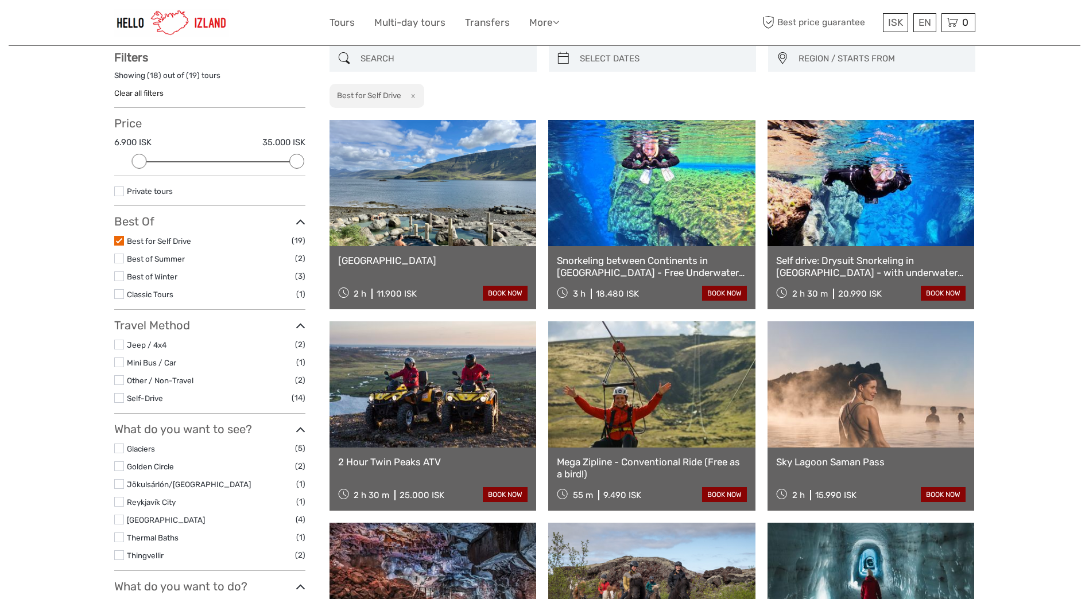
click at [117, 242] on label at bounding box center [119, 241] width 10 height 10
click at [0, 0] on input "checkbox" at bounding box center [0, 0] width 0 height 0
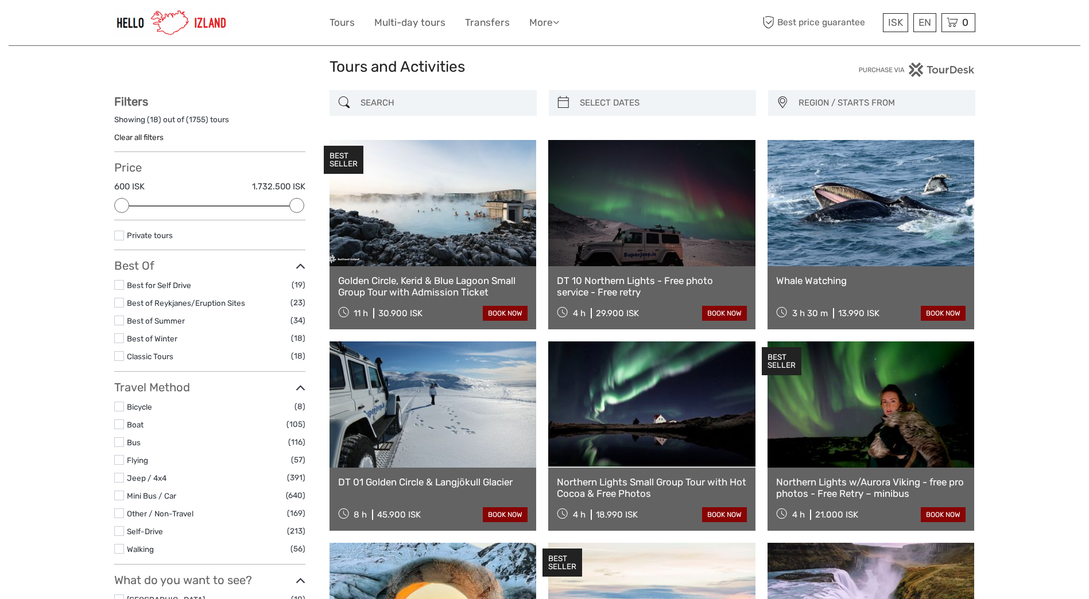
scroll to position [57, 0]
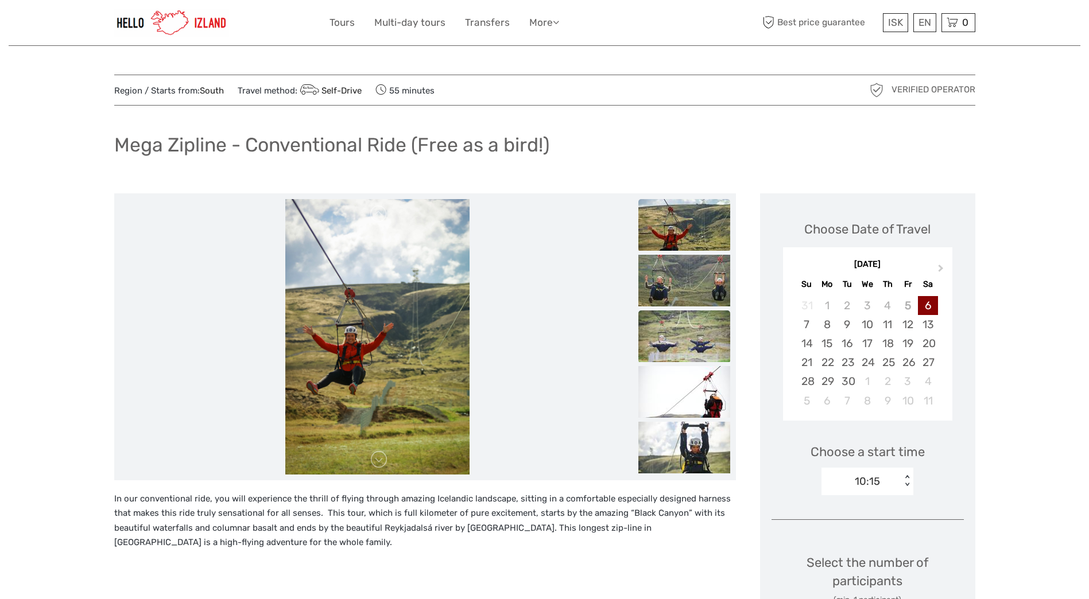
click at [667, 334] on img at bounding box center [685, 337] width 92 height 52
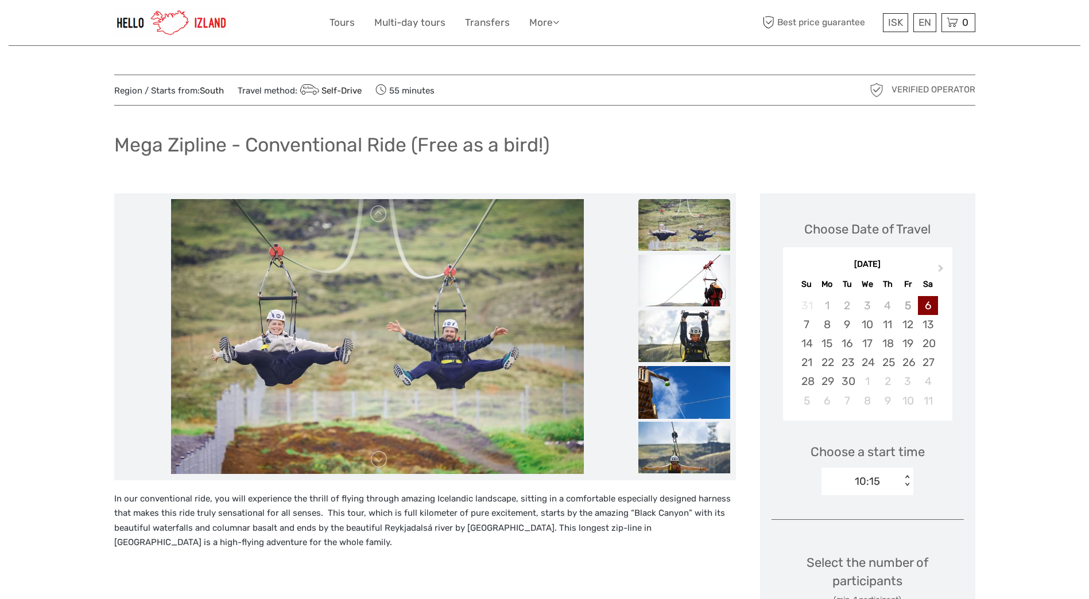
click at [679, 324] on img at bounding box center [685, 337] width 92 height 52
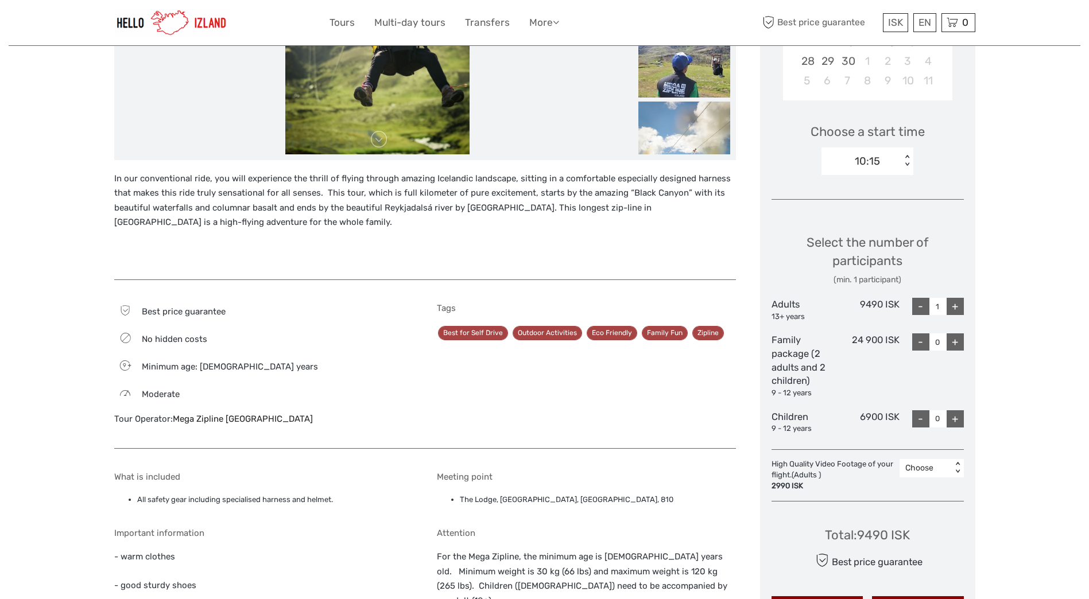
scroll to position [345, 0]
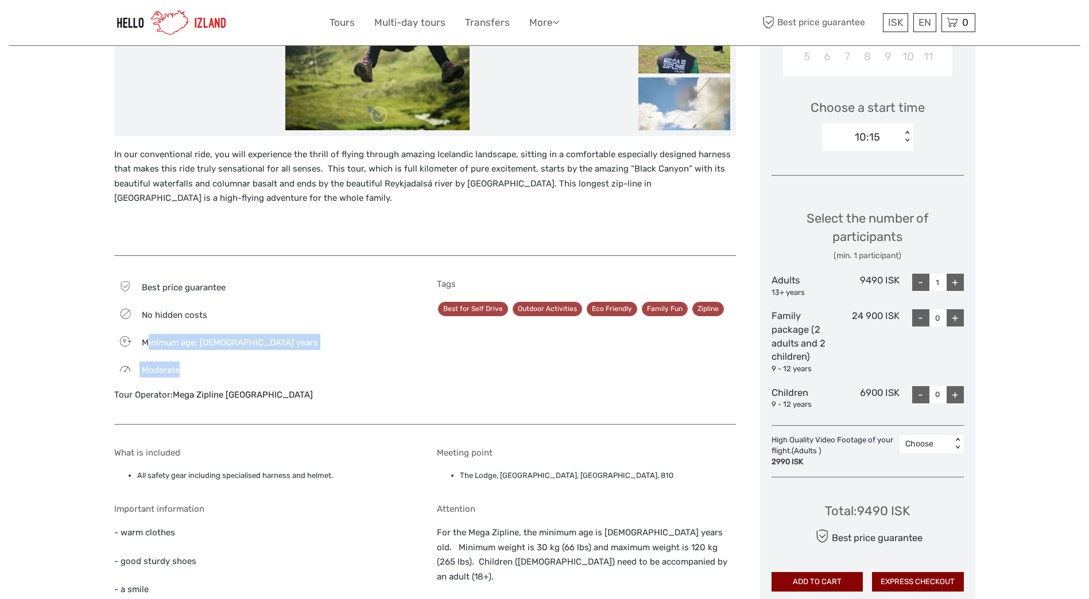
drag, startPoint x: 145, startPoint y: 341, endPoint x: 258, endPoint y: 363, distance: 115.2
click at [258, 363] on div "Best price guarantee No hidden costs 9 Minimum age: 9 years Moderate Tour Opera…" at bounding box center [263, 346] width 299 height 134
click at [258, 363] on div "Moderate" at bounding box center [263, 370] width 299 height 16
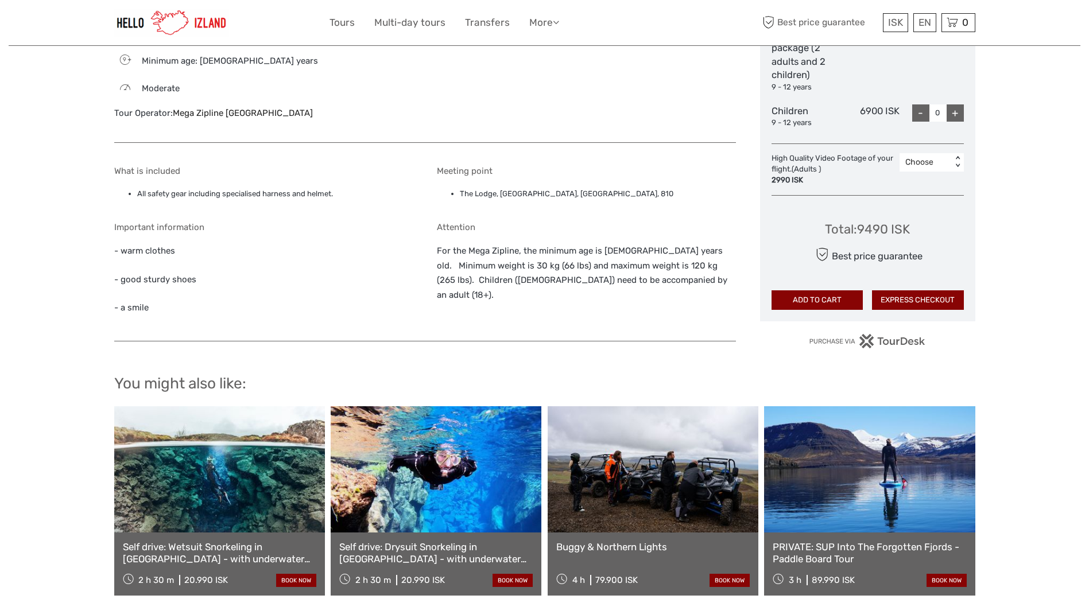
scroll to position [689, 0]
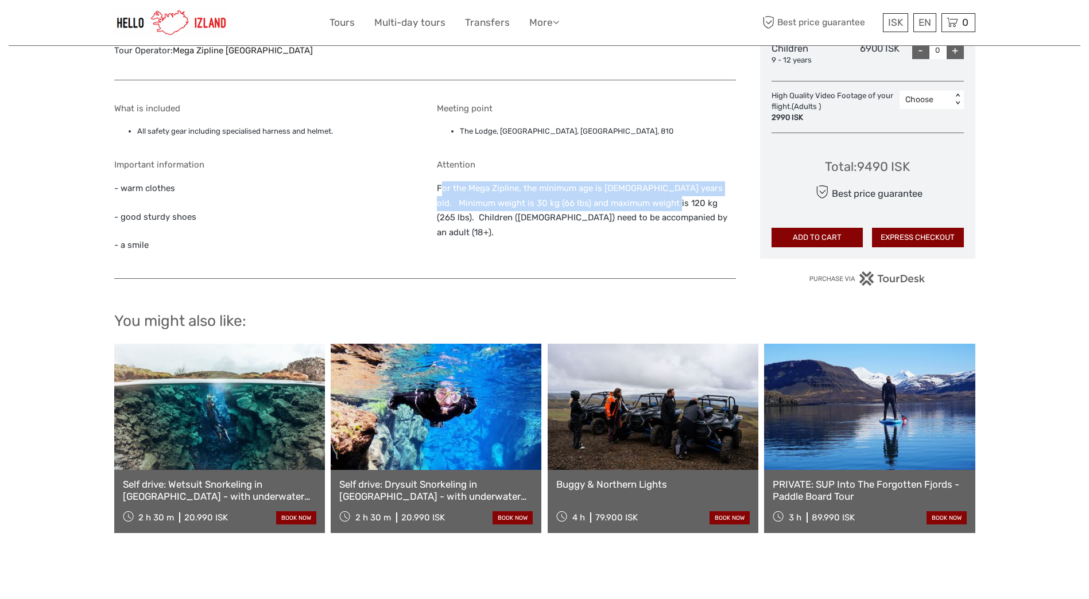
drag, startPoint x: 440, startPoint y: 185, endPoint x: 645, endPoint y: 211, distance: 206.5
click at [644, 210] on p "For the Mega Zipline, the minimum age is 9 years old. Minimum weight is 30 kg (…" at bounding box center [586, 210] width 299 height 59
click at [645, 211] on p "For the Mega Zipline, the minimum age is 9 years old. Minimum weight is 30 kg (…" at bounding box center [586, 210] width 299 height 59
drag, startPoint x: 519, startPoint y: 184, endPoint x: 679, endPoint y: 213, distance: 162.2
click at [679, 213] on p "For the Mega Zipline, the minimum age is 9 years old. Minimum weight is 30 kg (…" at bounding box center [586, 210] width 299 height 59
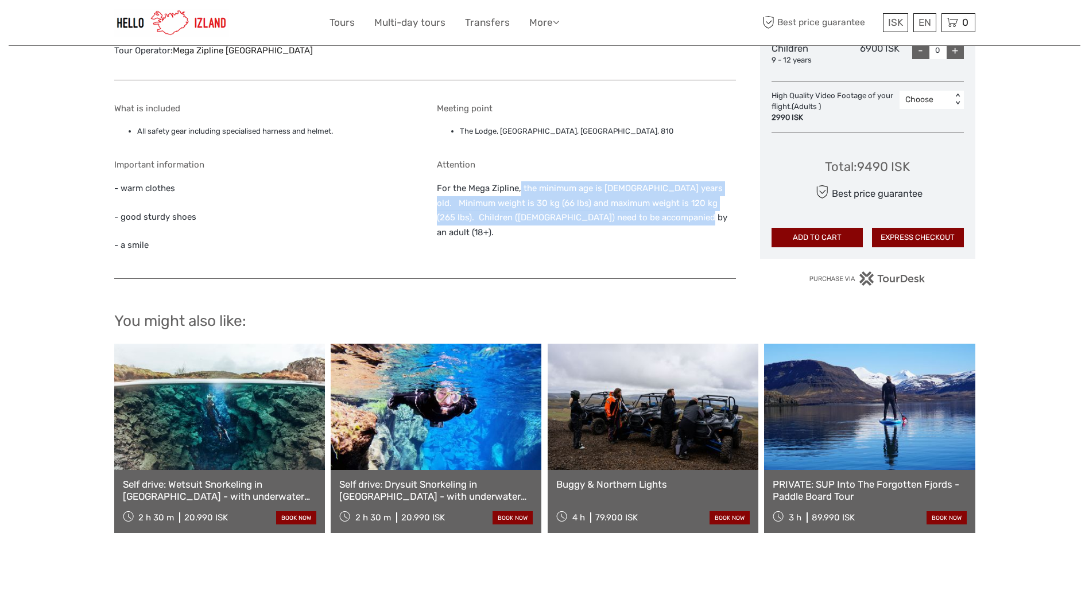
click at [680, 215] on p "For the Mega Zipline, the minimum age is 9 years old. Minimum weight is 30 kg (…" at bounding box center [586, 210] width 299 height 59
drag, startPoint x: 456, startPoint y: 215, endPoint x: 657, endPoint y: 212, distance: 201.6
click at [657, 212] on p "For the Mega Zipline, the minimum age is 9 years old. Minimum weight is 30 kg (…" at bounding box center [586, 210] width 299 height 59
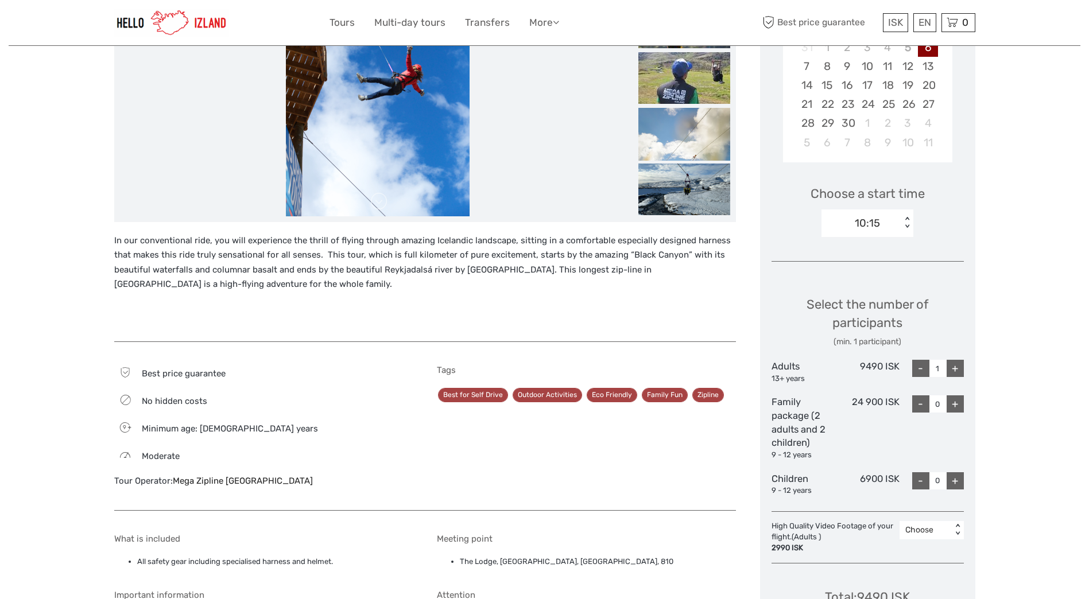
scroll to position [195, 0]
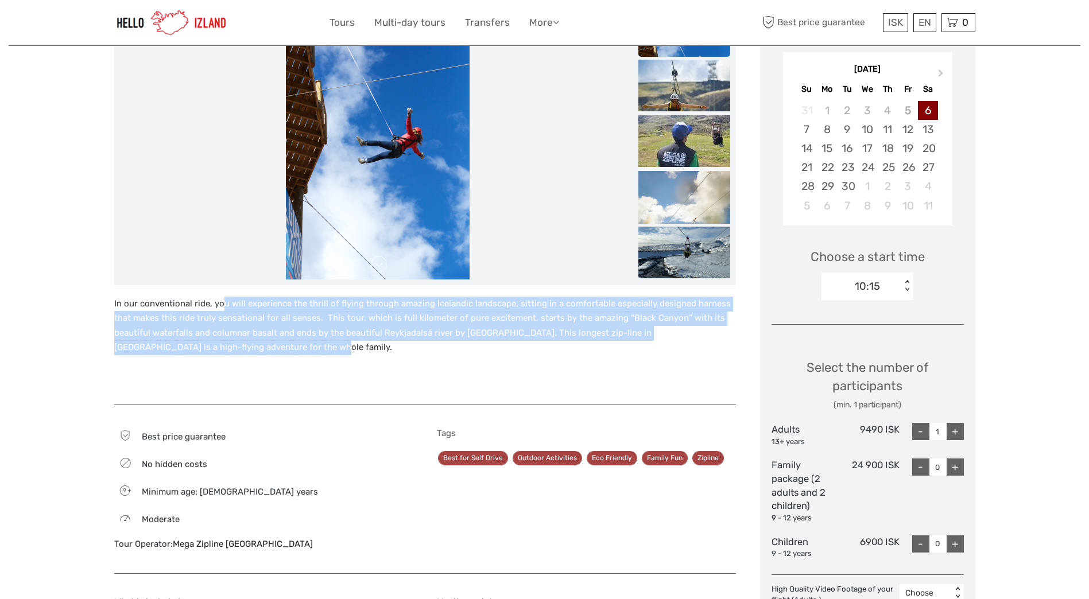
drag, startPoint x: 275, startPoint y: 327, endPoint x: 336, endPoint y: 354, distance: 67.3
click at [336, 354] on p "In our conventional ride, you will experience the thrill of flying through amaz…" at bounding box center [425, 326] width 622 height 59
click at [336, 355] on p "In our conventional ride, you will experience the thrill of flying through amaz…" at bounding box center [425, 326] width 622 height 59
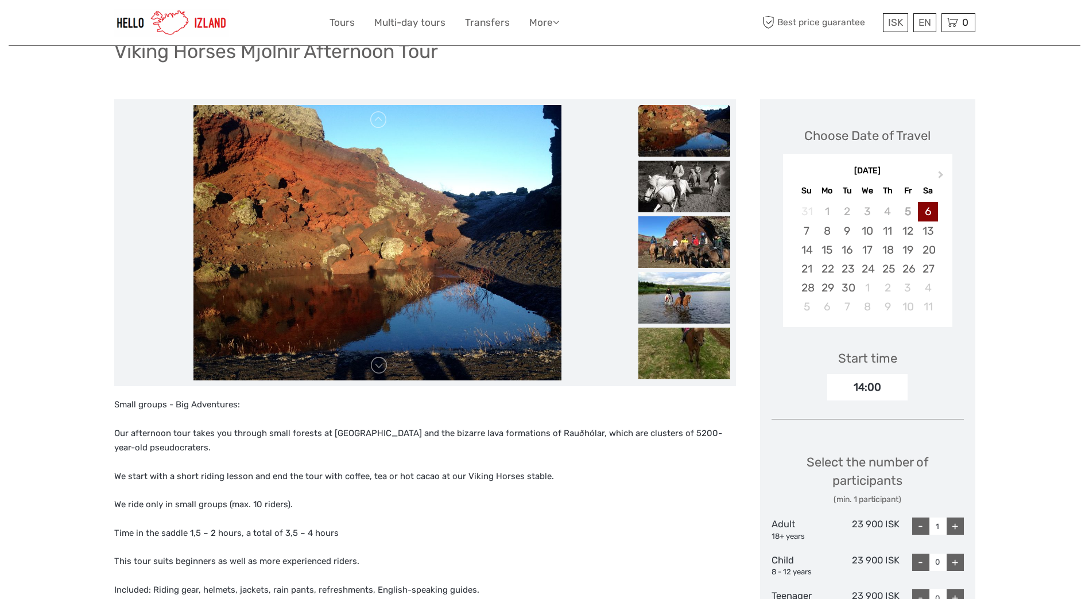
scroll to position [230, 0]
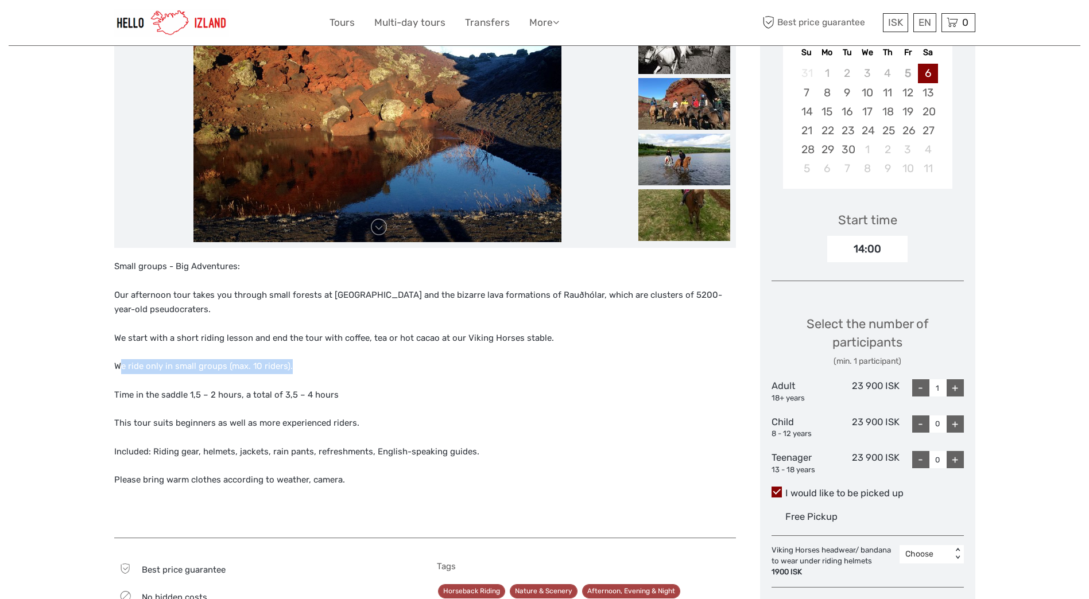
drag, startPoint x: 119, startPoint y: 369, endPoint x: 351, endPoint y: 367, distance: 232.0
click at [349, 367] on p "We ride only in small groups (max. 10 riders)." at bounding box center [425, 366] width 622 height 15
click at [354, 366] on p "We ride only in small groups (max. 10 riders)." at bounding box center [425, 366] width 622 height 15
drag, startPoint x: 144, startPoint y: 366, endPoint x: 302, endPoint y: 368, distance: 157.9
click at [302, 368] on p "We ride only in small groups (max. 10 riders)." at bounding box center [425, 366] width 622 height 15
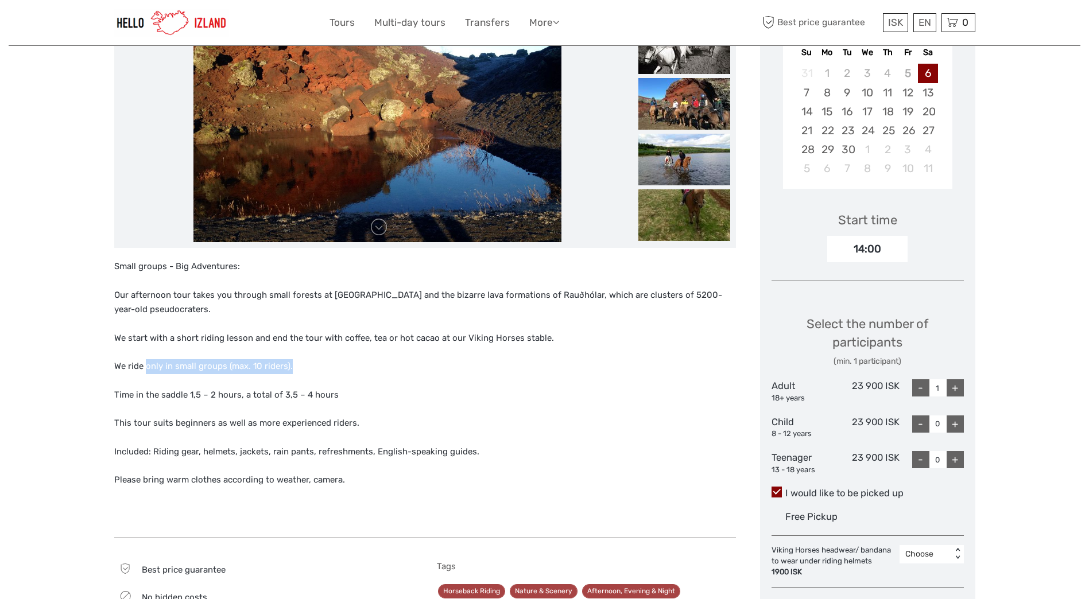
click at [303, 368] on p "We ride only in small groups (max. 10 riders)." at bounding box center [425, 366] width 622 height 15
drag, startPoint x: 126, startPoint y: 396, endPoint x: 384, endPoint y: 392, distance: 258.4
click at [384, 392] on p "Time in the saddle 1,5 – 2 hours, a total of 3,5 – 4 hours" at bounding box center [425, 395] width 622 height 15
click at [385, 392] on p "Time in the saddle 1,5 – 2 hours, a total of 3,5 – 4 hours" at bounding box center [425, 395] width 622 height 15
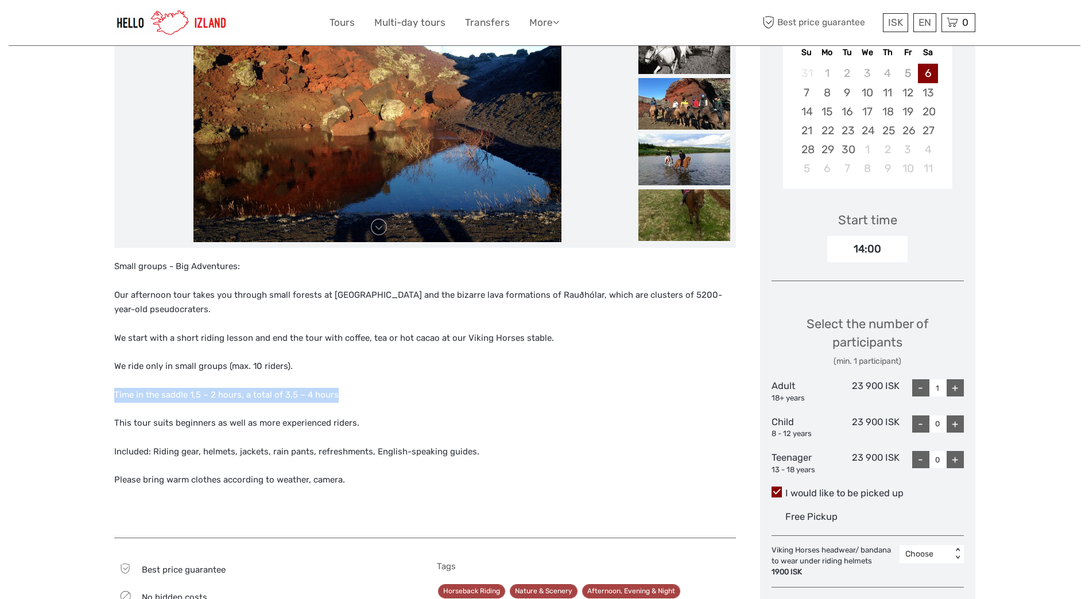
drag, startPoint x: 189, startPoint y: 392, endPoint x: 365, endPoint y: 393, distance: 175.7
click at [365, 393] on div "Region / Starts from: Capital Region Travel method: Mini Bus / Car 1 hour 45 mi…" at bounding box center [545, 510] width 1072 height 1481
click at [365, 393] on p "Time in the saddle 1,5 – 2 hours, a total of 3,5 – 4 hours" at bounding box center [425, 395] width 622 height 15
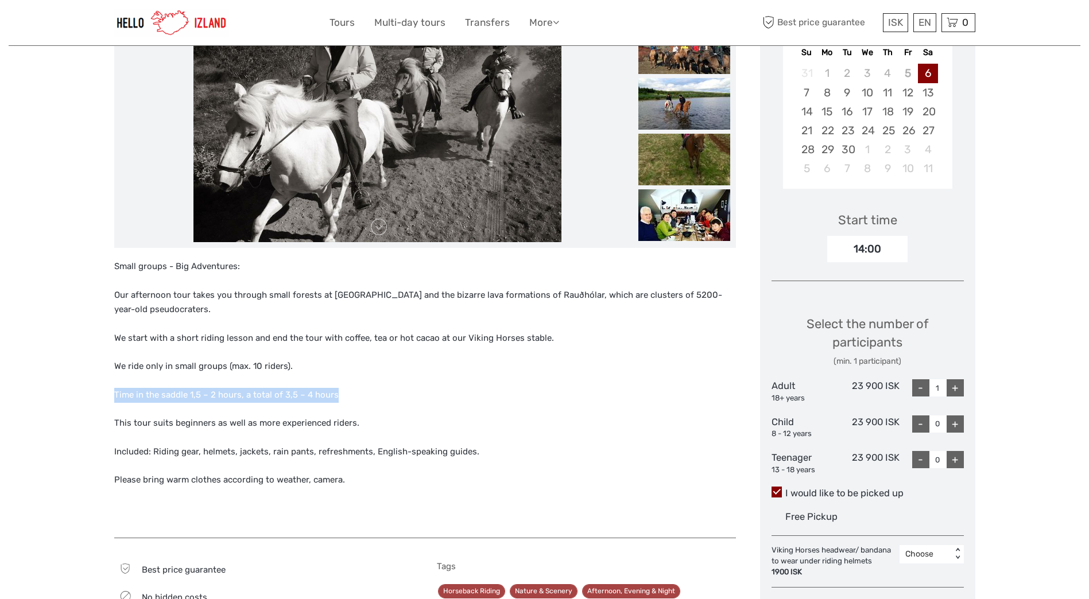
drag, startPoint x: 112, startPoint y: 399, endPoint x: 364, endPoint y: 393, distance: 252.1
click at [364, 393] on div "Region / Starts from: Capital Region Travel method: Mini Bus / Car 1 hour 45 mi…" at bounding box center [545, 510] width 1072 height 1481
click at [365, 393] on p "Time in the saddle 1,5 – 2 hours, a total of 3,5 – 4 hours" at bounding box center [425, 395] width 622 height 15
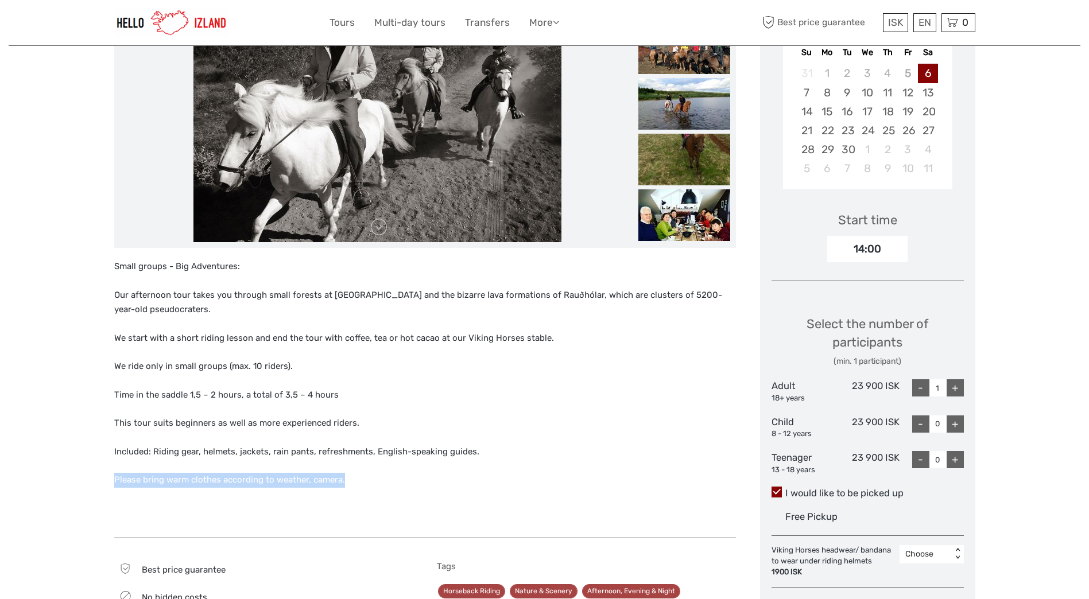
drag, startPoint x: 113, startPoint y: 483, endPoint x: 380, endPoint y: 476, distance: 267.1
click at [380, 476] on div "Region / Starts from: Capital Region Travel method: Mini Bus / Car 1 hour 45 mi…" at bounding box center [545, 510] width 1072 height 1481
click at [380, 476] on p "Please bring warm clothes according to weather, camera." at bounding box center [425, 480] width 622 height 15
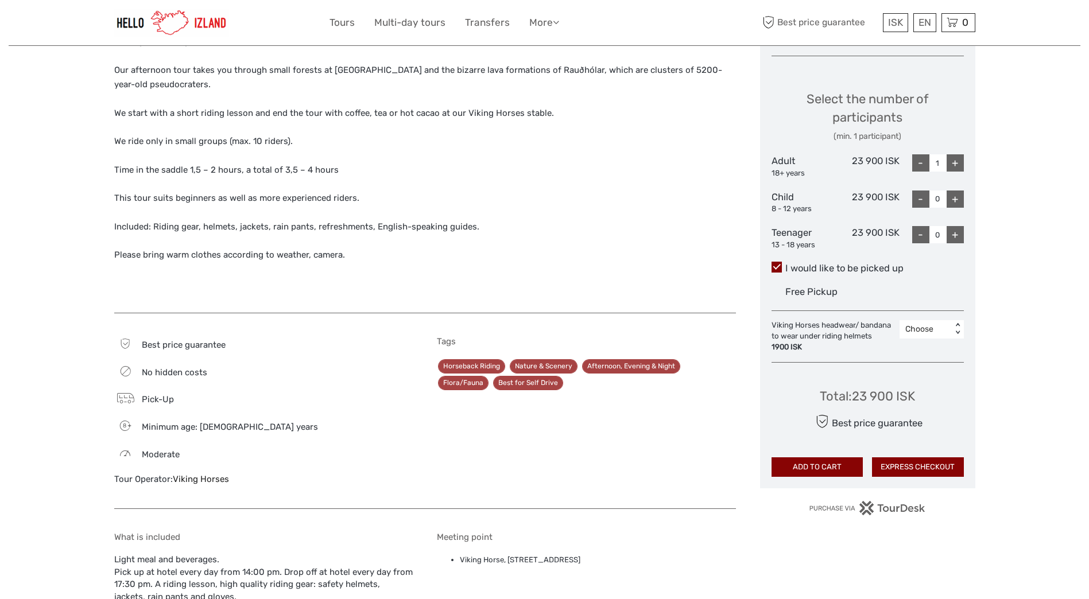
scroll to position [574, 0]
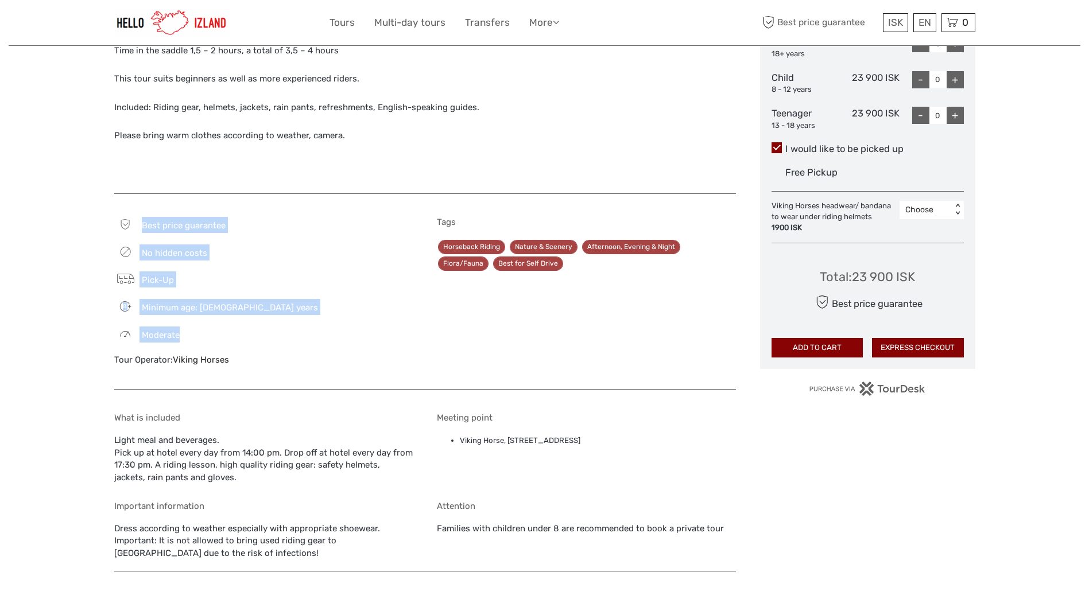
drag, startPoint x: 142, startPoint y: 225, endPoint x: 215, endPoint y: 330, distance: 127.8
click at [215, 330] on div "Best price guarantee No hidden costs Pick-Up 8 Minimum age: [DEMOGRAPHIC_DATA] …" at bounding box center [263, 297] width 299 height 161
click at [215, 330] on div "Moderate" at bounding box center [263, 335] width 299 height 16
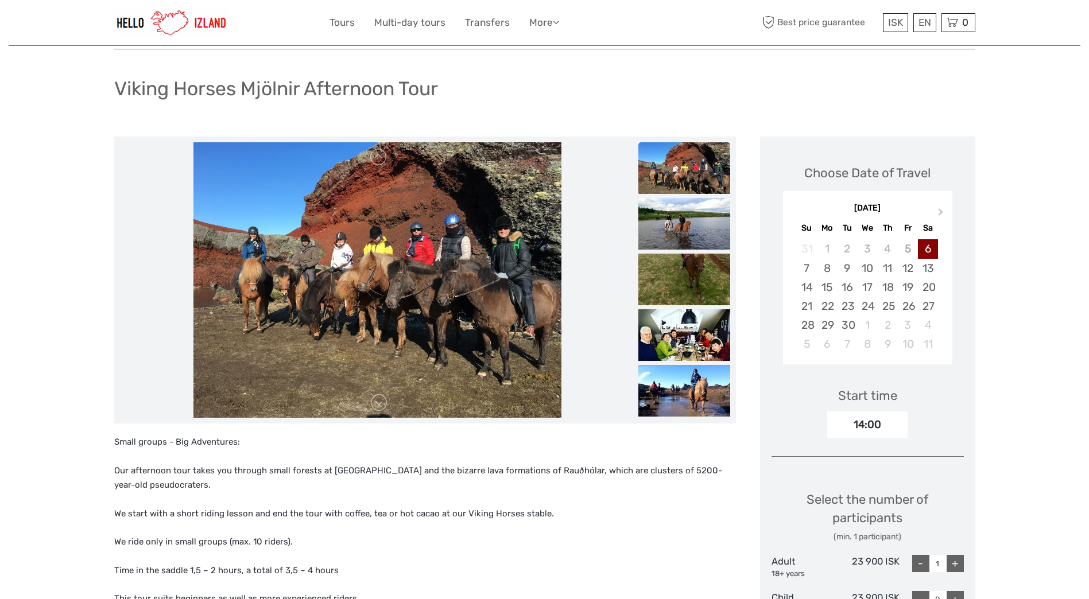
scroll to position [0, 0]
